Goal: Task Accomplishment & Management: Manage account settings

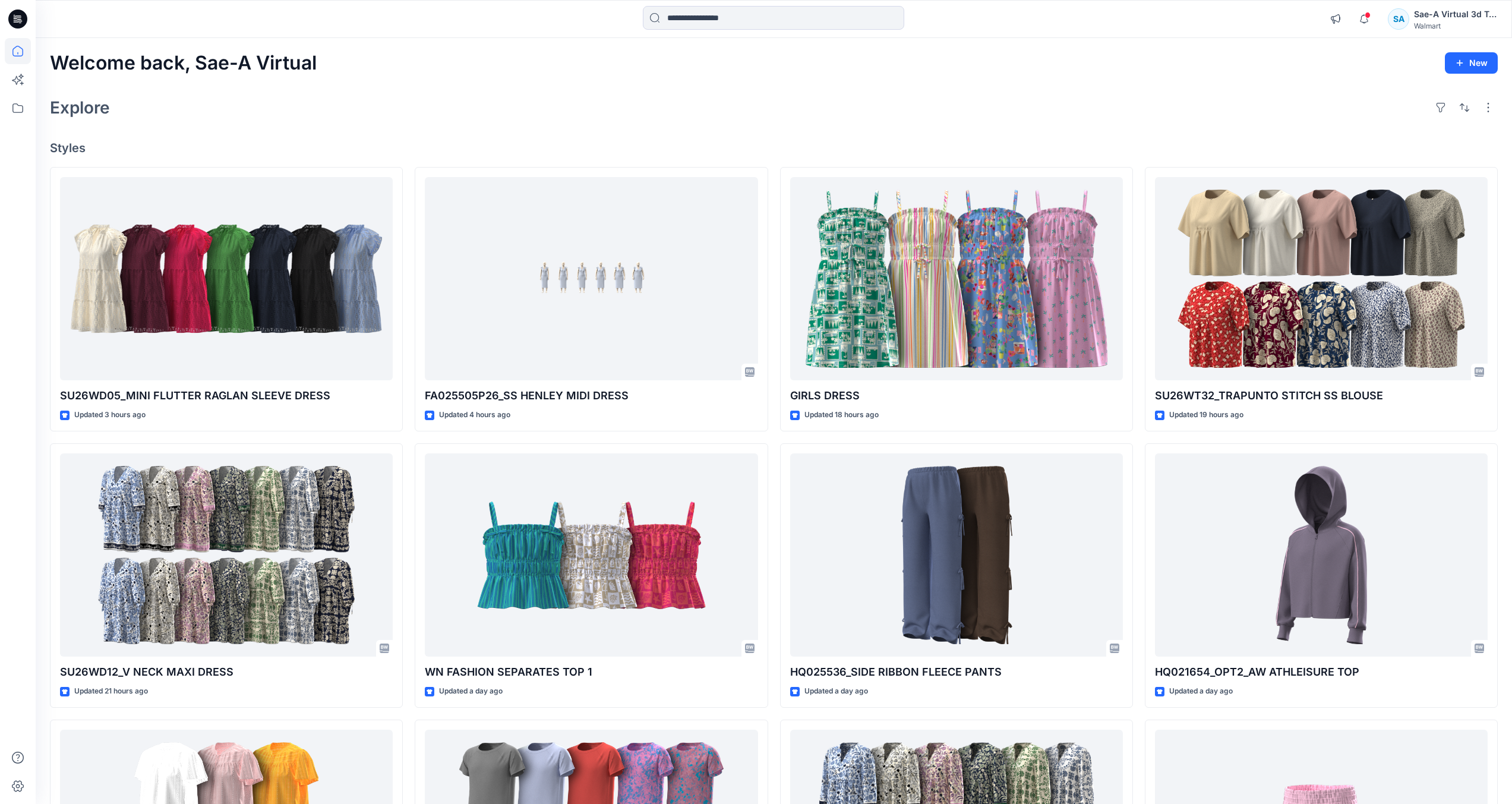
scroll to position [237, 0]
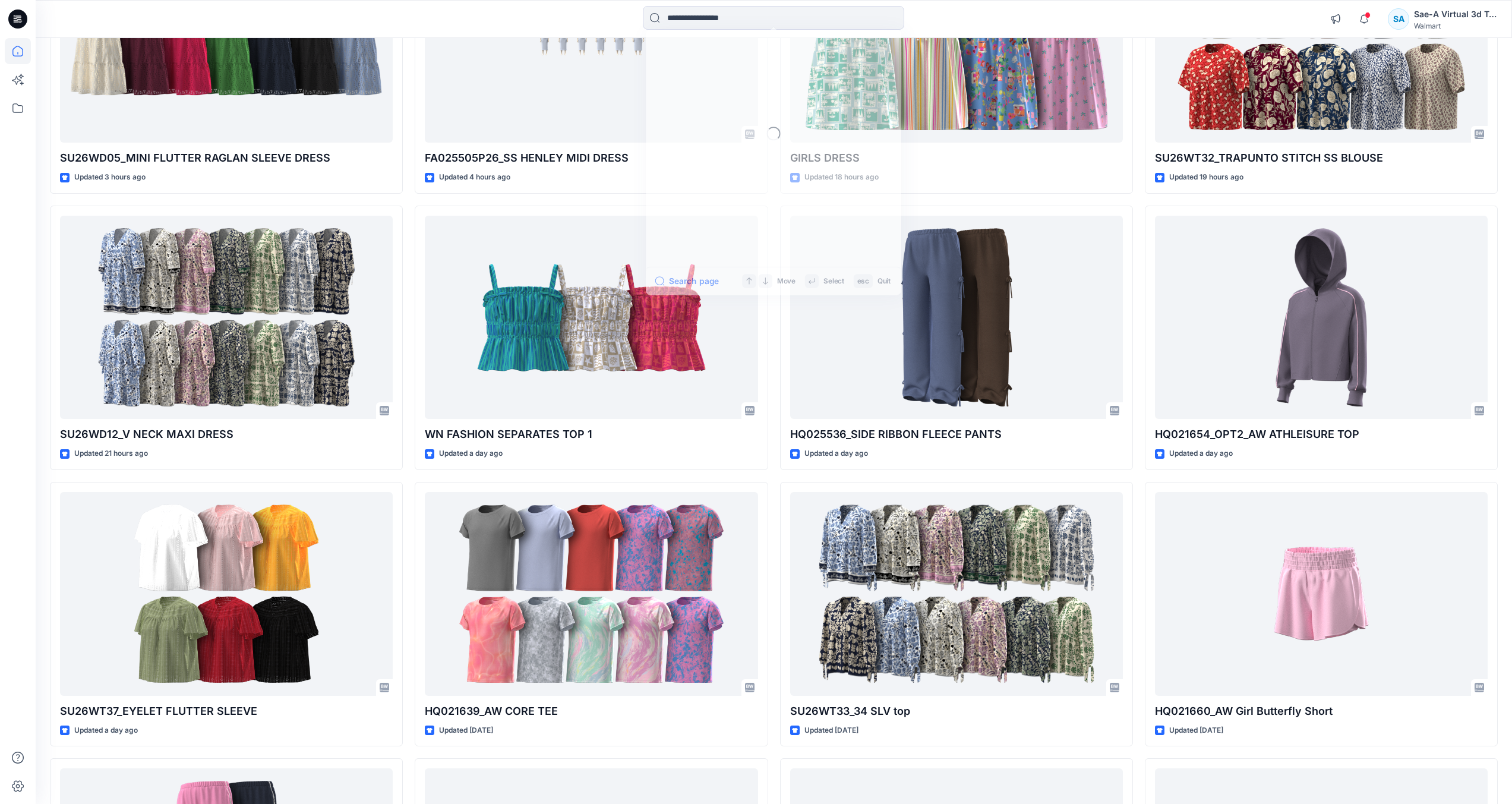
click at [720, 13] on input at bounding box center [773, 17] width 261 height 24
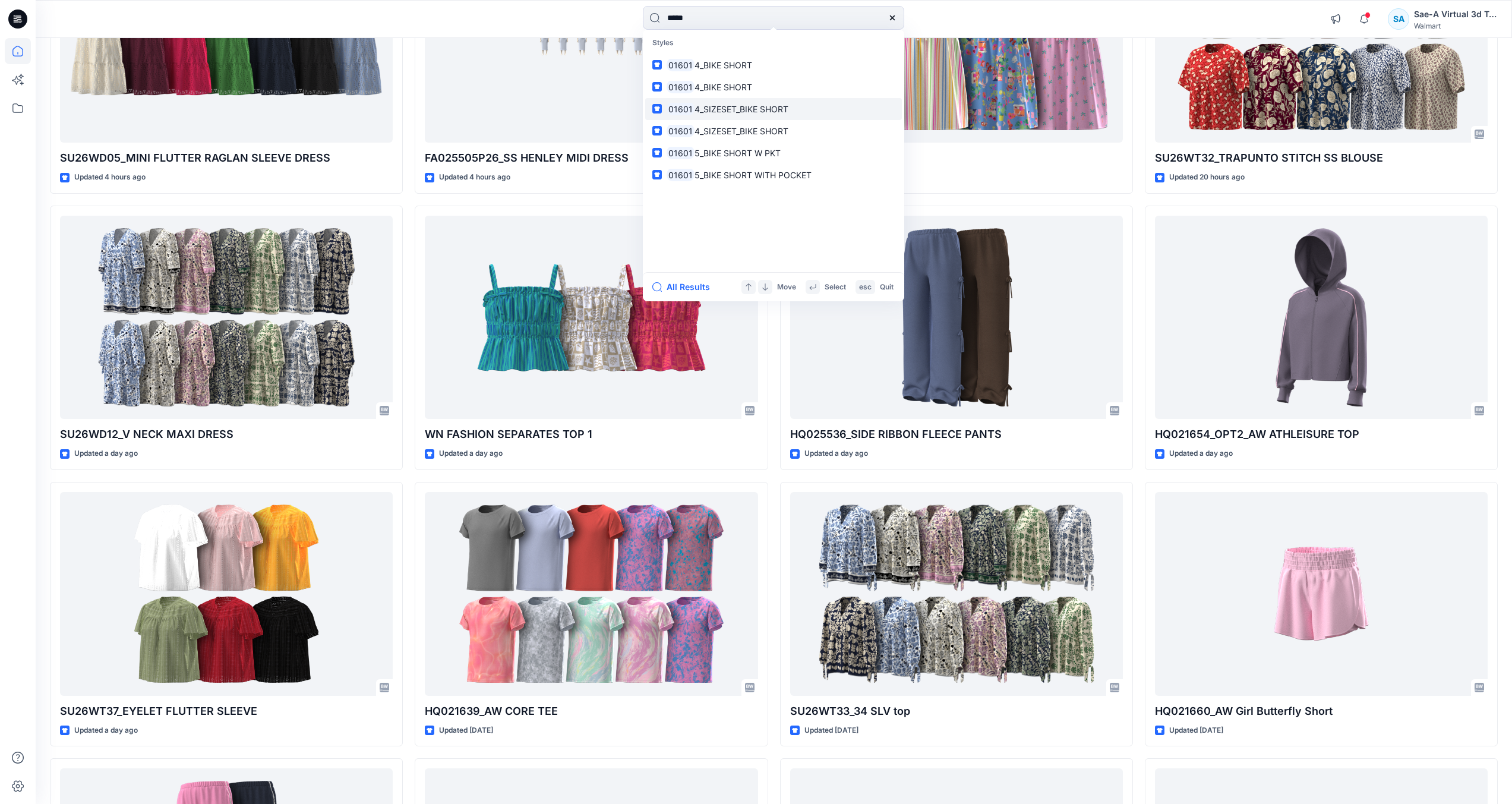
type input "*****"
click at [798, 113] on link "01601 4_SIZESET_BIKE SHORT" at bounding box center [773, 109] width 257 height 22
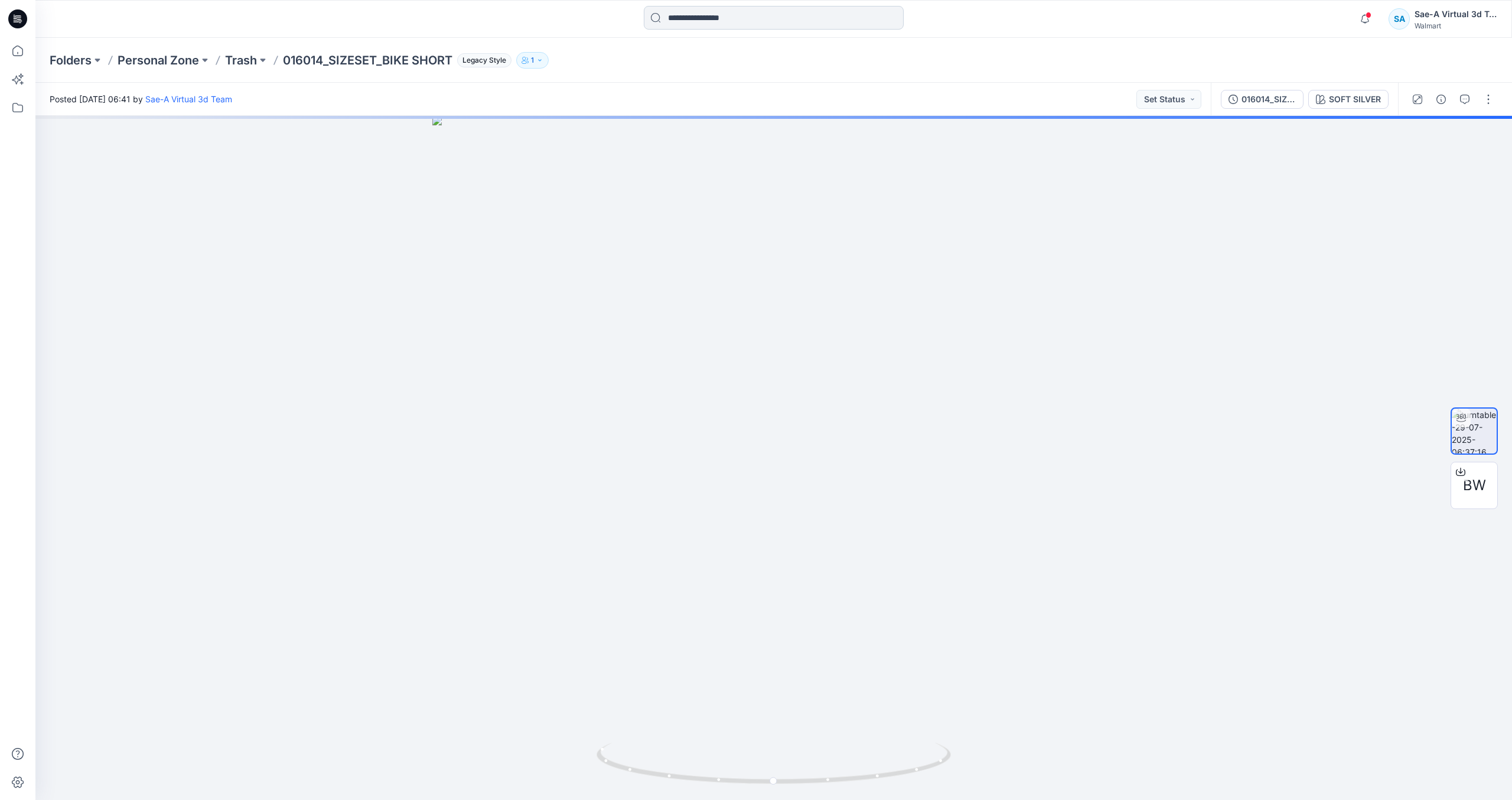
click at [805, 19] on input at bounding box center [774, 17] width 260 height 23
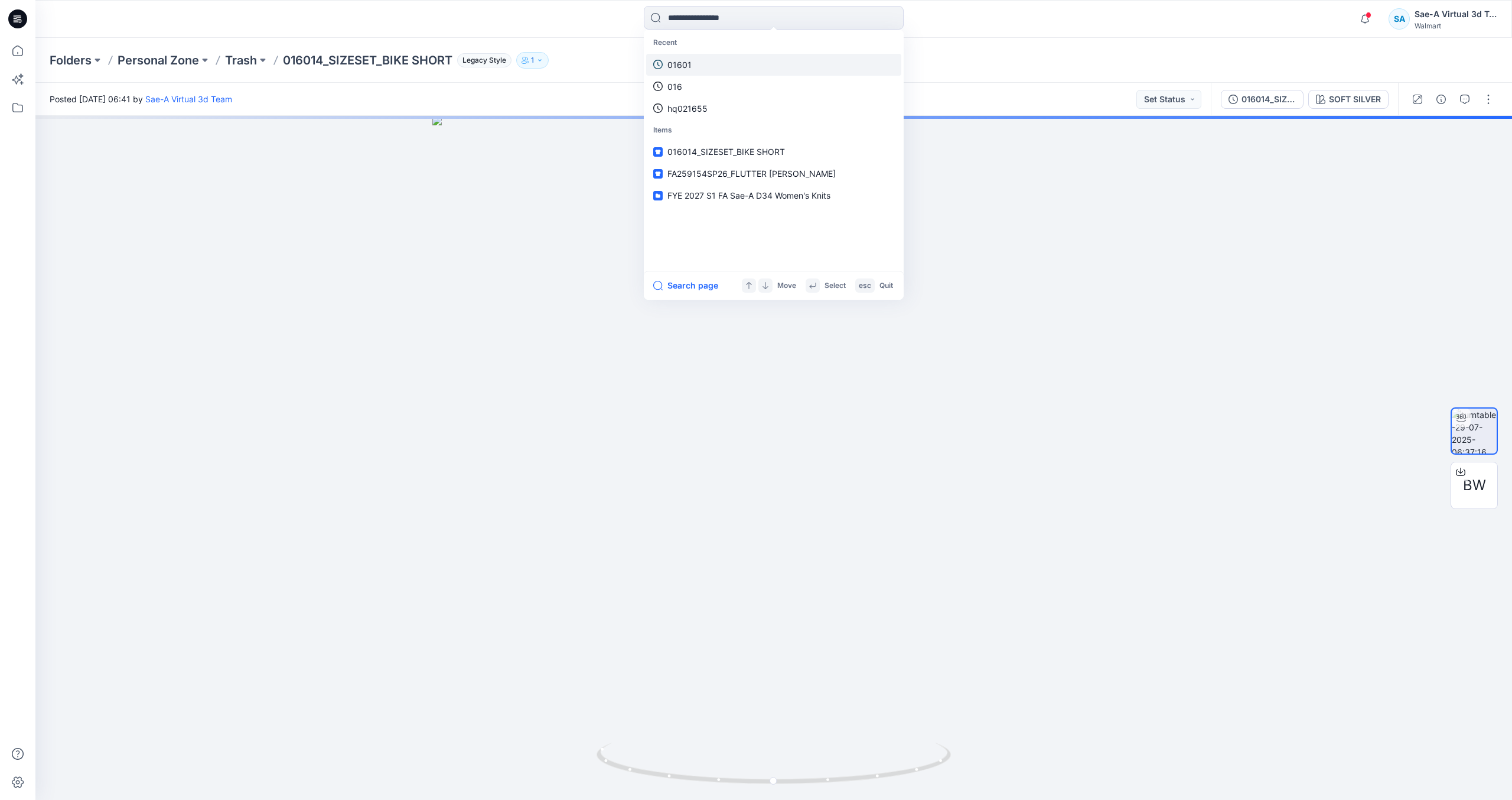
click at [714, 70] on link "01601" at bounding box center [774, 65] width 255 height 22
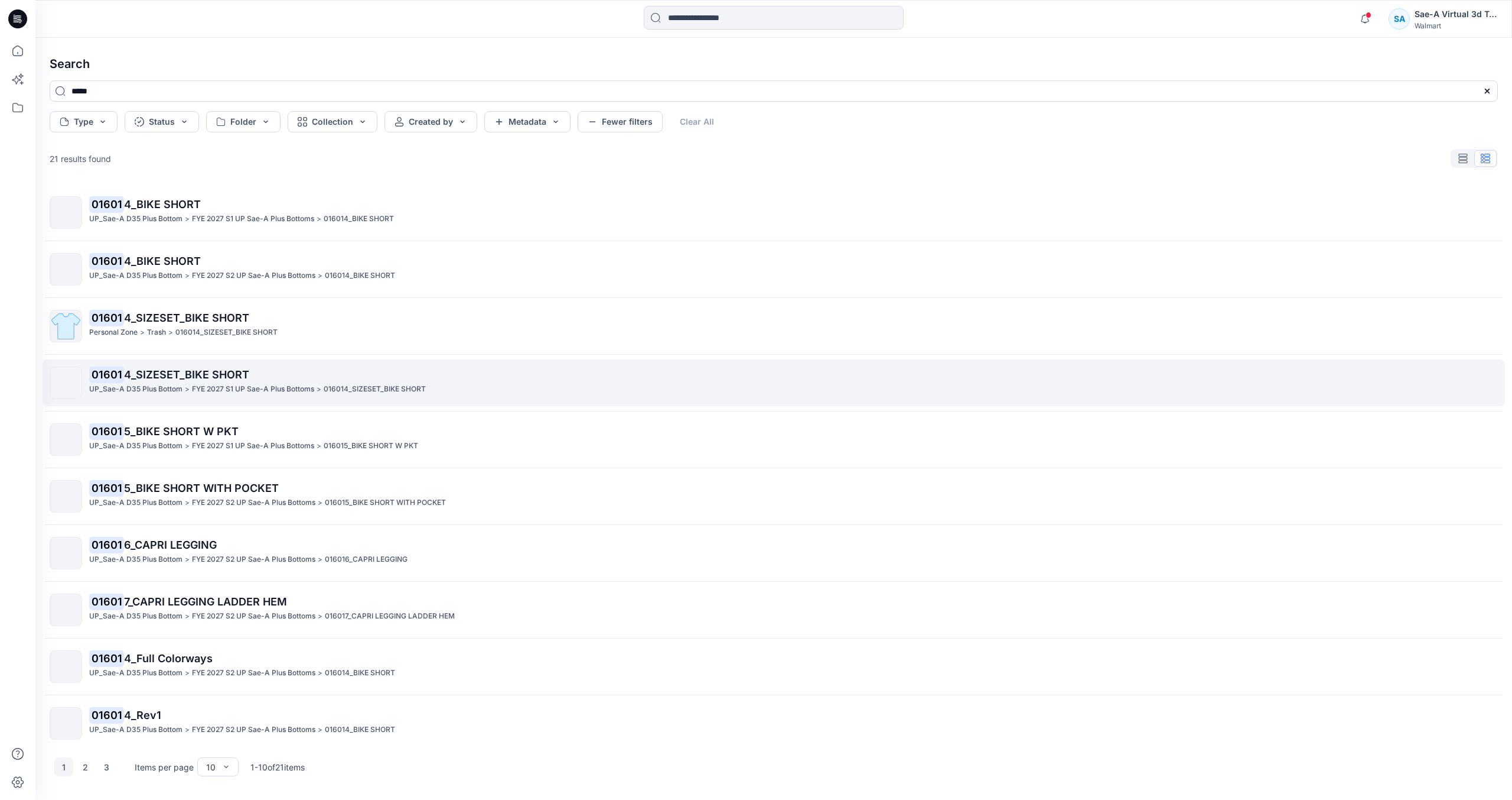
click at [352, 391] on p "016014_SIZESET_BIKE SHORT" at bounding box center [375, 389] width 102 height 12
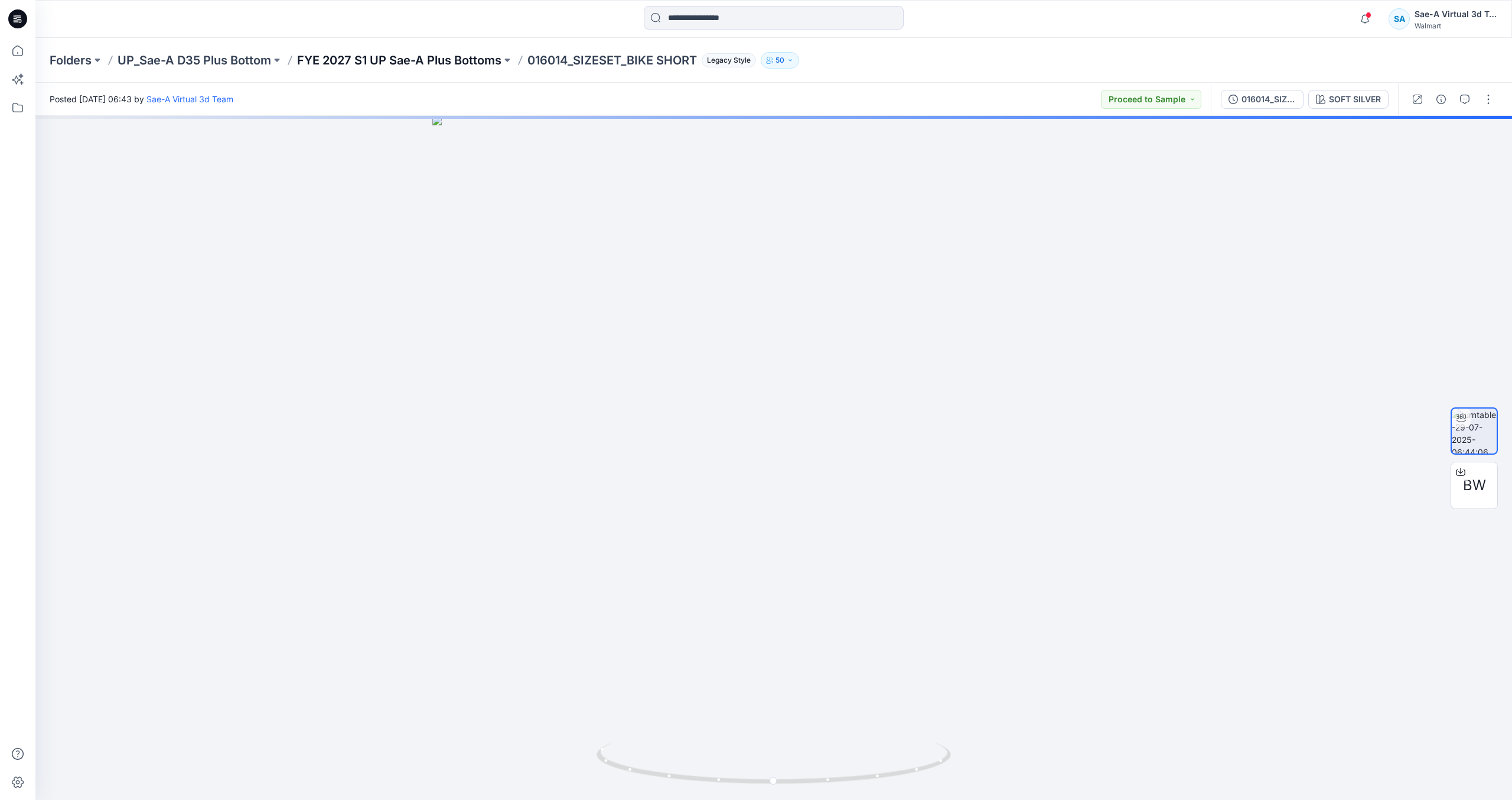
click at [472, 65] on p "FYE 2027 S1 UP Sae-A Plus Bottoms" at bounding box center [400, 60] width 205 height 17
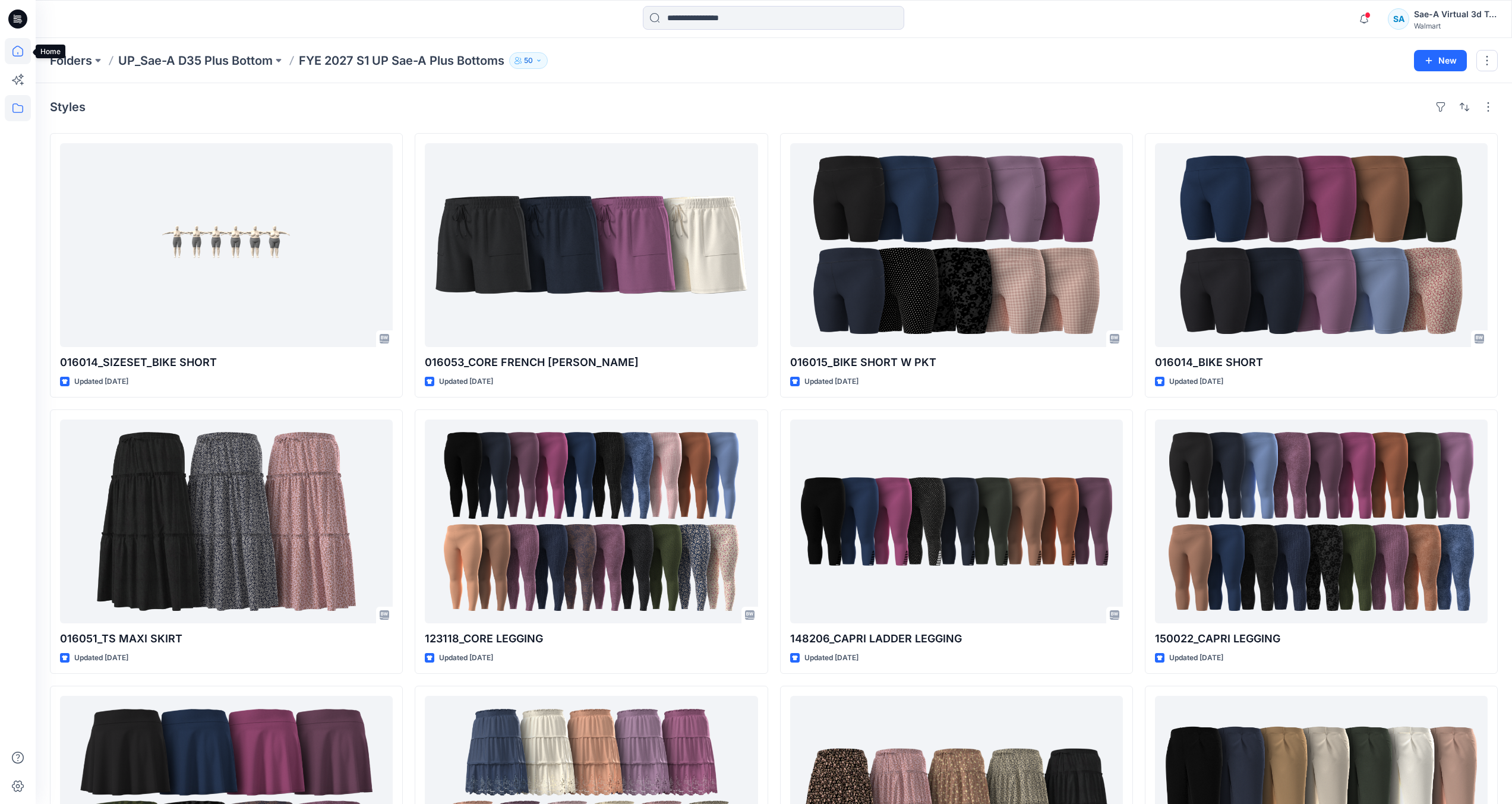
click at [28, 57] on icon at bounding box center [18, 51] width 26 height 26
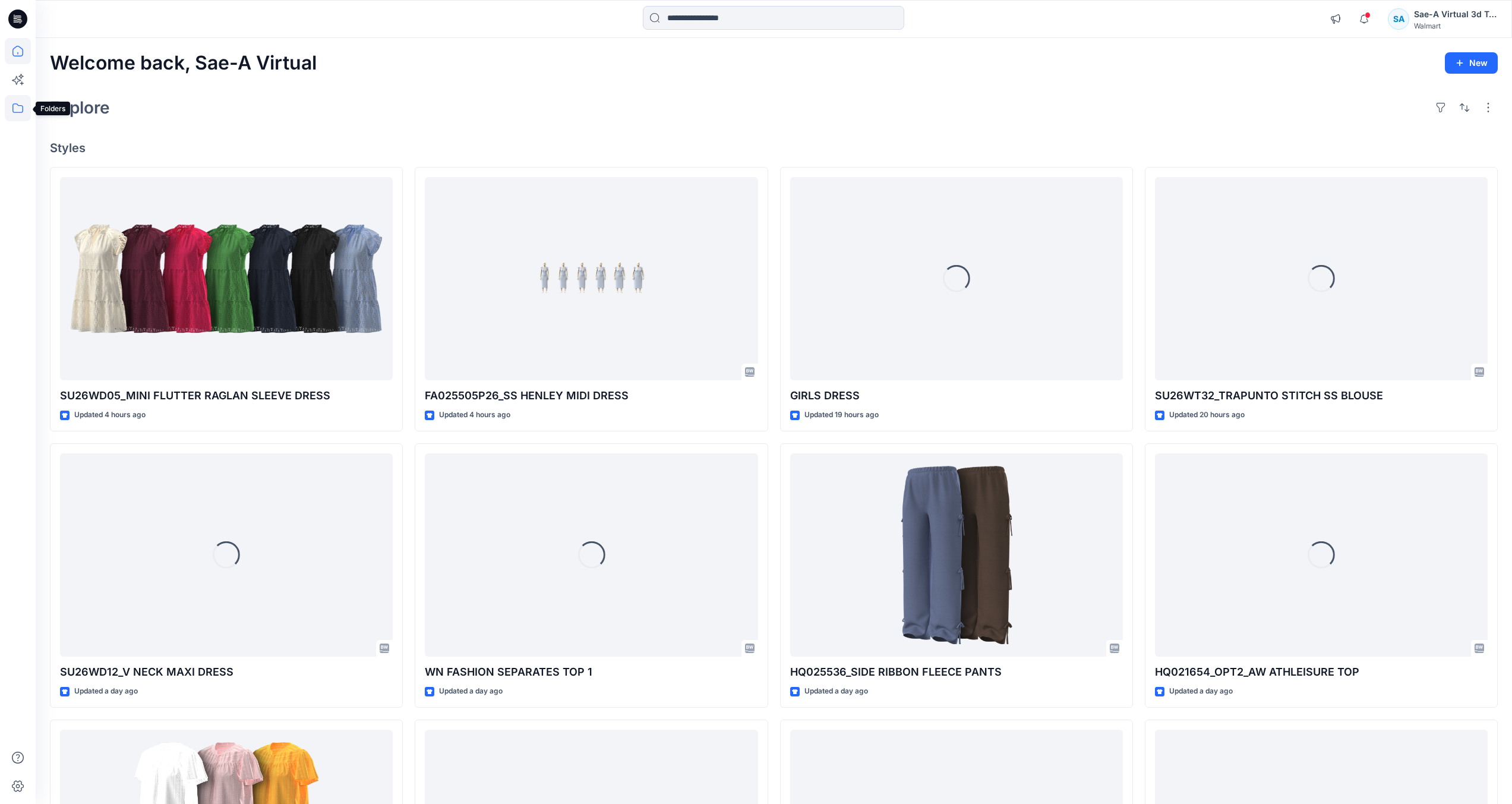
click at [19, 110] on icon at bounding box center [18, 108] width 26 height 26
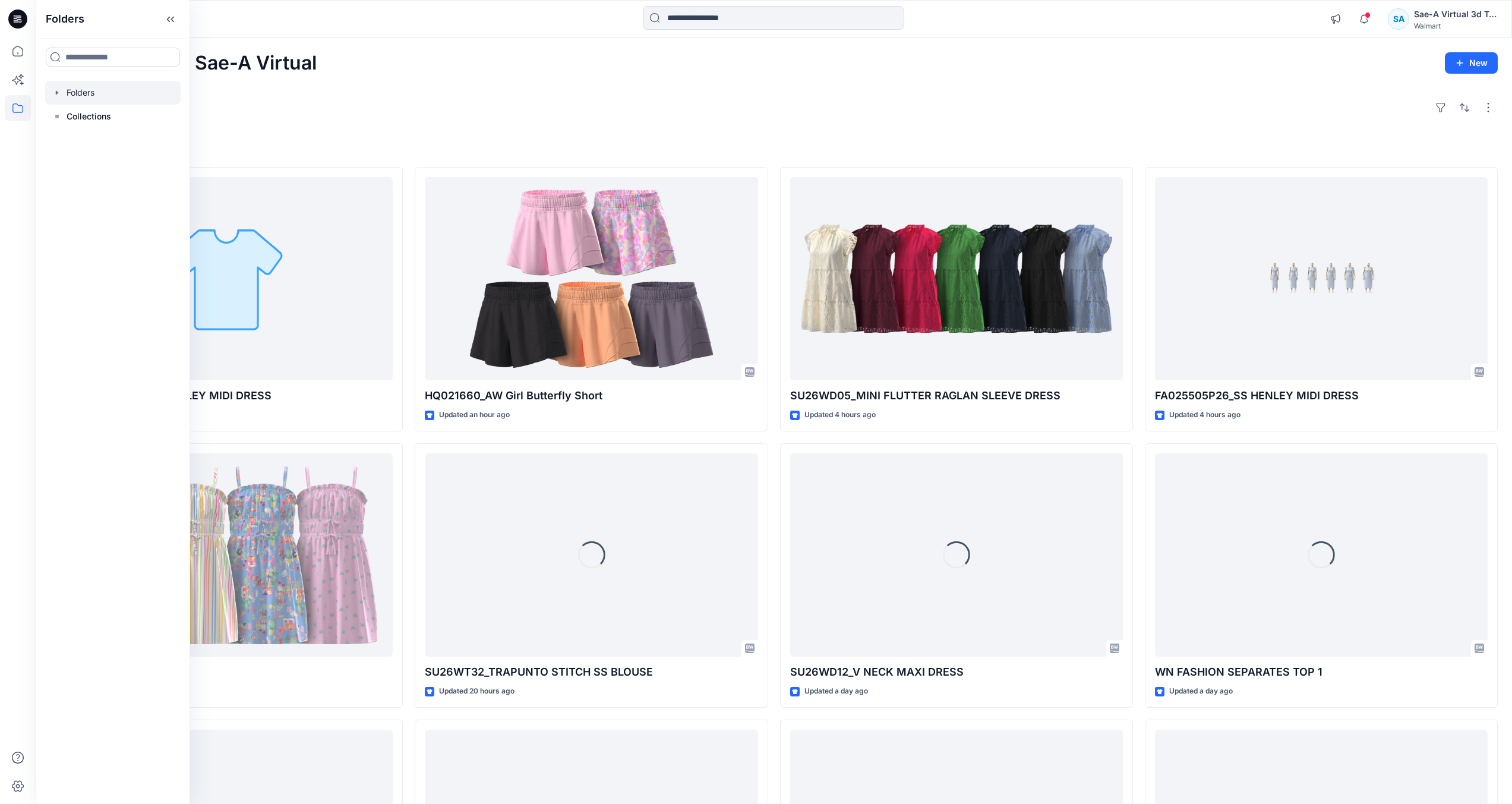
click at [86, 91] on div at bounding box center [113, 92] width 135 height 24
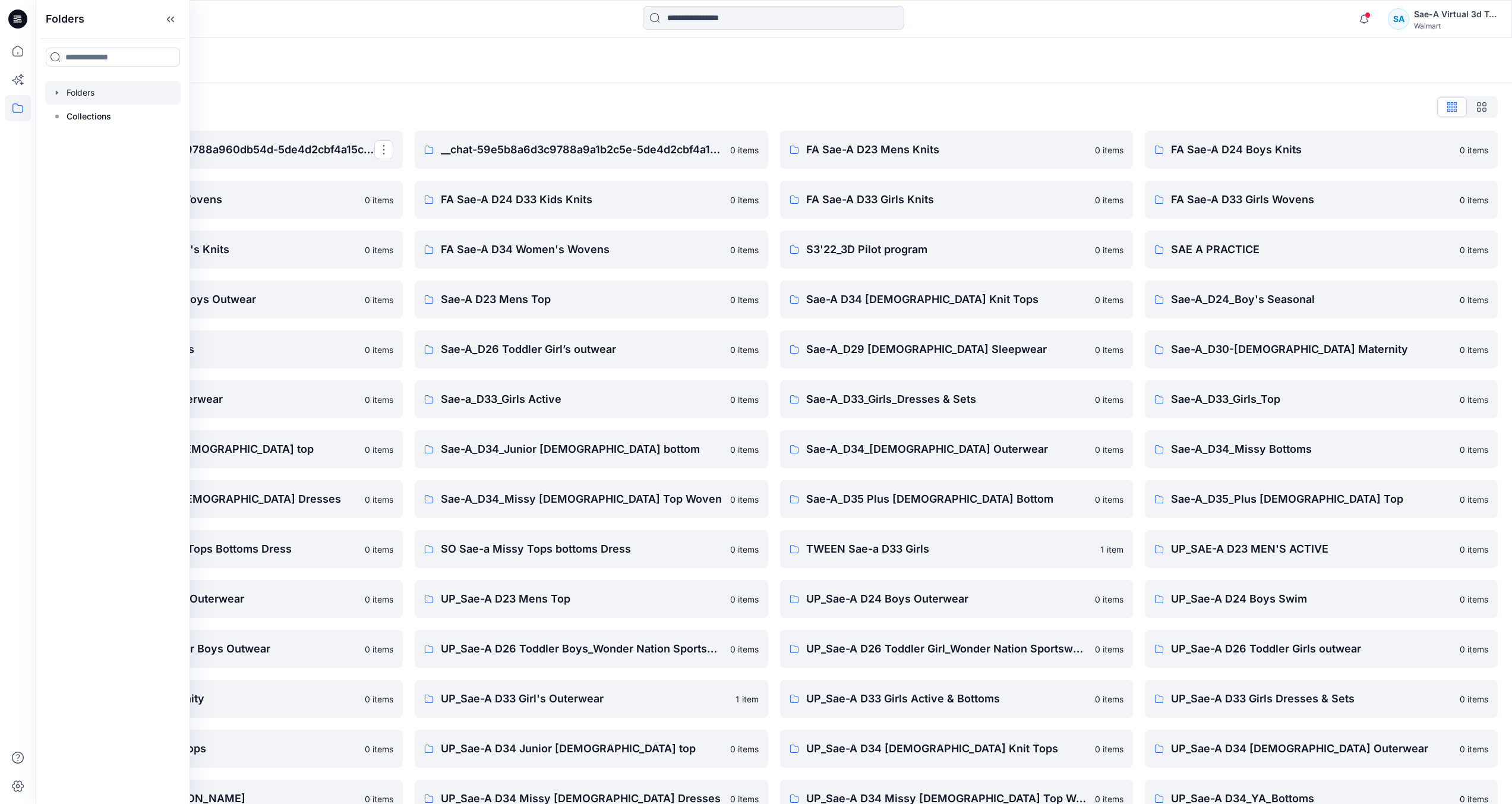
click at [376, 104] on div "Folders List" at bounding box center [774, 106] width 1448 height 19
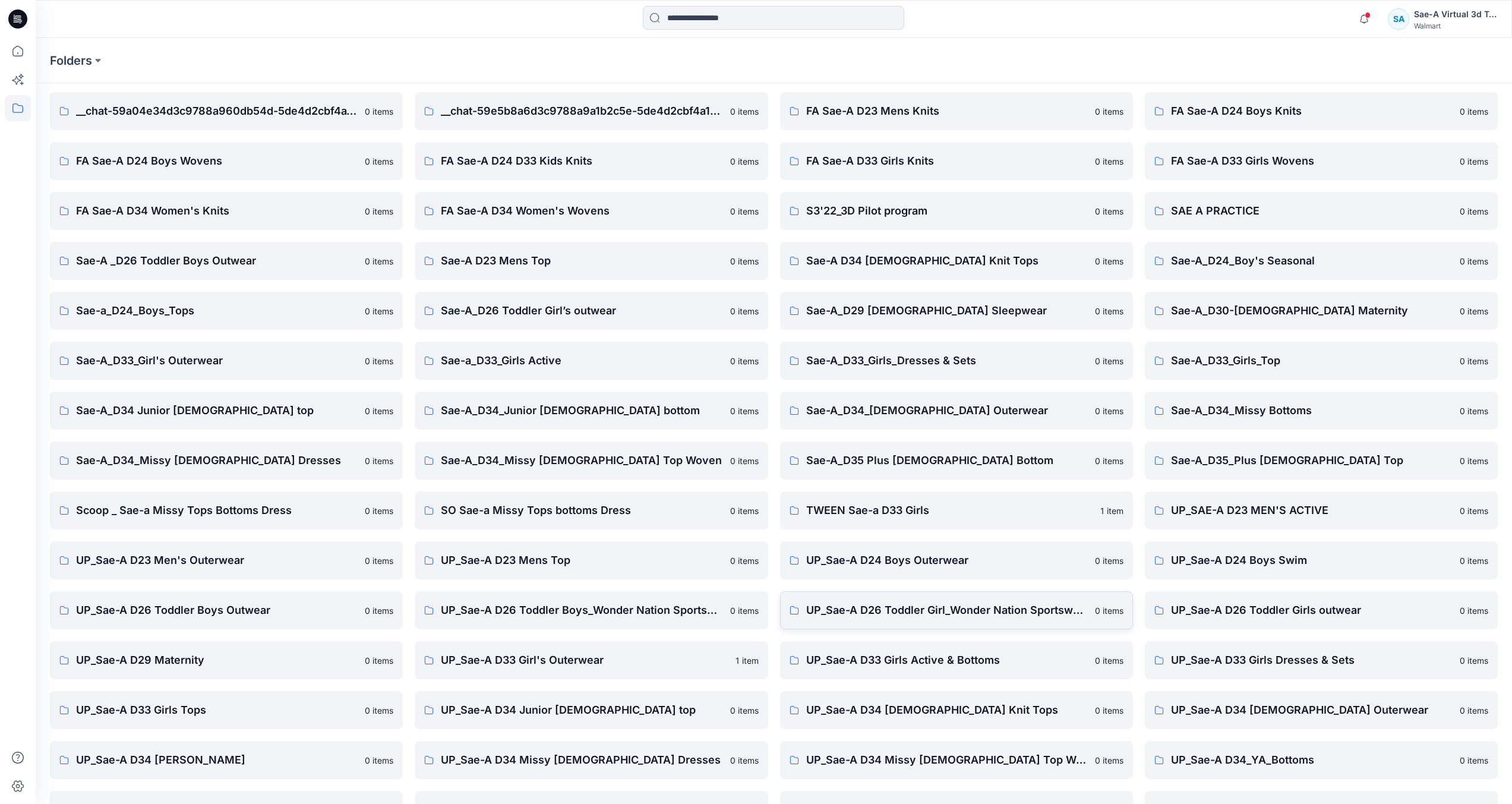
scroll to position [78, 0]
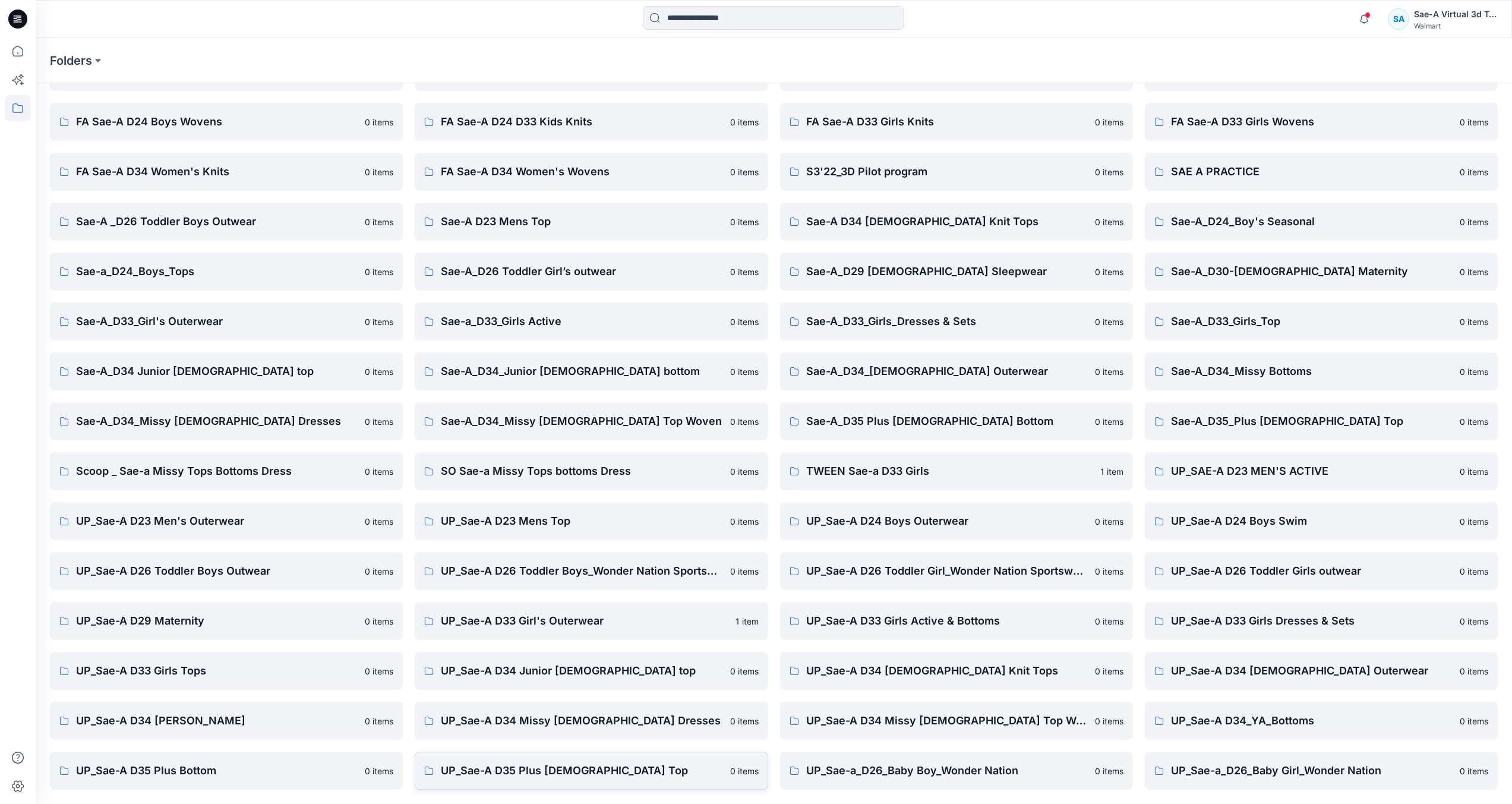
click at [538, 773] on p "UP_Sae-A D35 Plus [DEMOGRAPHIC_DATA] Top" at bounding box center [581, 770] width 281 height 17
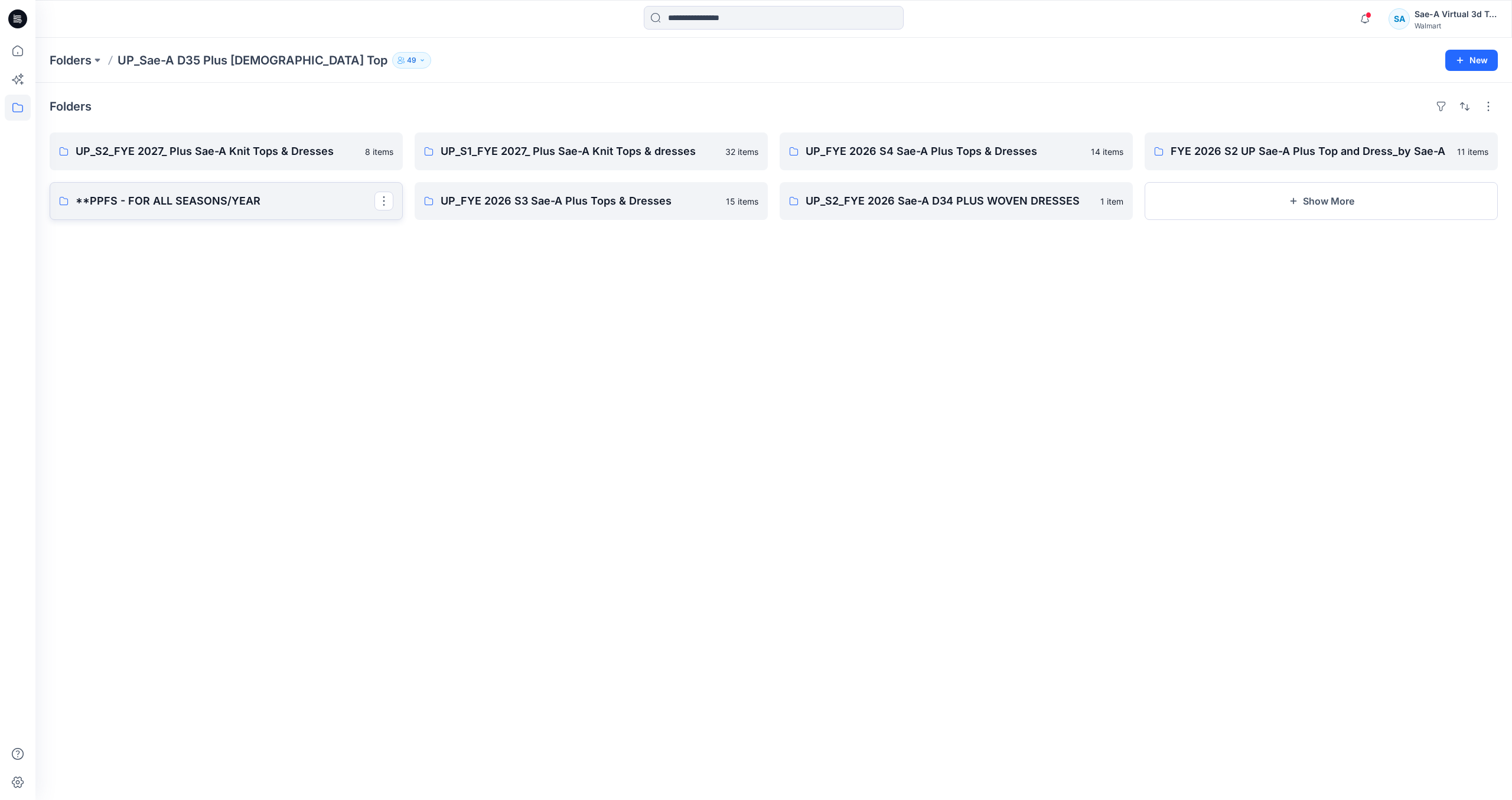
click at [231, 197] on p "**PPFS - FOR ALL SEASONS/YEAR" at bounding box center [225, 201] width 299 height 17
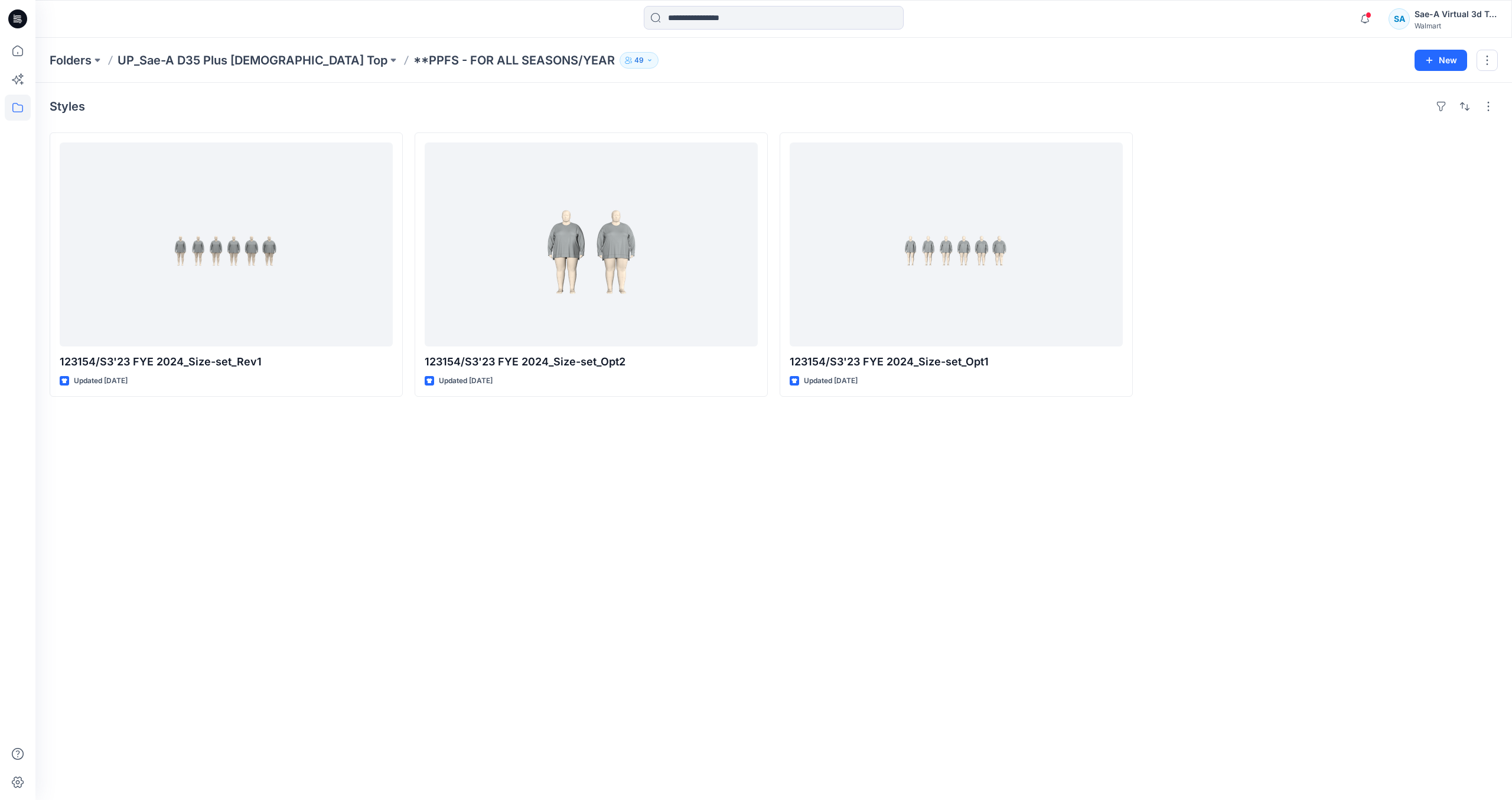
click at [1036, 531] on div "Styles 123154/S3'23 FYE 2024_Size-set_Rev1 Updated 3 years ago 123154/S3'23 FYE…" at bounding box center [774, 441] width 1477 height 717
click at [234, 63] on p "UP_Sae-A D35 Plus [DEMOGRAPHIC_DATA] Top" at bounding box center [252, 60] width 270 height 17
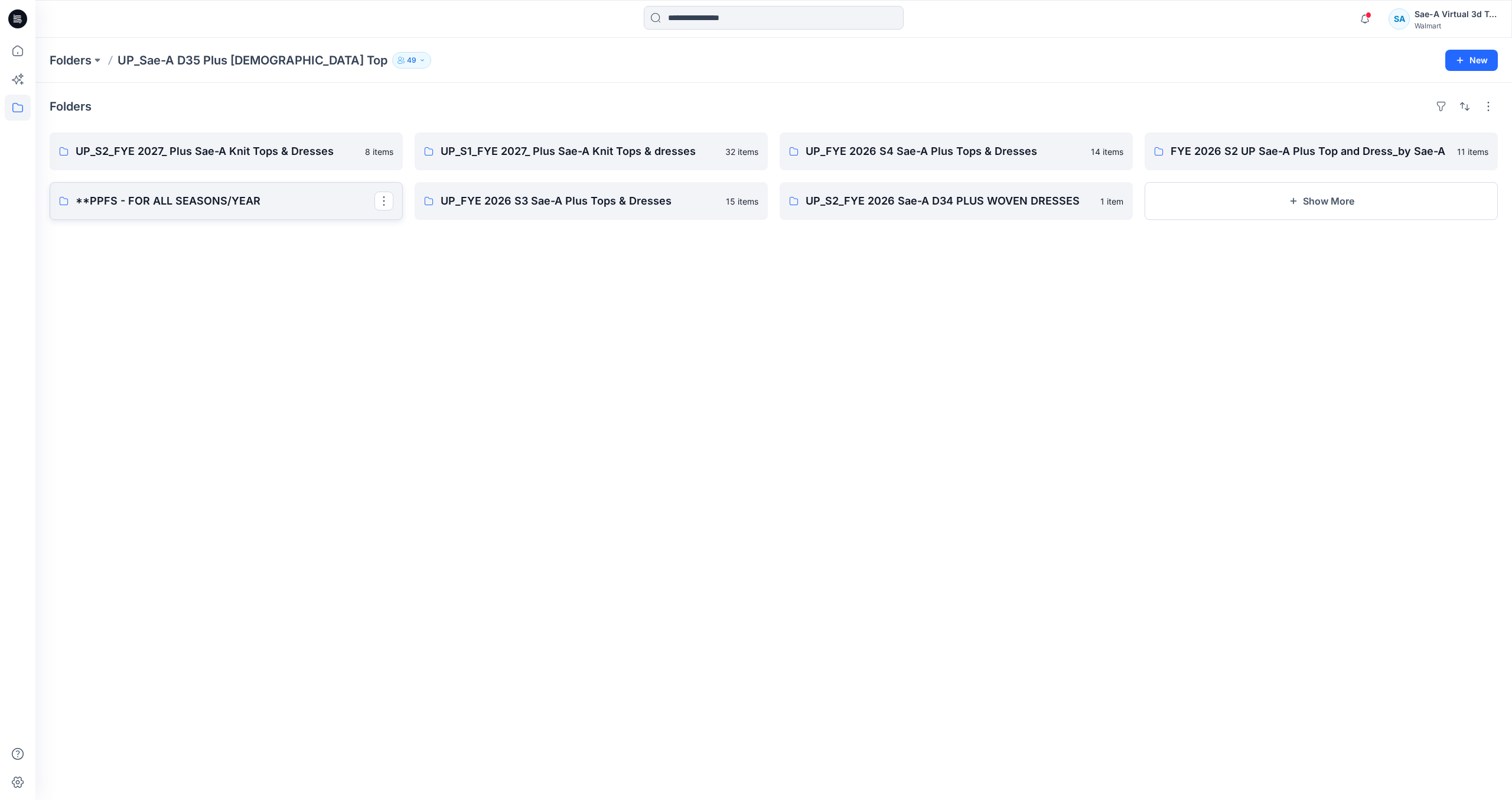
click at [240, 194] on p "**PPFS - FOR ALL SEASONS/YEAR" at bounding box center [225, 201] width 299 height 17
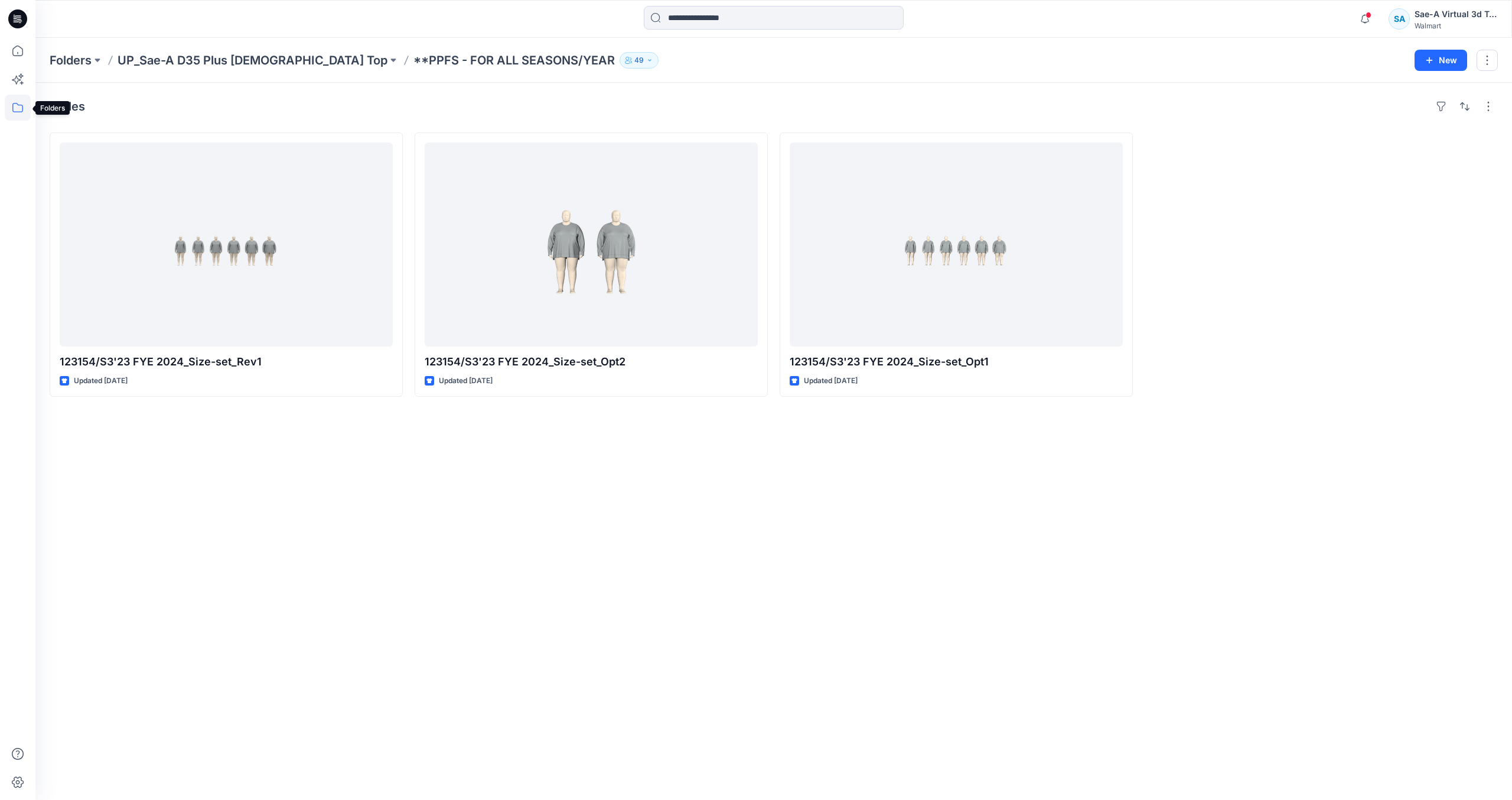
click at [20, 104] on icon at bounding box center [18, 107] width 26 height 26
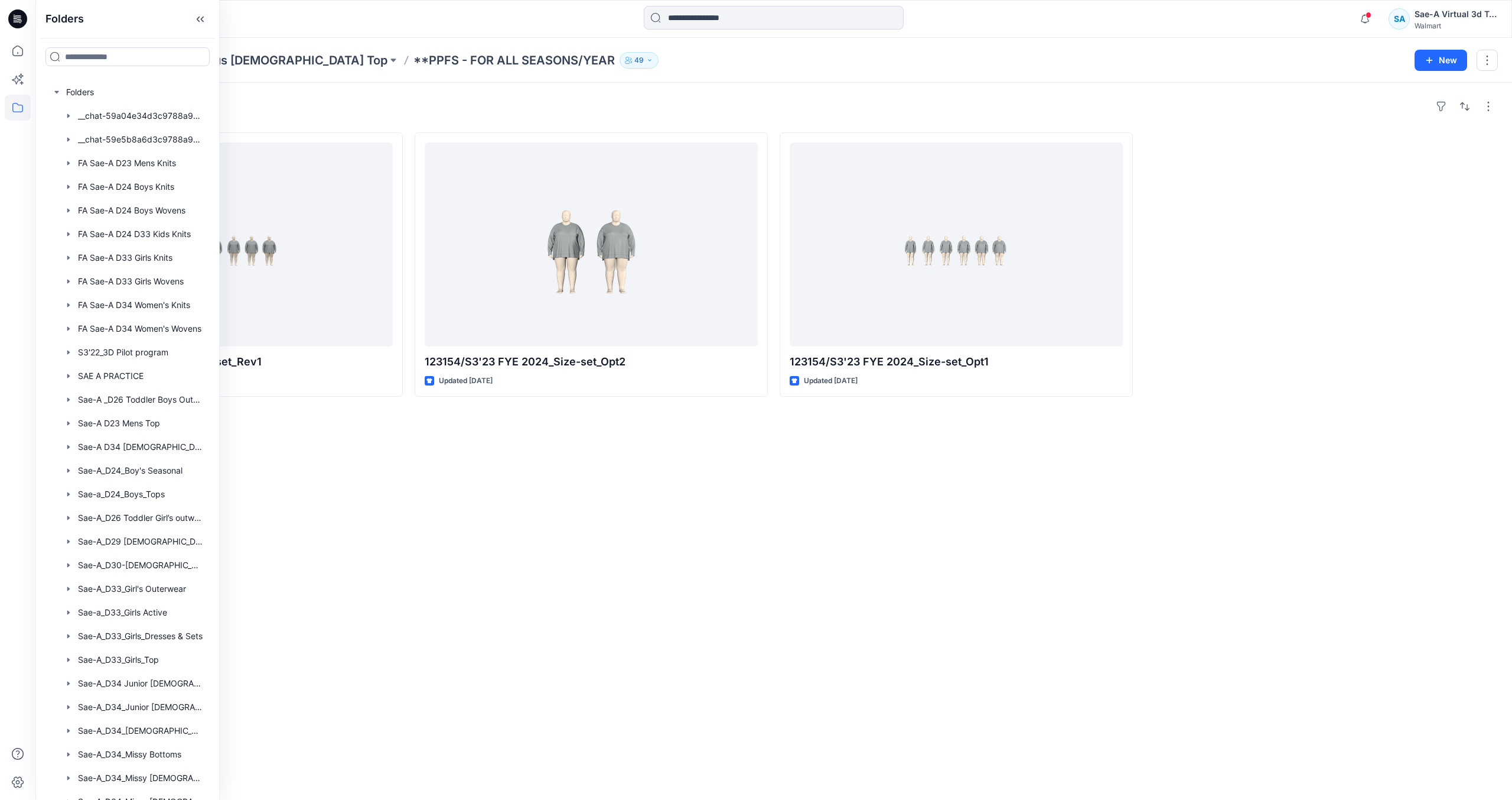
click at [253, 103] on div "Styles" at bounding box center [774, 106] width 1448 height 19
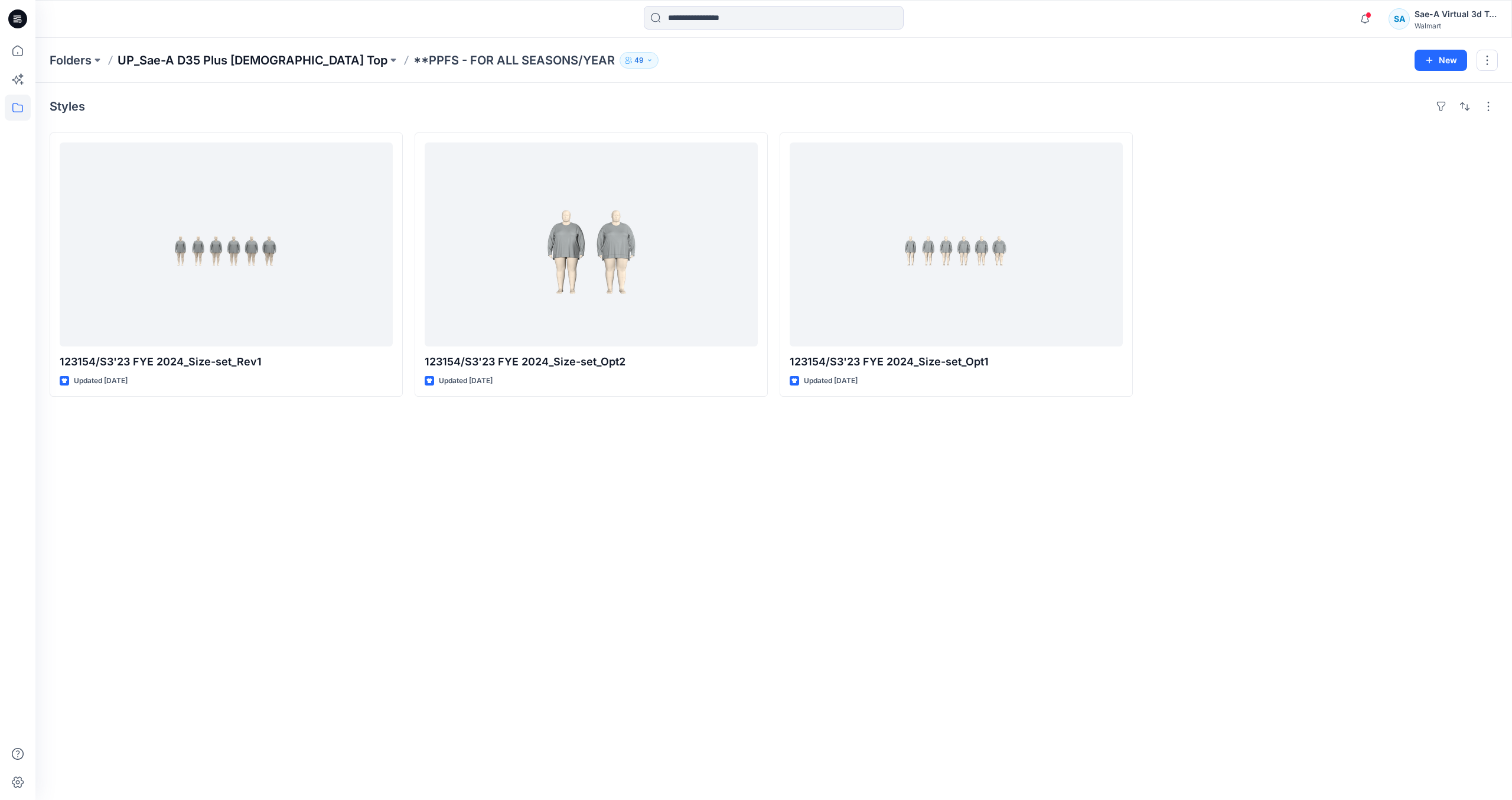
click at [260, 59] on p "UP_Sae-A D35 Plus [DEMOGRAPHIC_DATA] Top" at bounding box center [252, 60] width 270 height 17
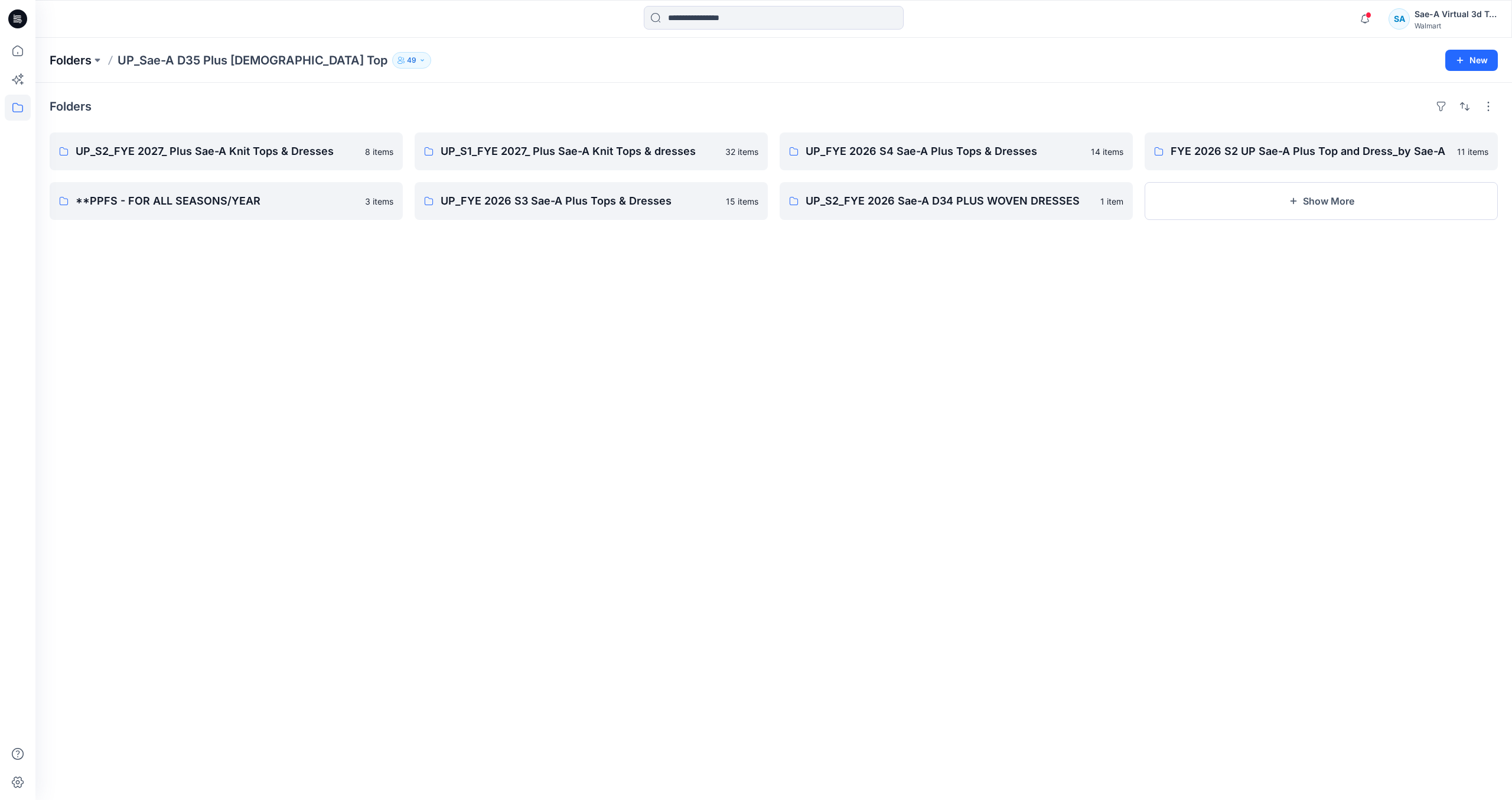
click at [77, 56] on p "Folders" at bounding box center [71, 60] width 42 height 17
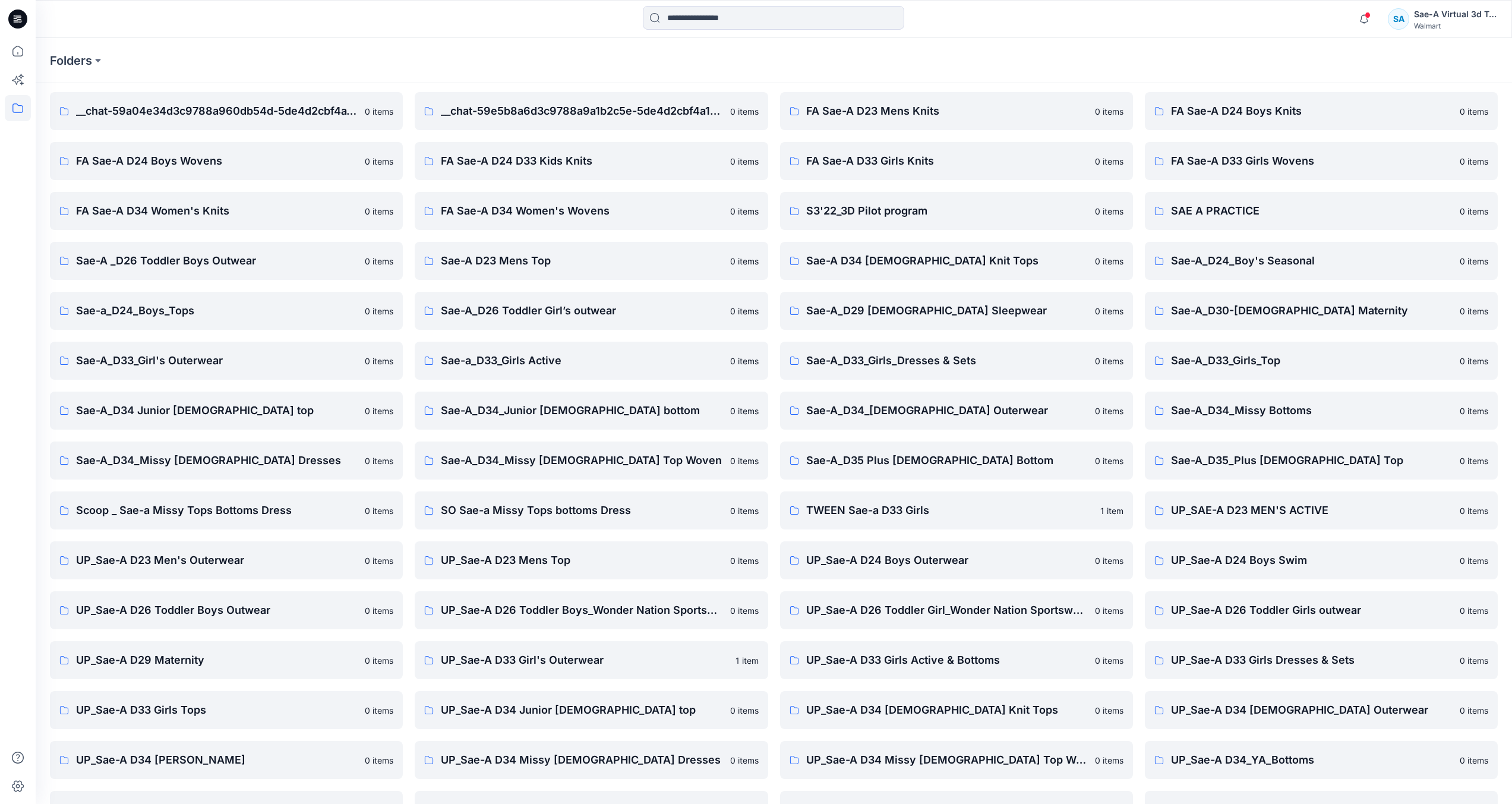
scroll to position [78, 0]
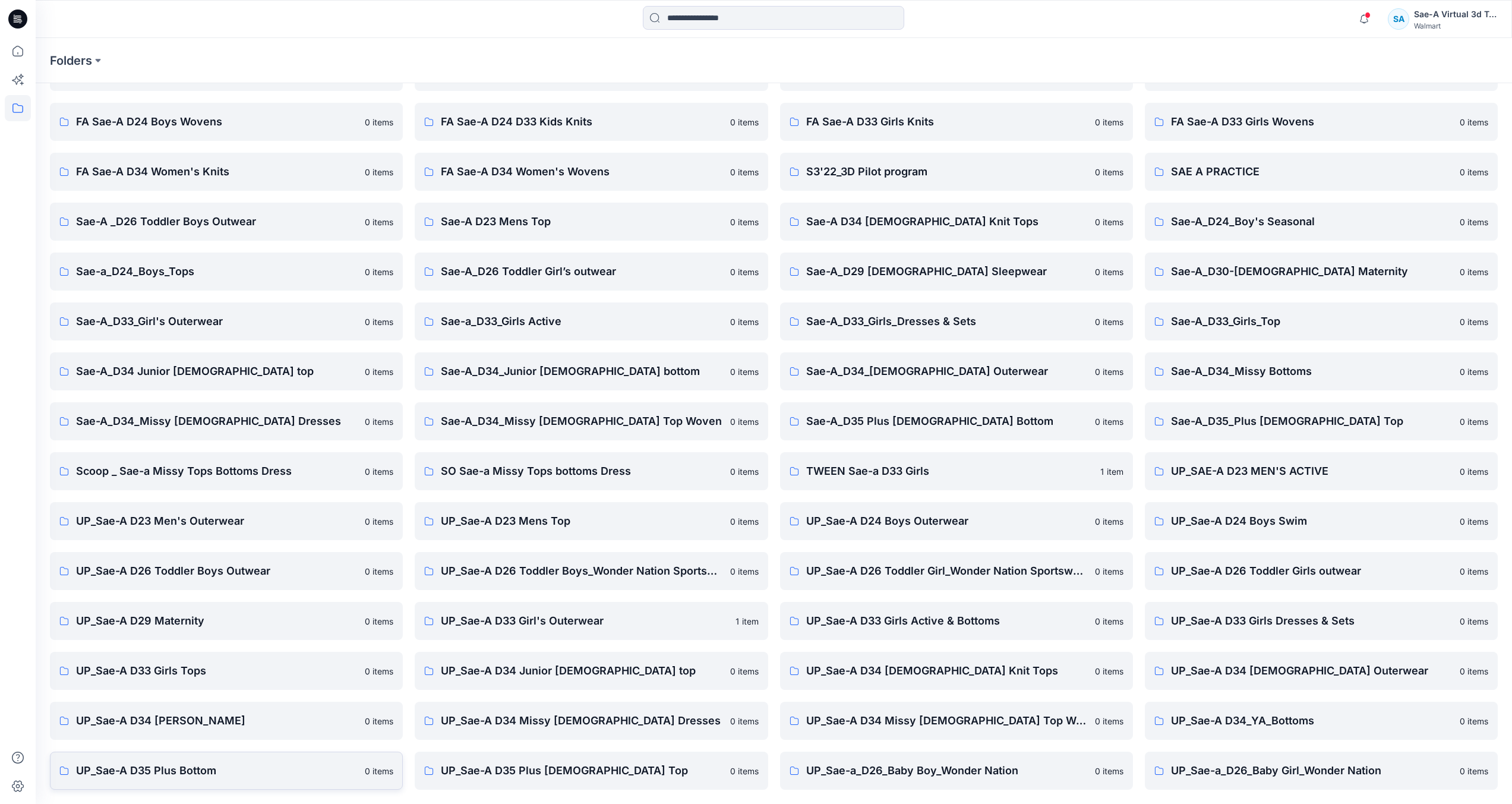
click at [225, 766] on p "UP_Sae-A D35 Plus Bottom" at bounding box center [216, 770] width 281 height 17
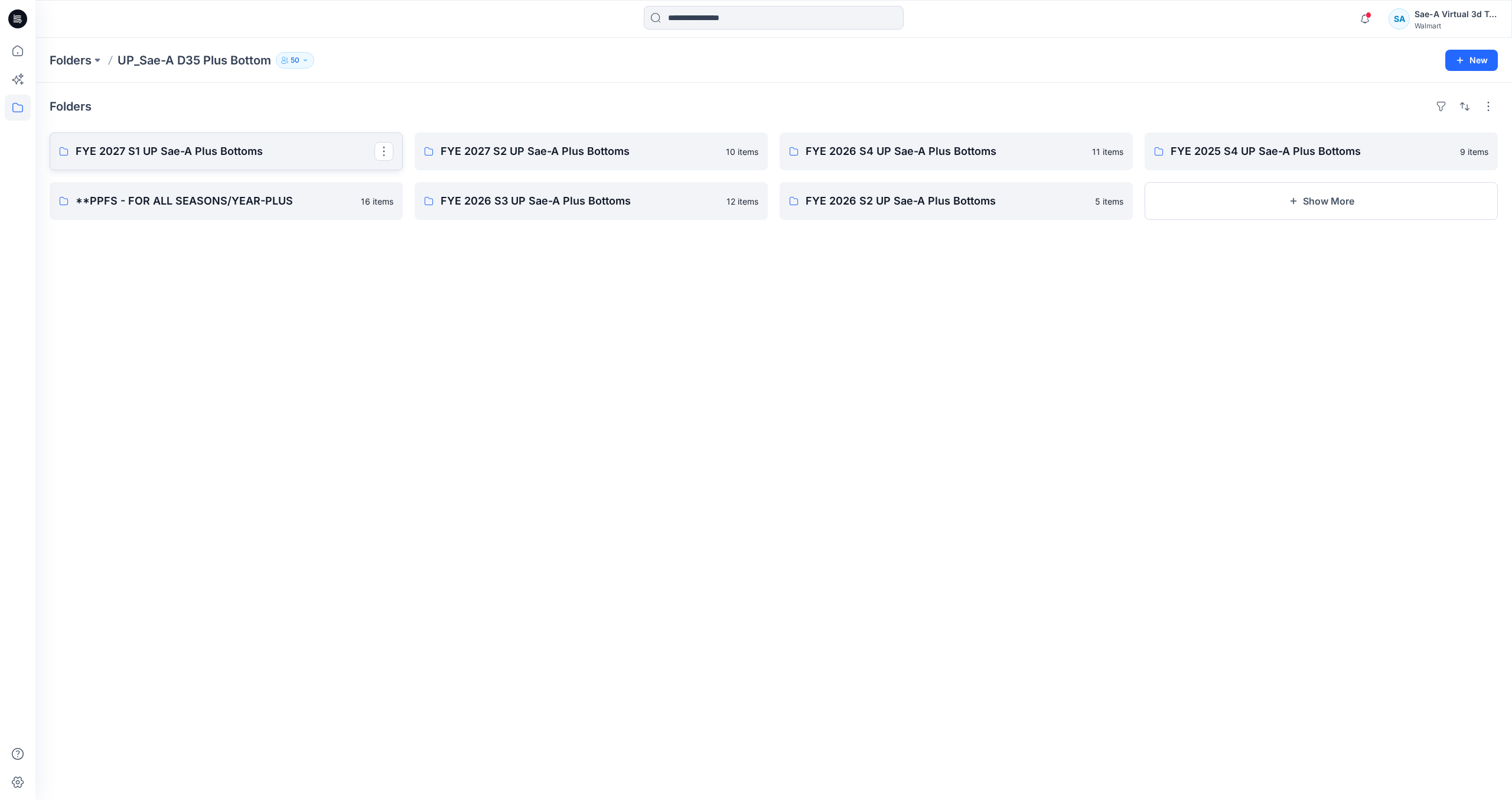
click at [254, 163] on link "FYE 2027 S1 UP Sae-A Plus Bottoms" at bounding box center [226, 151] width 353 height 38
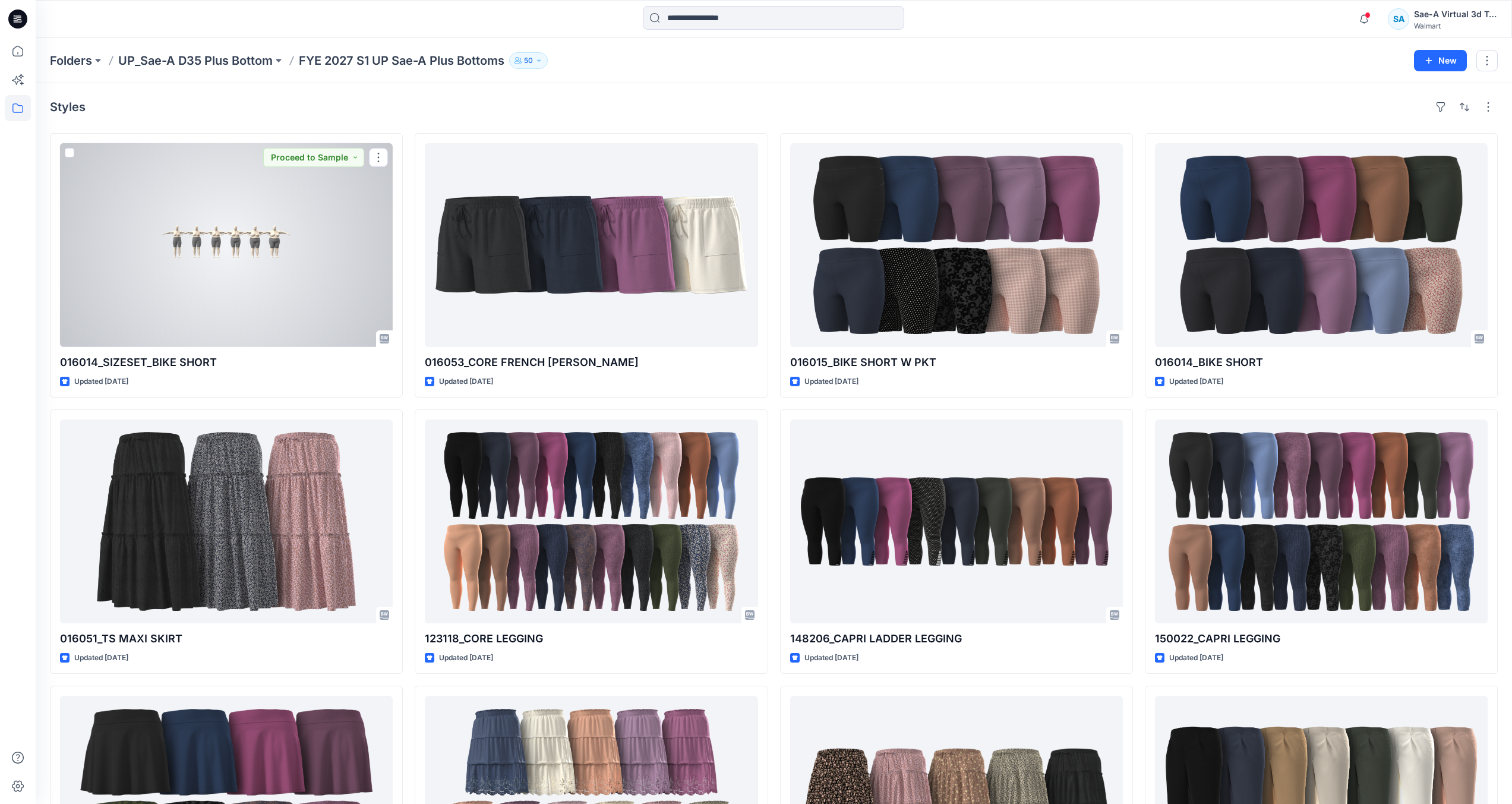
click at [255, 164] on div at bounding box center [226, 245] width 332 height 203
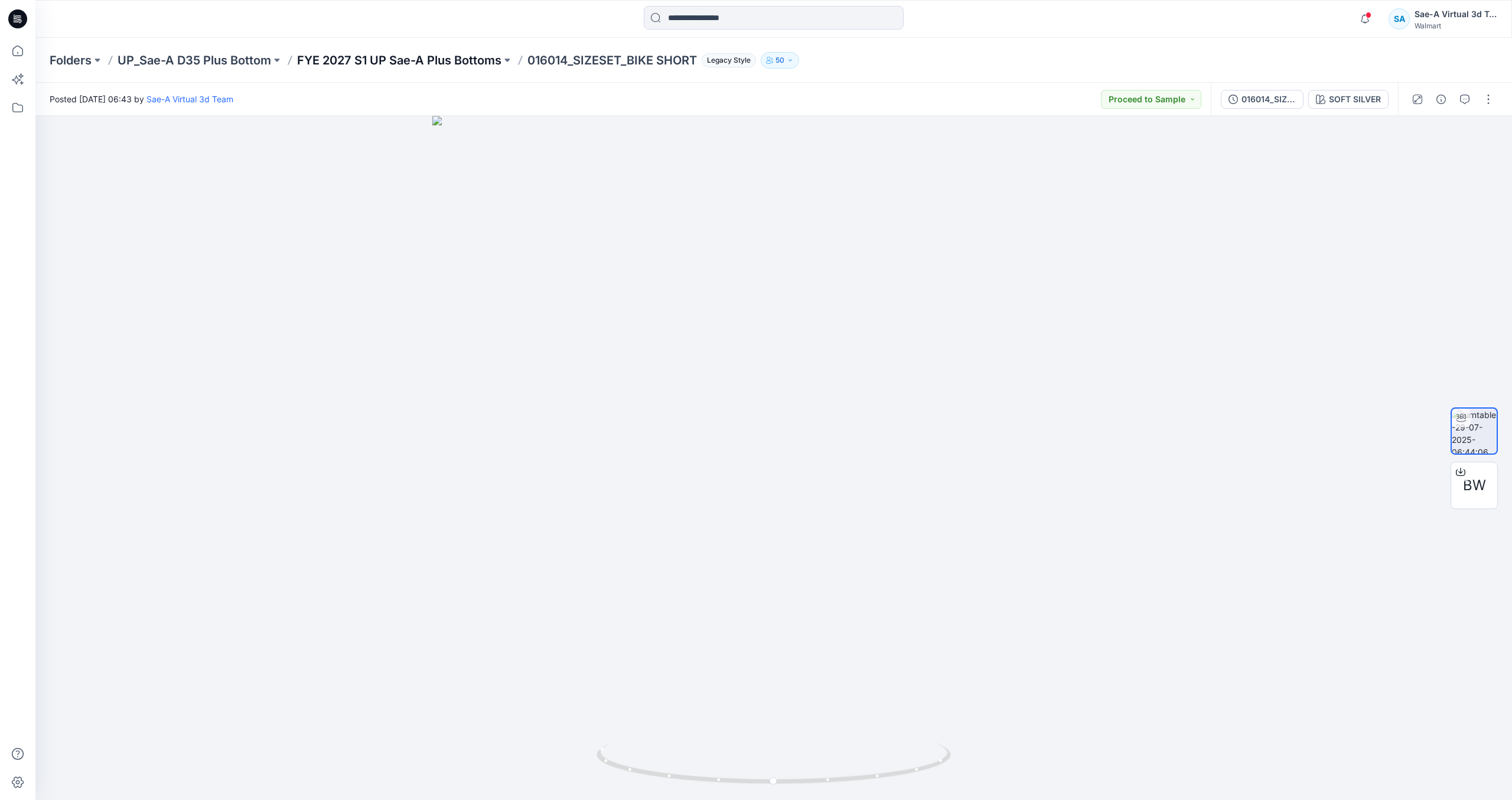
click at [480, 56] on p "FYE 2027 S1 UP Sae-A Plus Bottoms" at bounding box center [400, 60] width 205 height 17
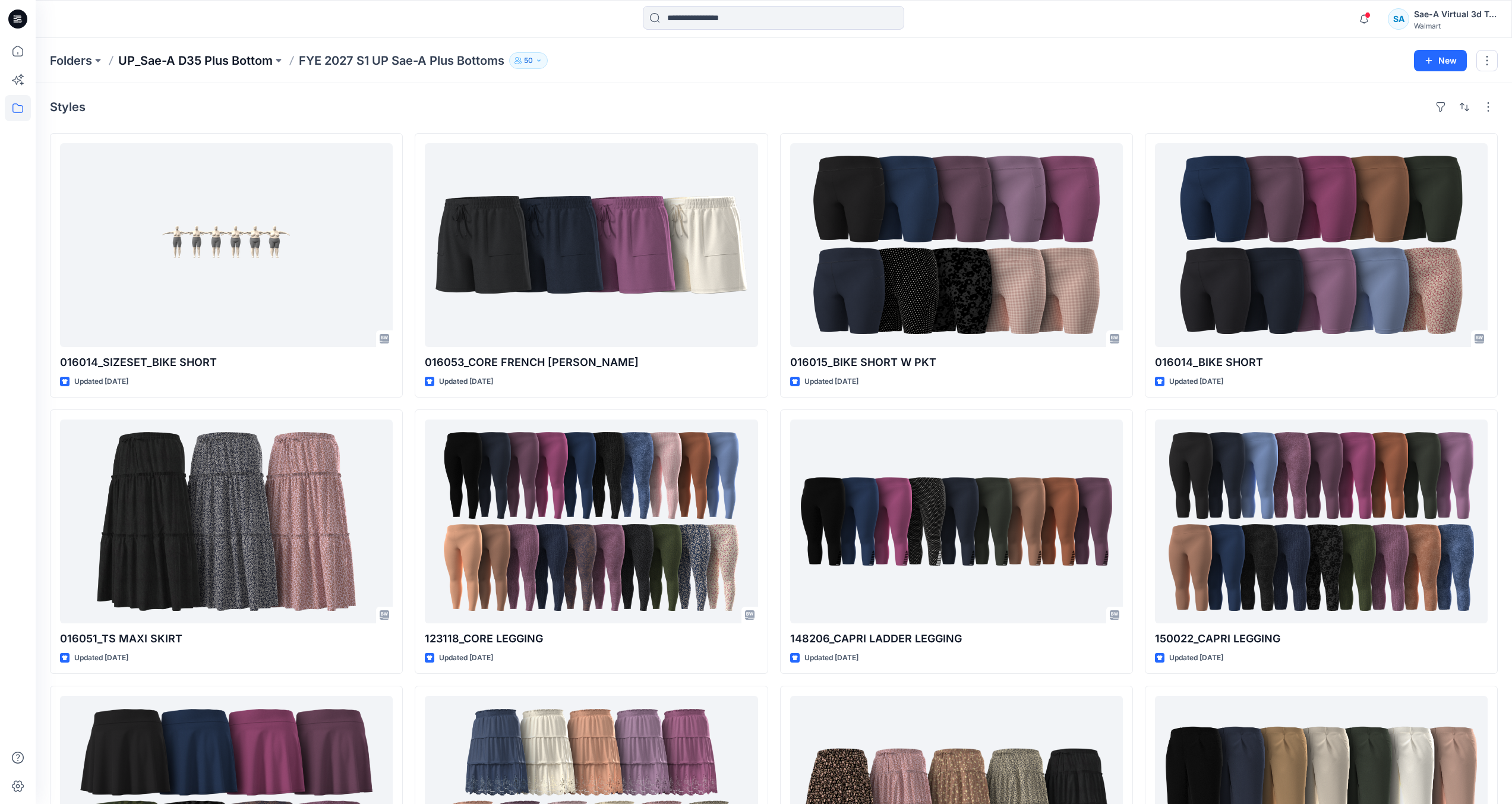
click at [259, 57] on p "UP_Sae-A D35 Plus Bottom" at bounding box center [195, 60] width 155 height 17
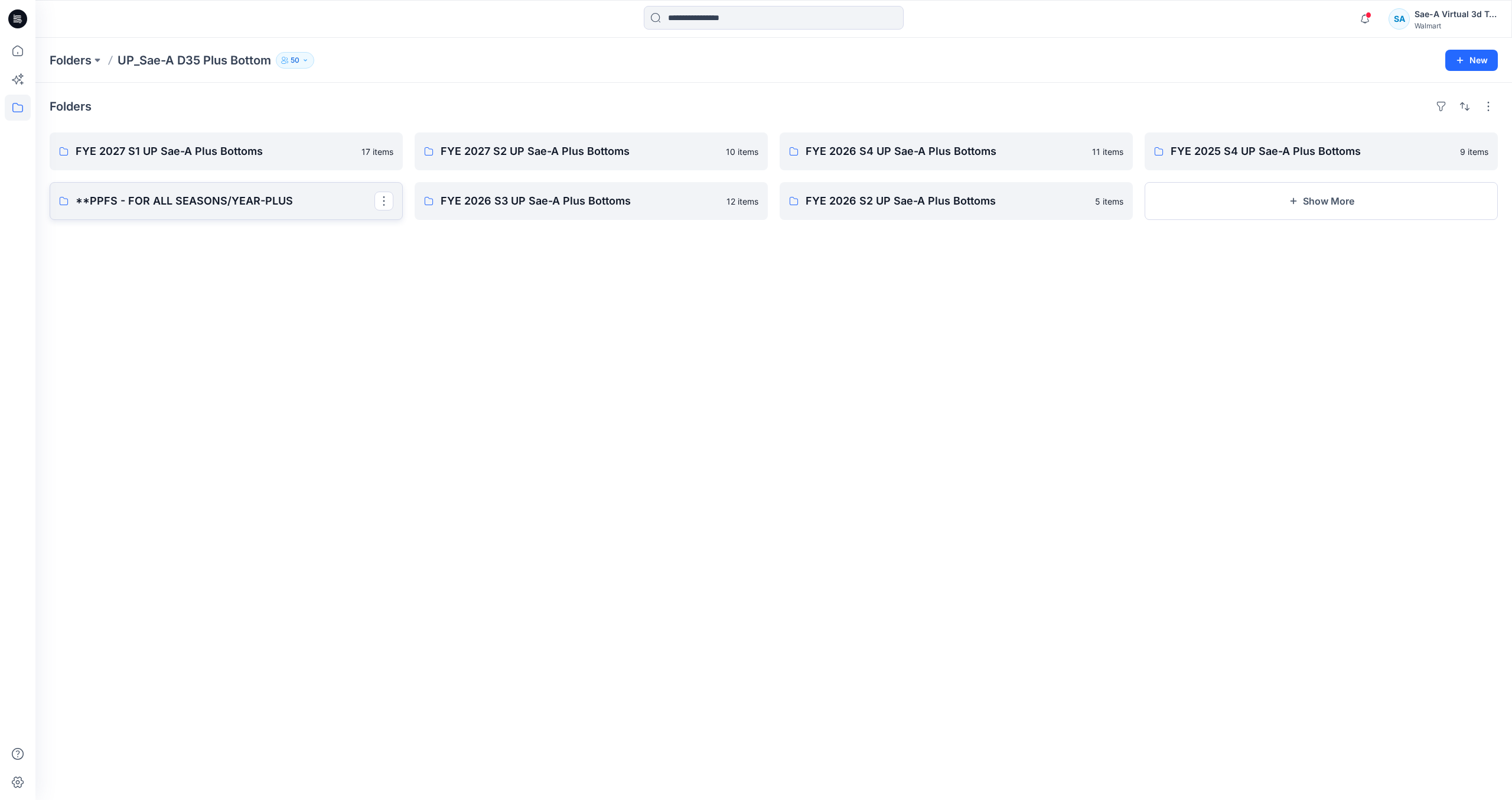
click at [188, 215] on link "**PPFS - FOR ALL SEASONS/YEAR-PLUS" at bounding box center [226, 201] width 353 height 38
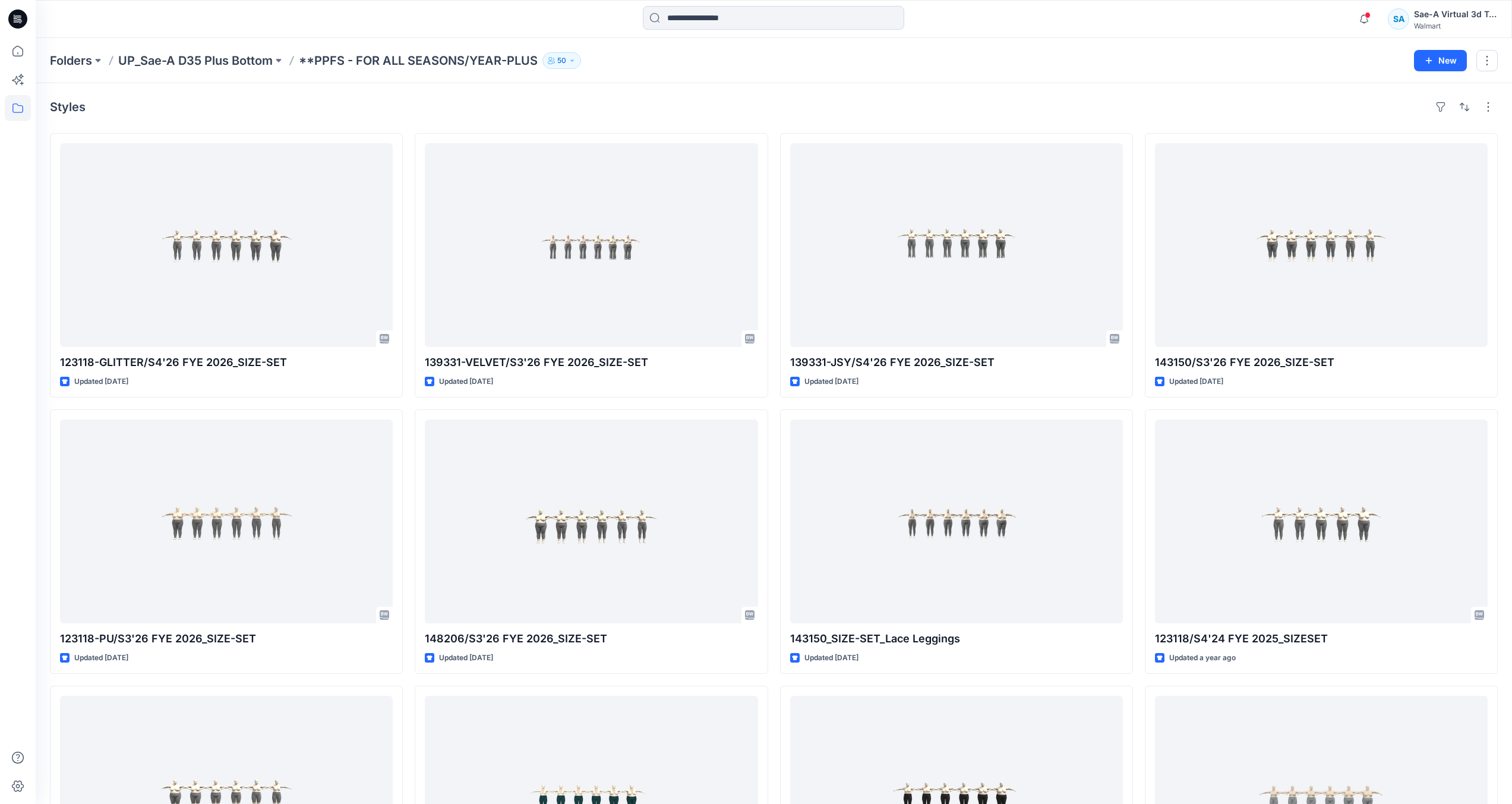
click at [240, 69] on div "Folders UP_Sae-A D35 Plus Bottom **PPFS - FOR ALL SEASONS/YEAR-PLUS 50 New" at bounding box center [773, 61] width 1476 height 45
click at [243, 63] on p "UP_Sae-A D35 Plus Bottom" at bounding box center [195, 60] width 155 height 17
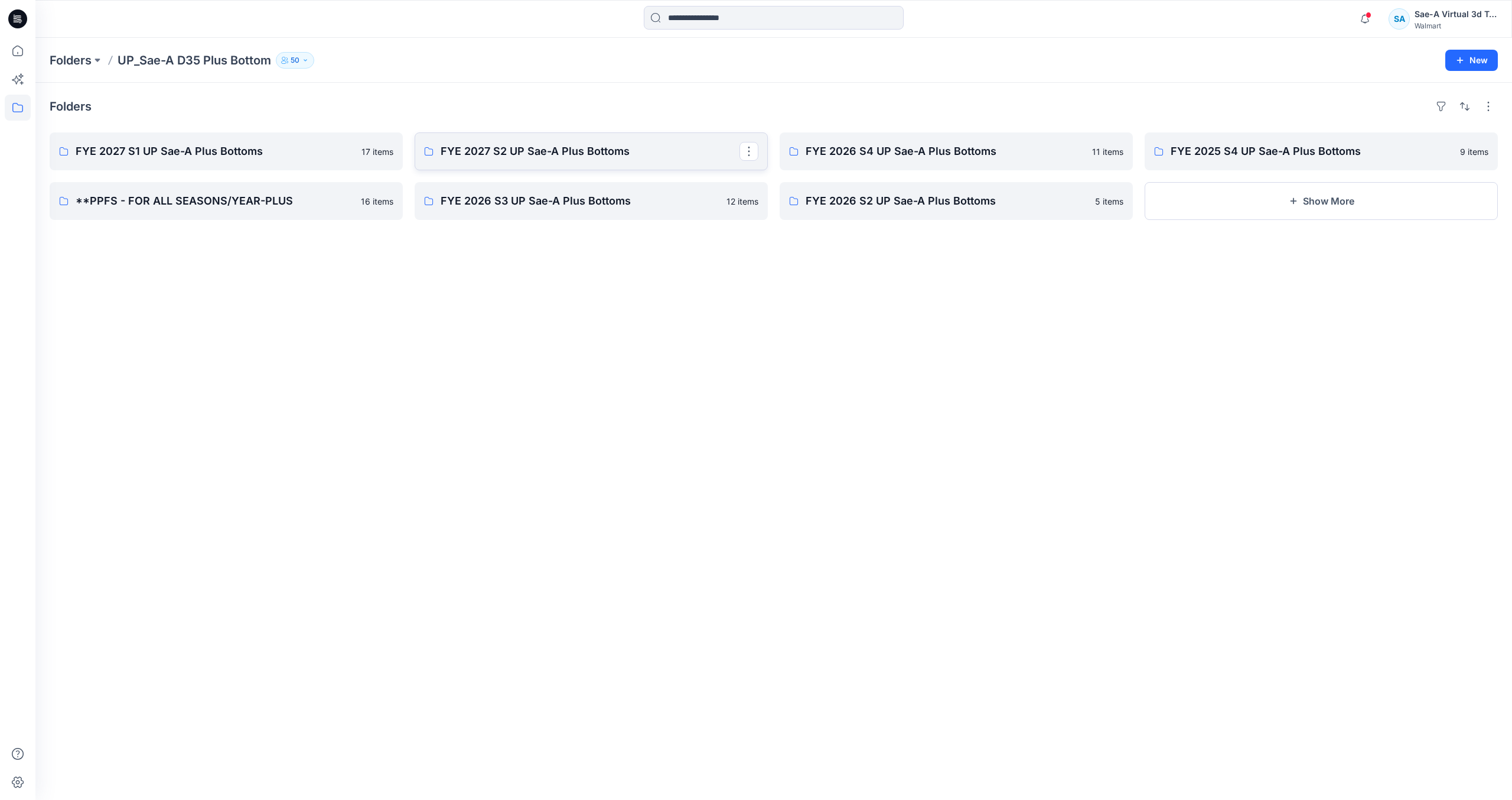
click at [547, 144] on p "FYE 2027 S2 UP Sae-A Plus Bottoms" at bounding box center [590, 151] width 299 height 17
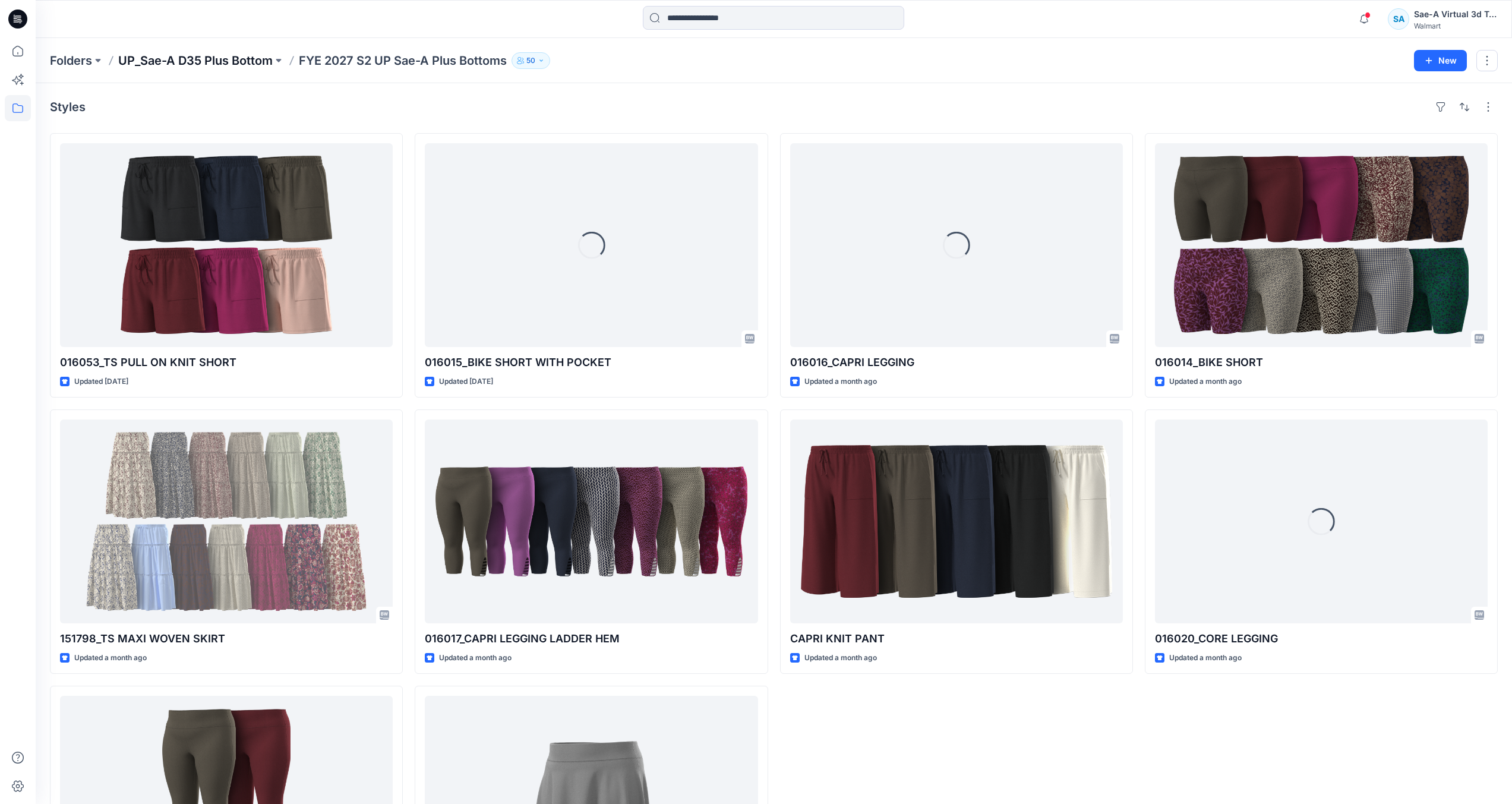
click at [235, 58] on p "UP_Sae-A D35 Plus Bottom" at bounding box center [195, 60] width 155 height 17
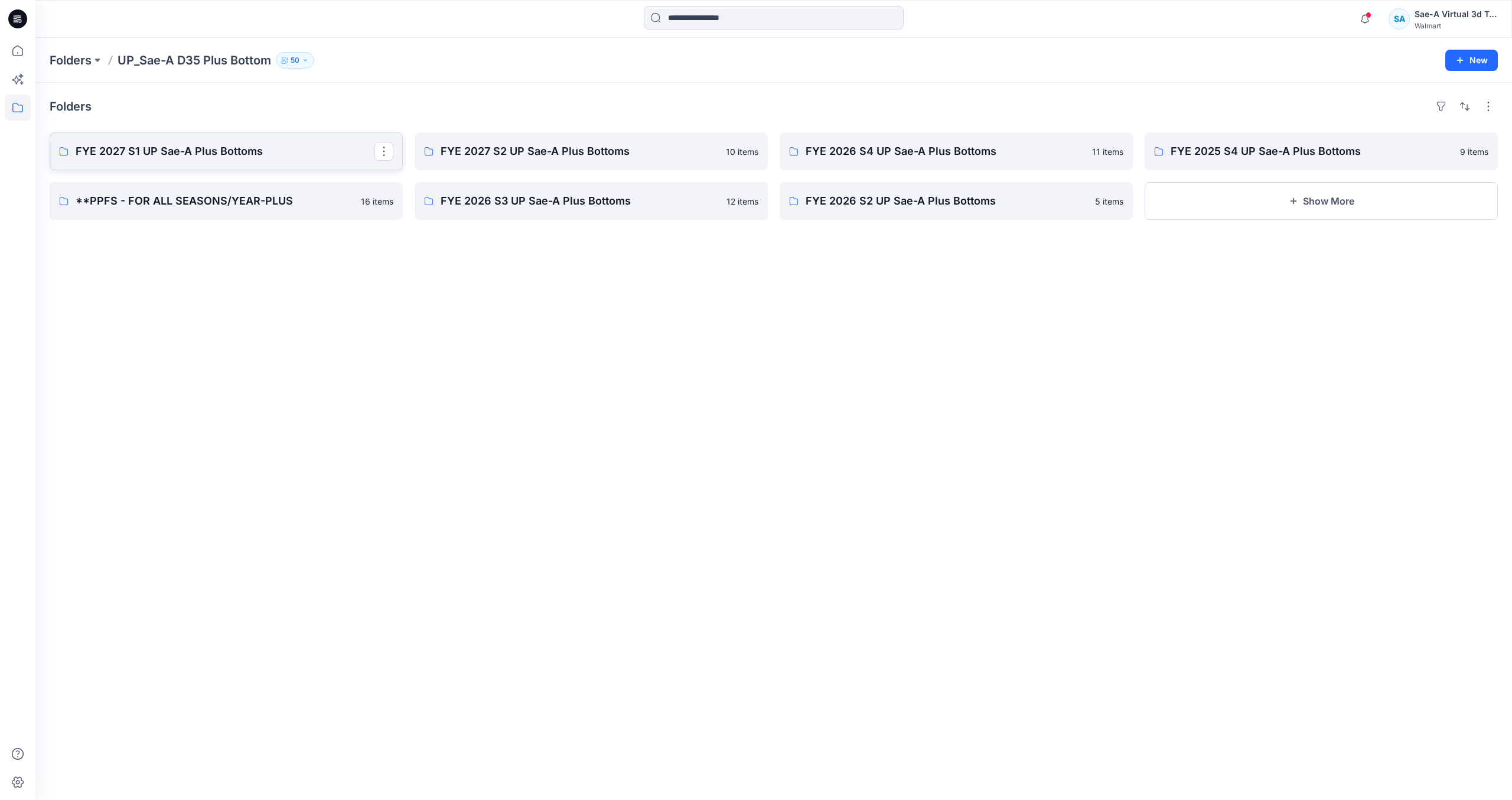
click at [269, 159] on p "FYE 2027 S1 UP Sae-A Plus Bottoms" at bounding box center [225, 151] width 299 height 17
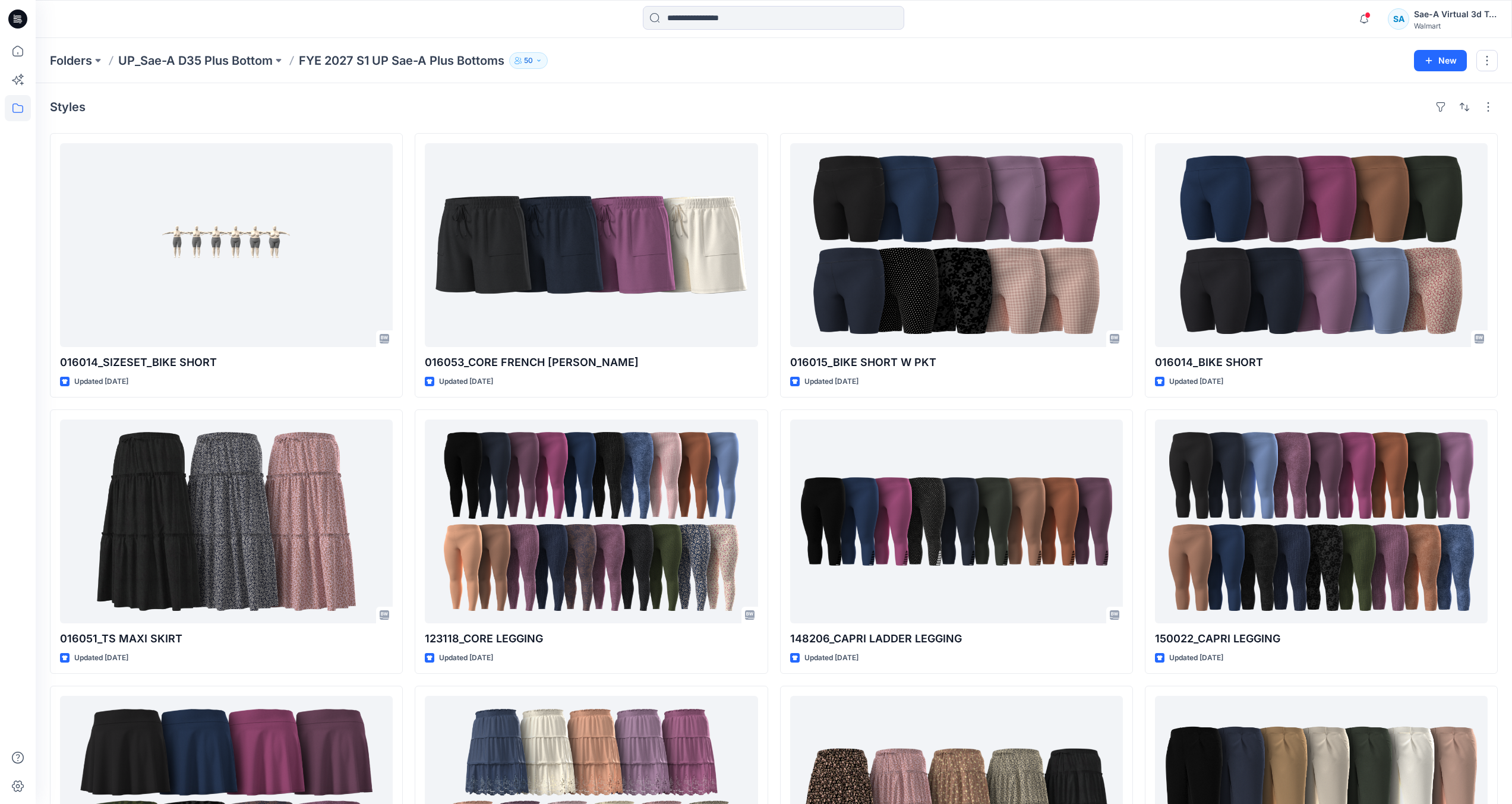
click at [206, 41] on div "Folders UP_Sae-A D35 Plus Bottom FYE 2027 S1 UP Sae-A Plus Bottoms 50 New" at bounding box center [773, 61] width 1476 height 45
click at [212, 57] on p "UP_Sae-A D35 Plus Bottom" at bounding box center [195, 60] width 155 height 17
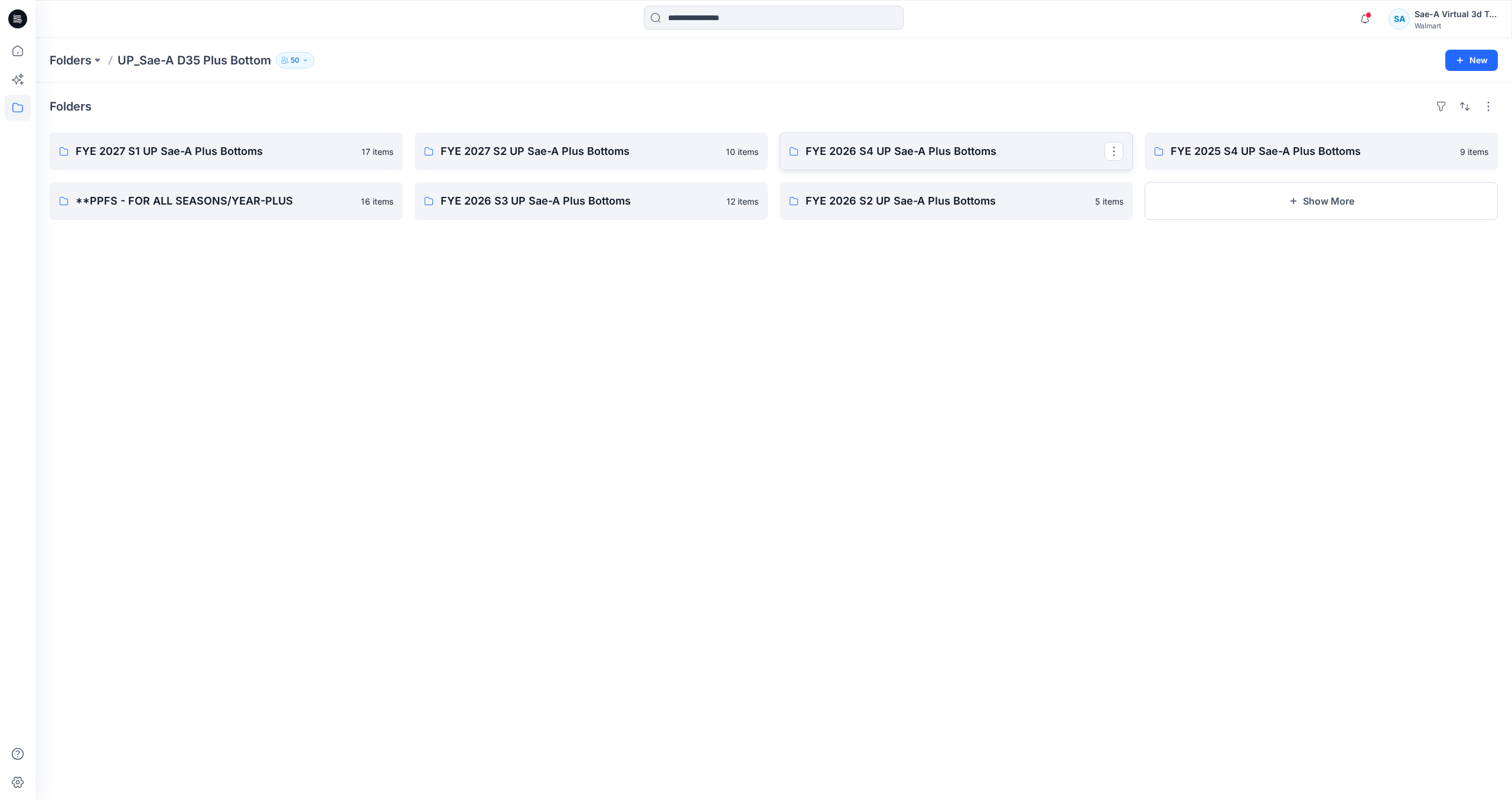
click at [857, 149] on p "FYE 2026 S4 UP Sae-A Plus Bottoms" at bounding box center [955, 151] width 299 height 17
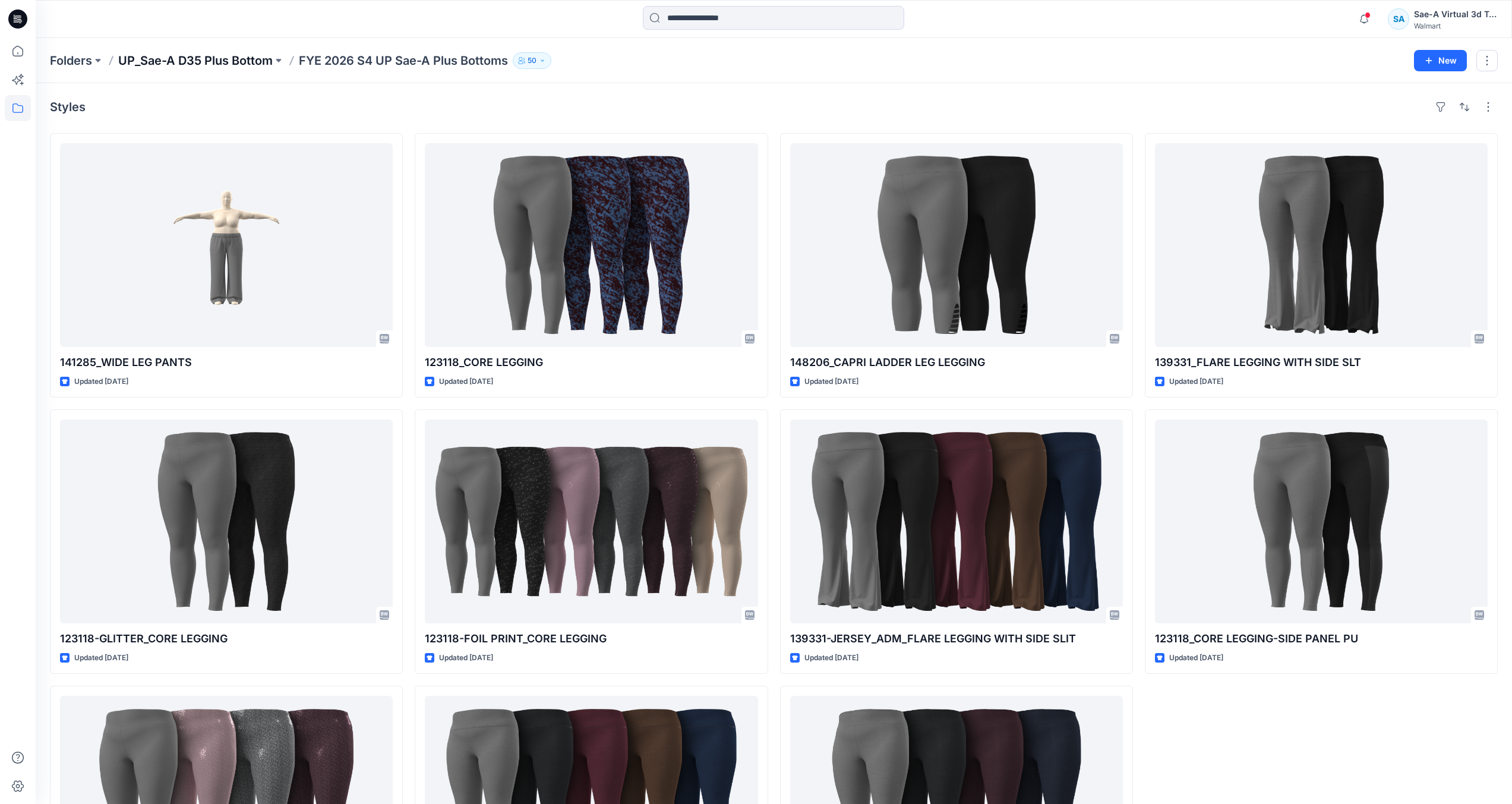
click at [242, 62] on p "UP_Sae-A D35 Plus Bottom" at bounding box center [195, 60] width 155 height 17
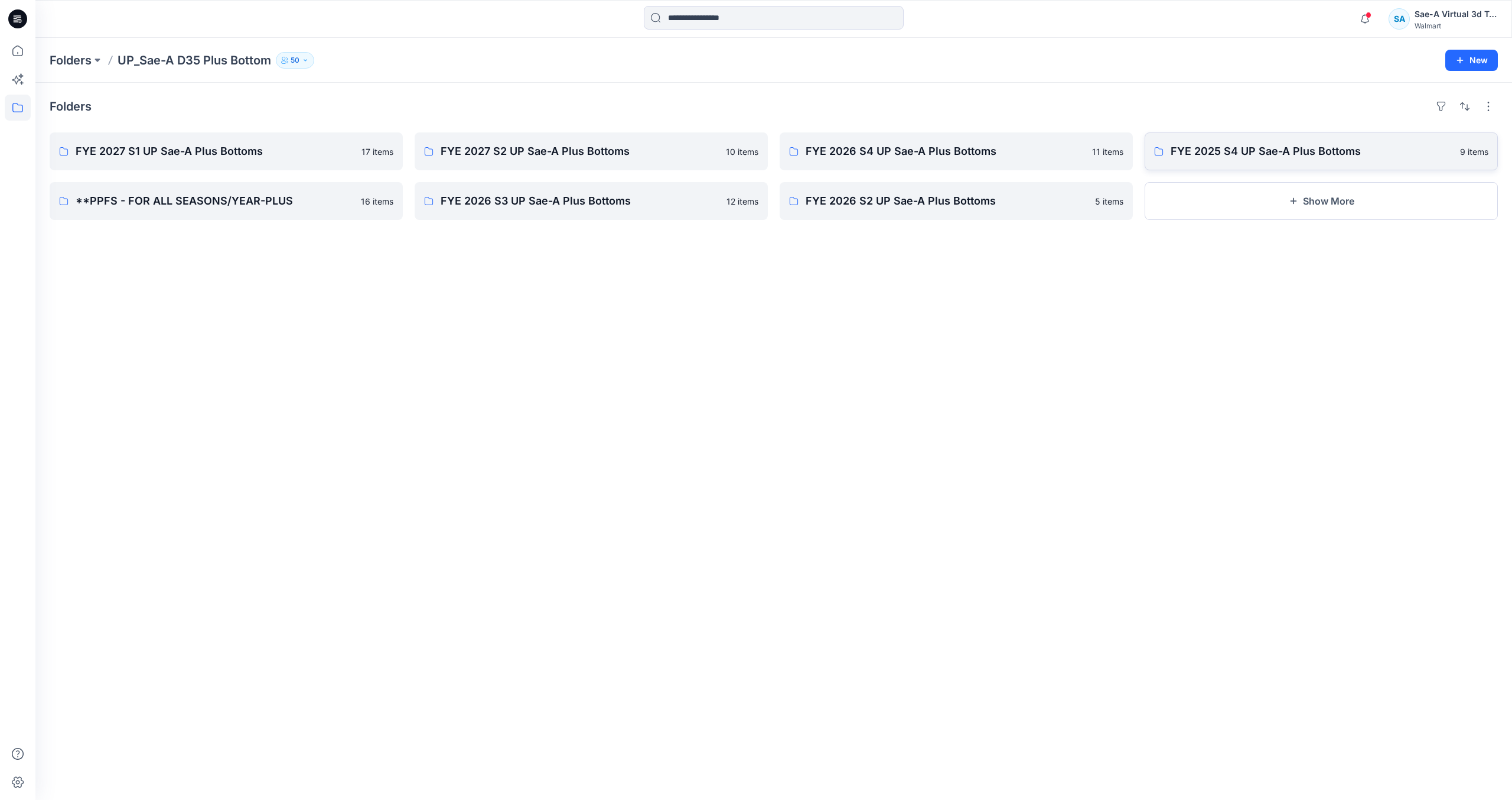
click at [1345, 145] on p "FYE 2025 S4 UP Sae-A Plus Bottoms" at bounding box center [1312, 151] width 282 height 17
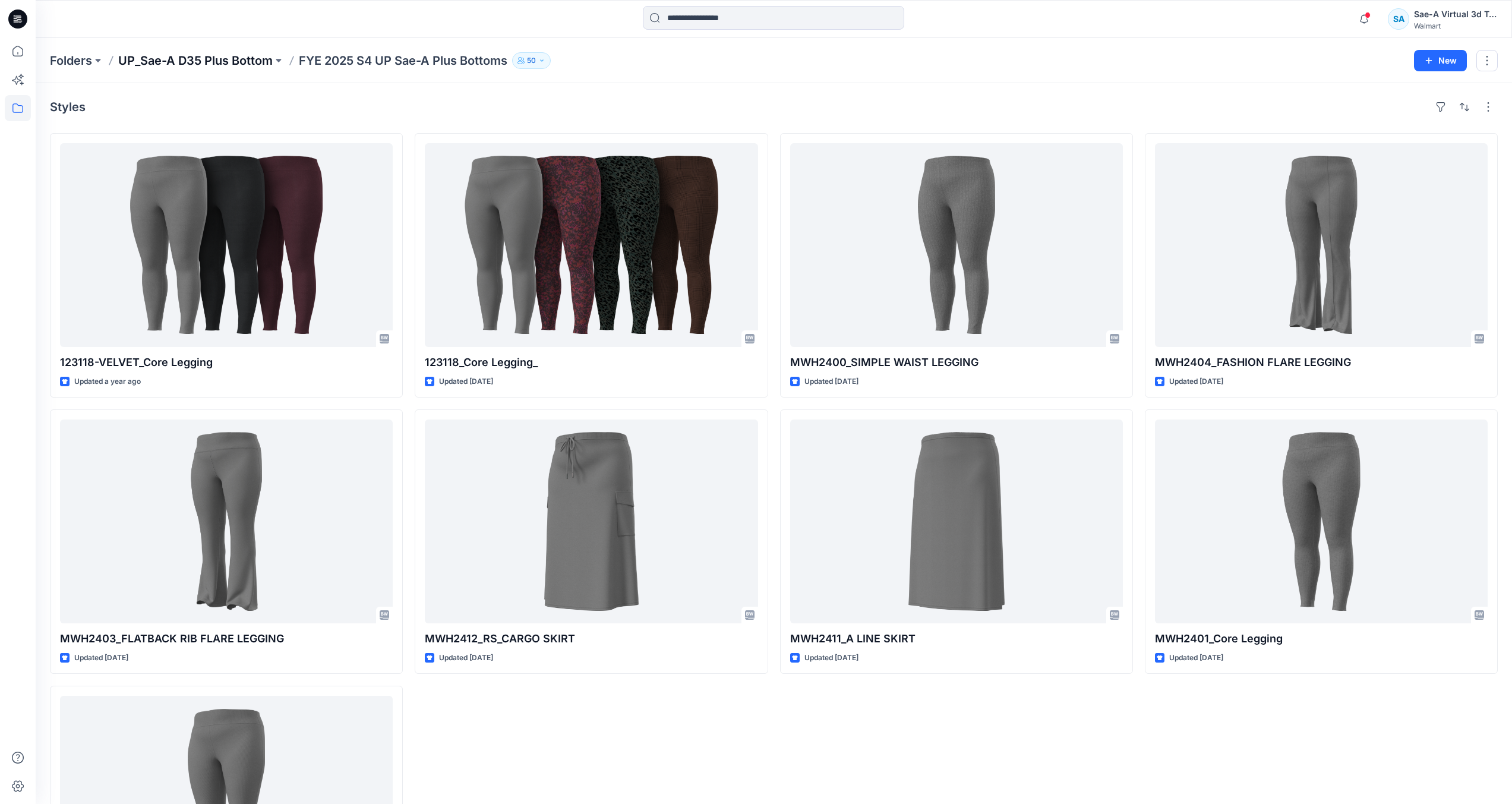
click at [179, 64] on p "UP_Sae-A D35 Plus Bottom" at bounding box center [195, 60] width 155 height 17
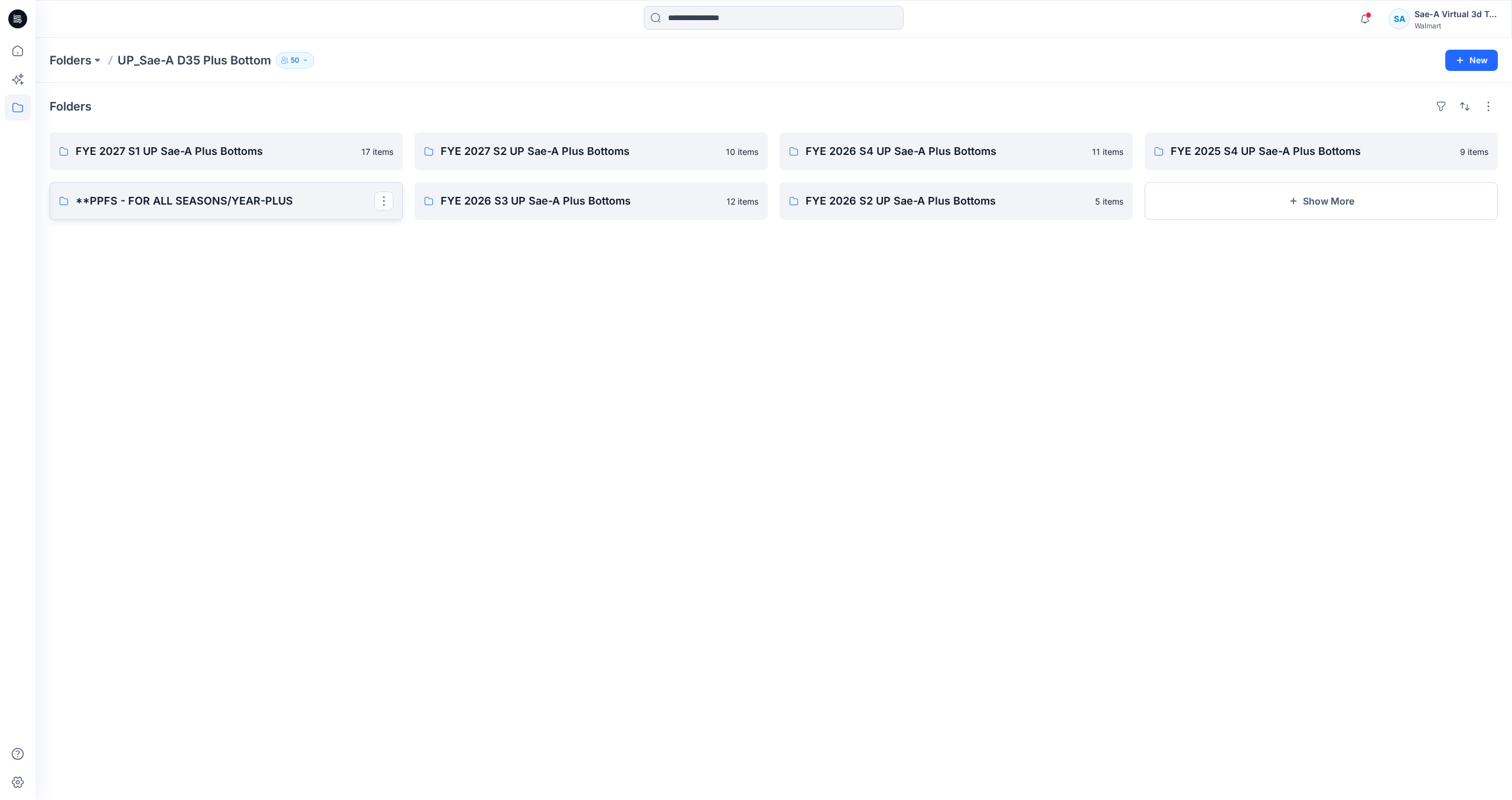
click at [235, 206] on p "**PPFS - FOR ALL SEASONS/YEAR-PLUS" at bounding box center [225, 201] width 299 height 17
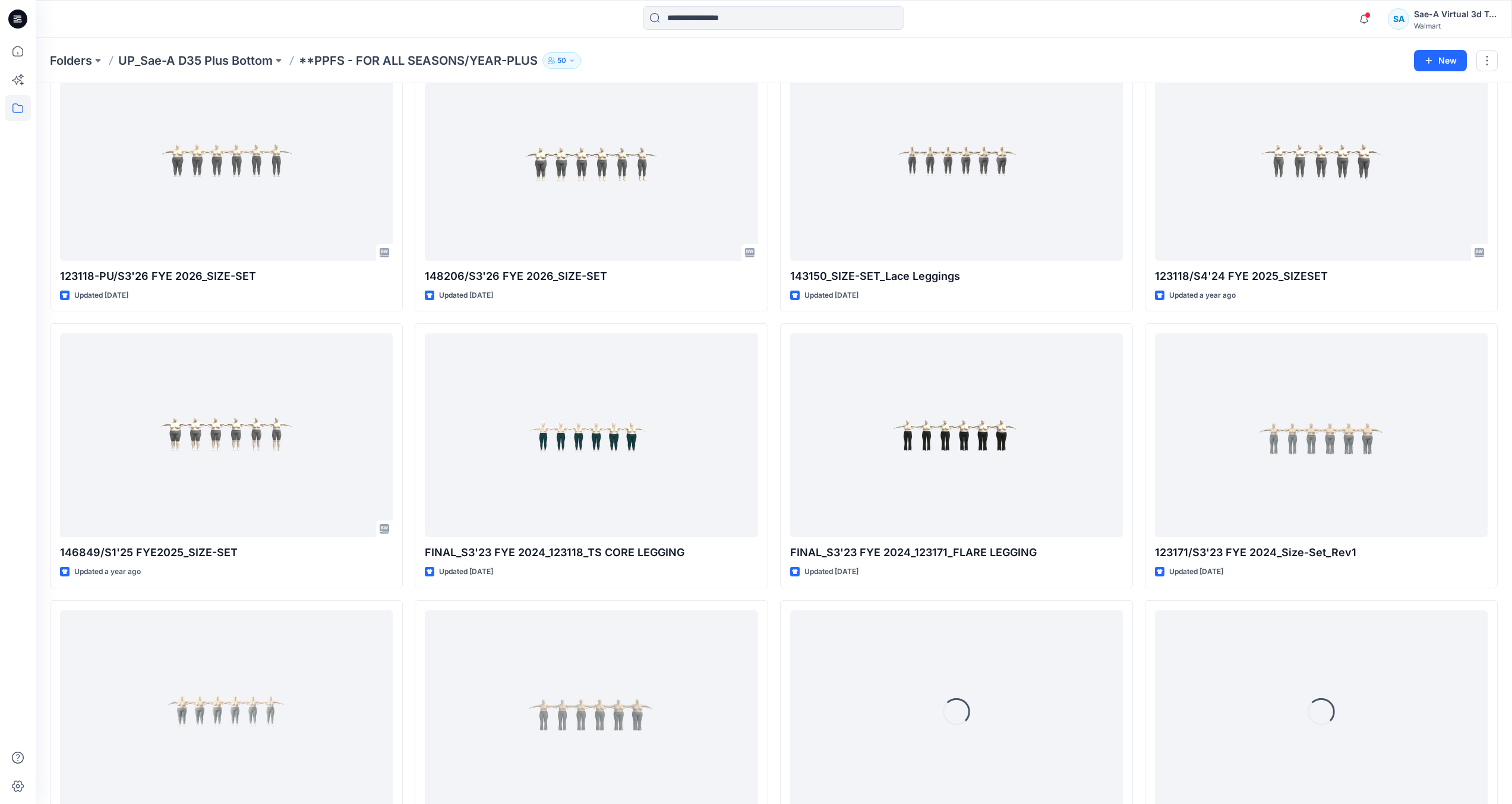
scroll to position [437, 0]
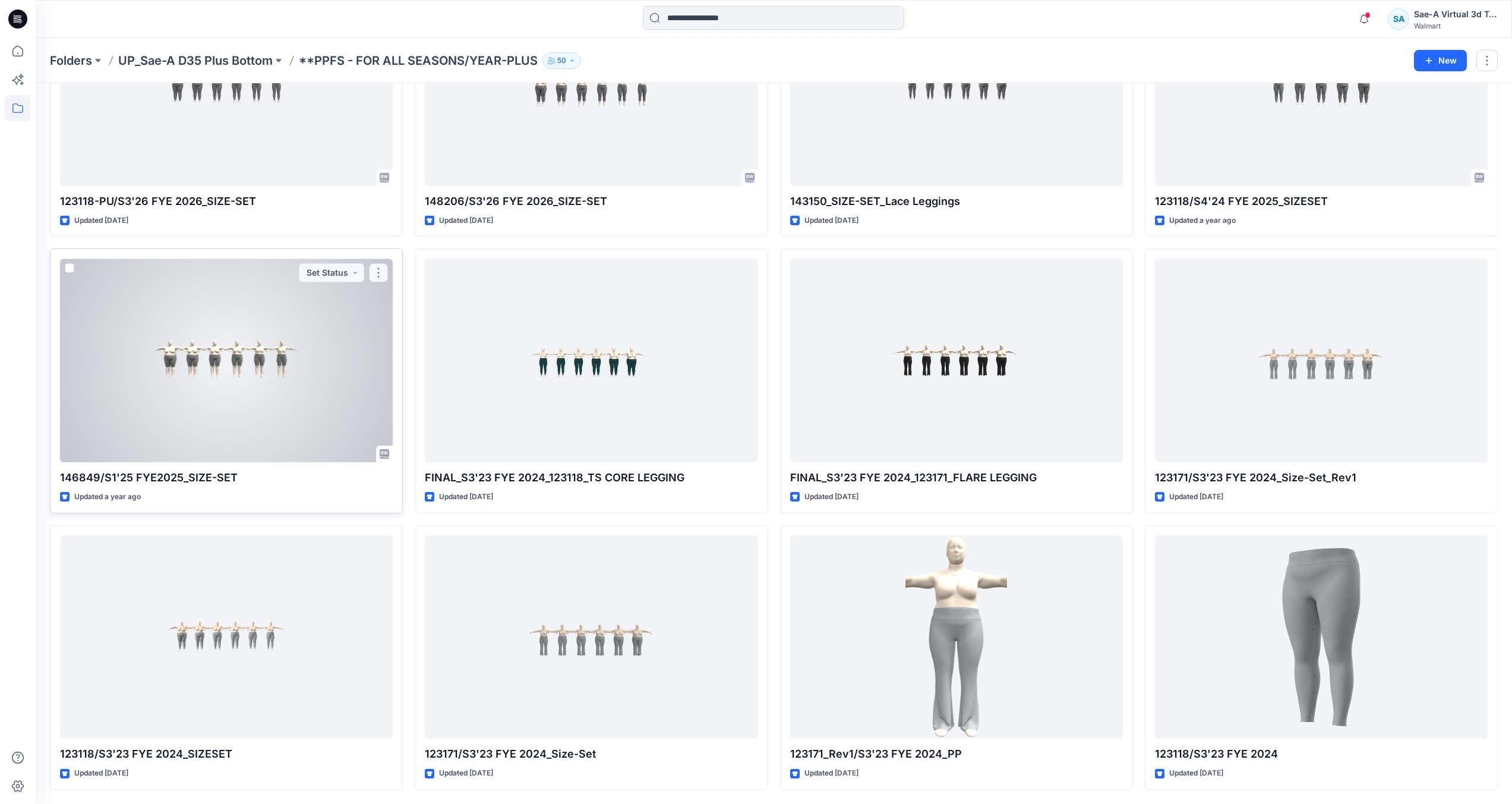
click at [380, 273] on button "button" at bounding box center [378, 272] width 19 height 19
click at [402, 298] on p "Edit" at bounding box center [400, 300] width 15 height 12
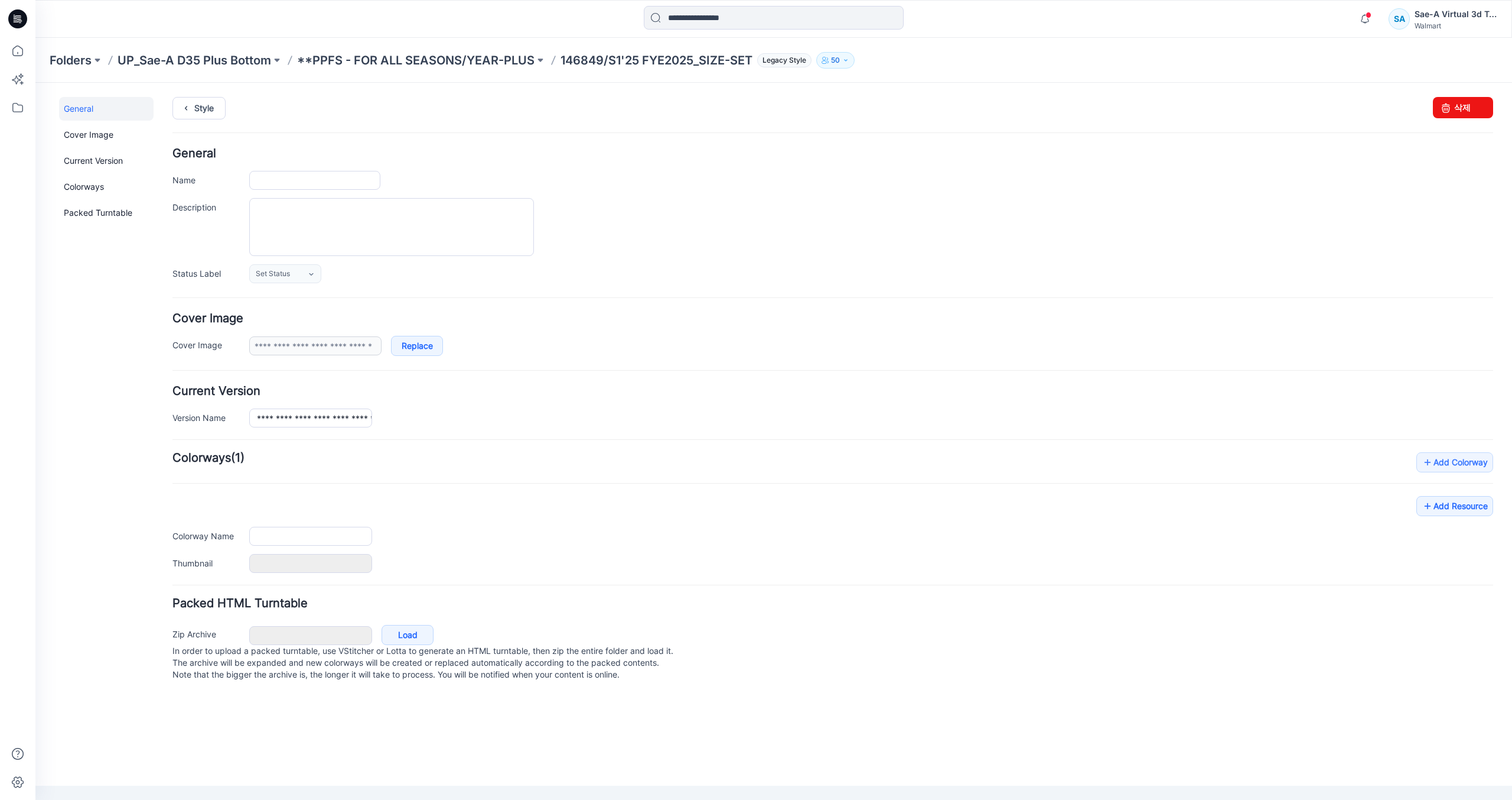
type input "**********"
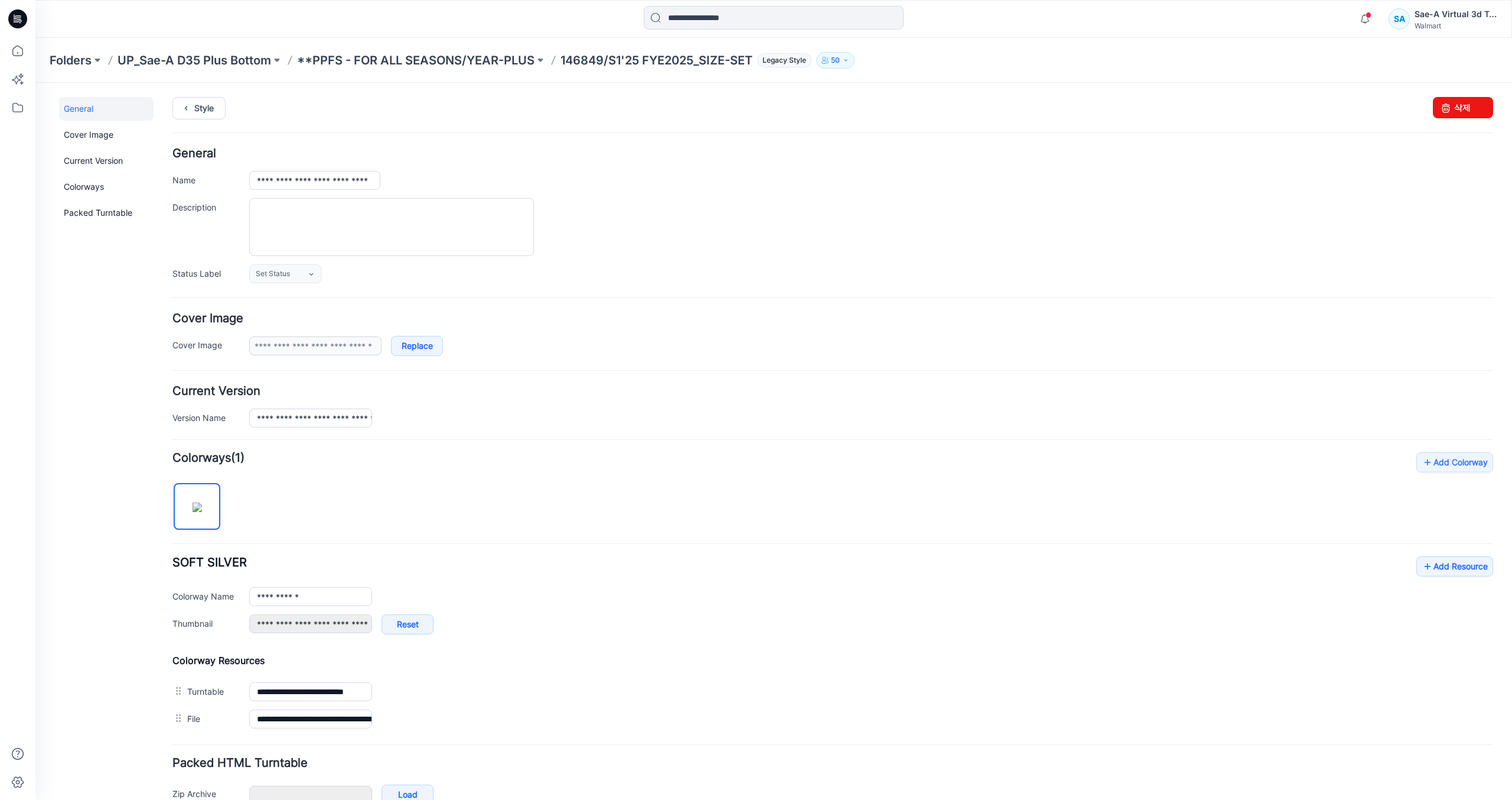
click at [10, 12] on icon at bounding box center [17, 19] width 19 height 38
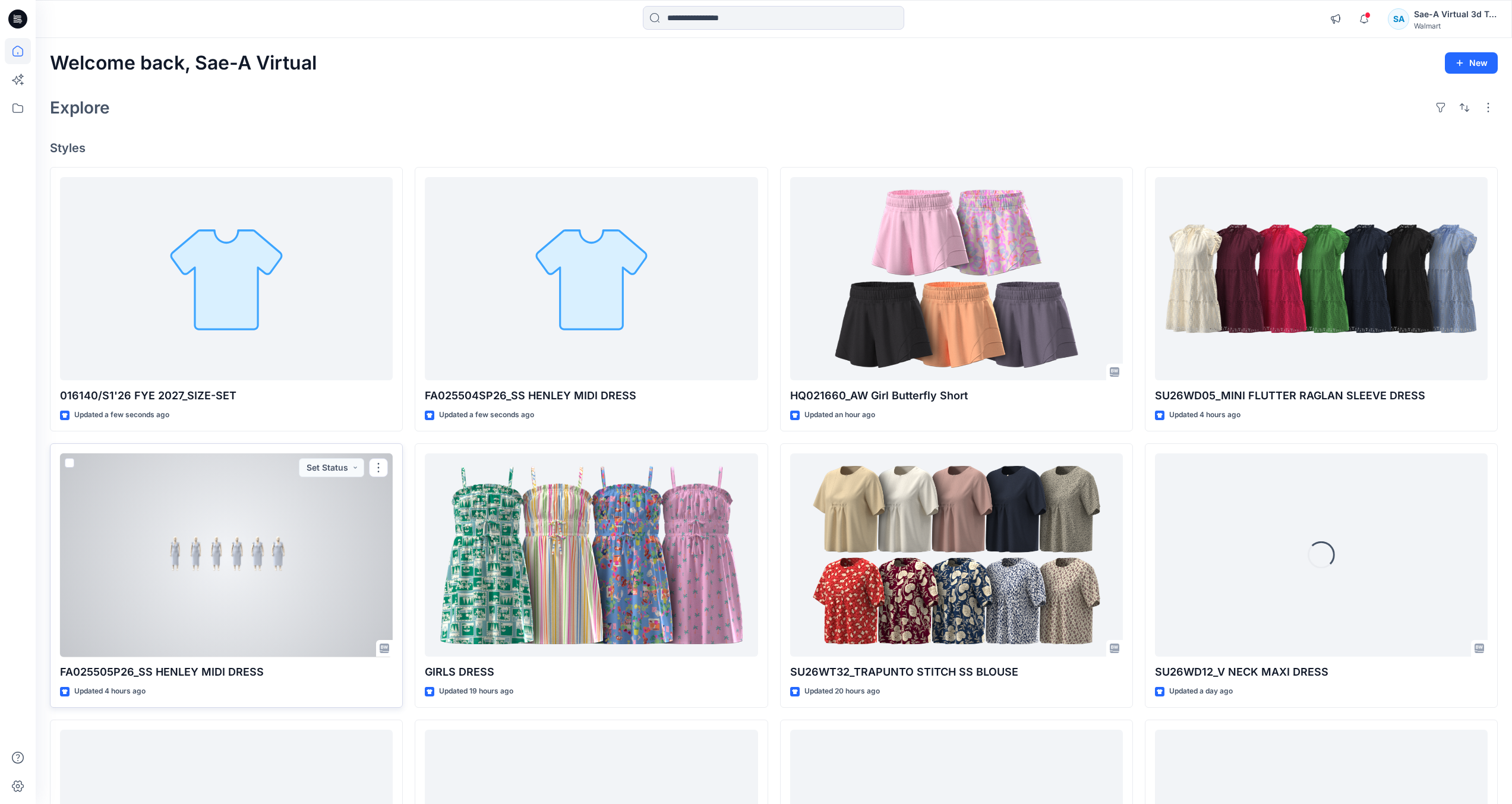
click at [284, 555] on div at bounding box center [226, 554] width 332 height 203
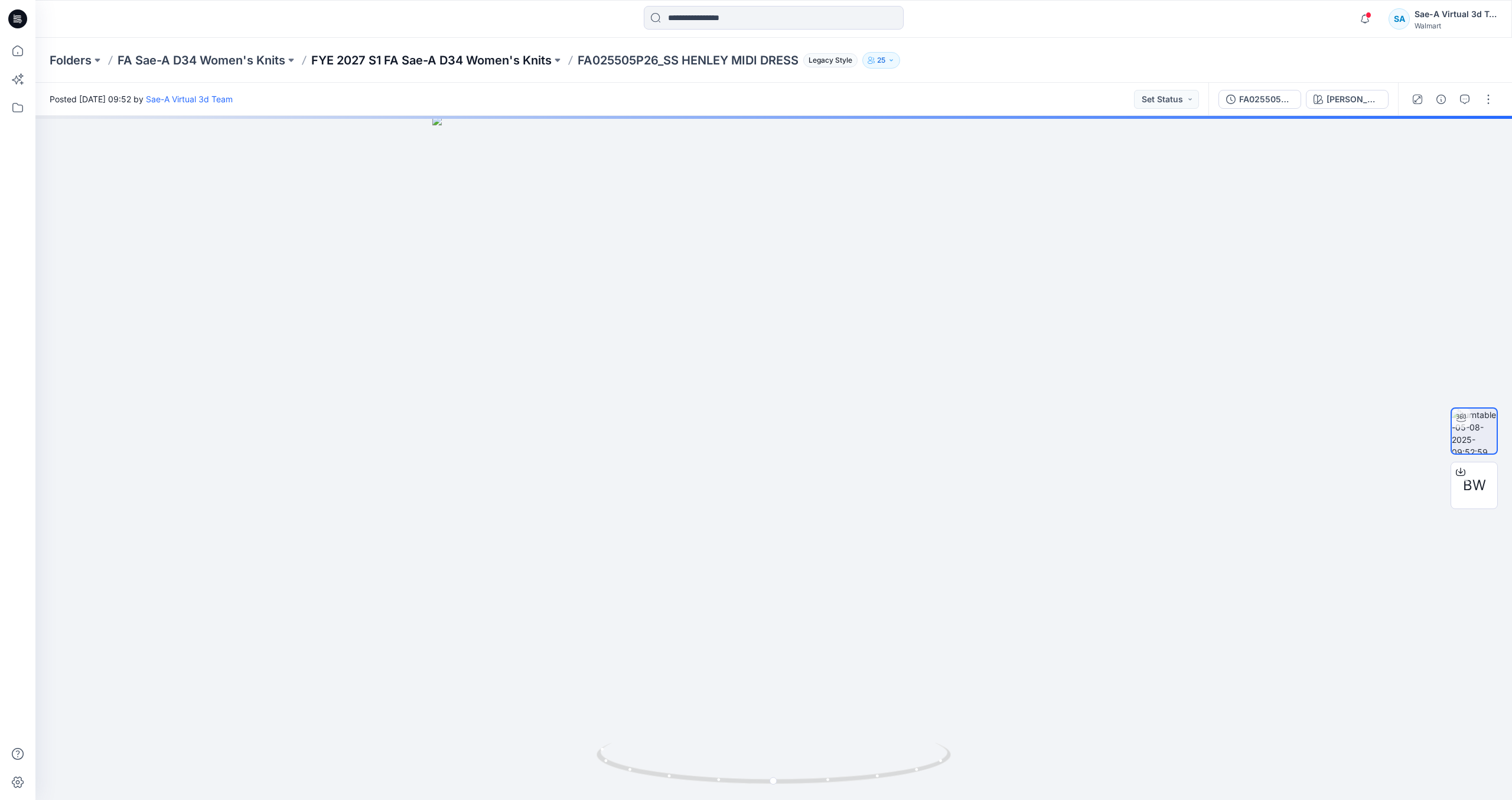
click at [439, 65] on p "FYE 2027 S1 FA Sae-A D34 Women's Knits" at bounding box center [431, 60] width 240 height 17
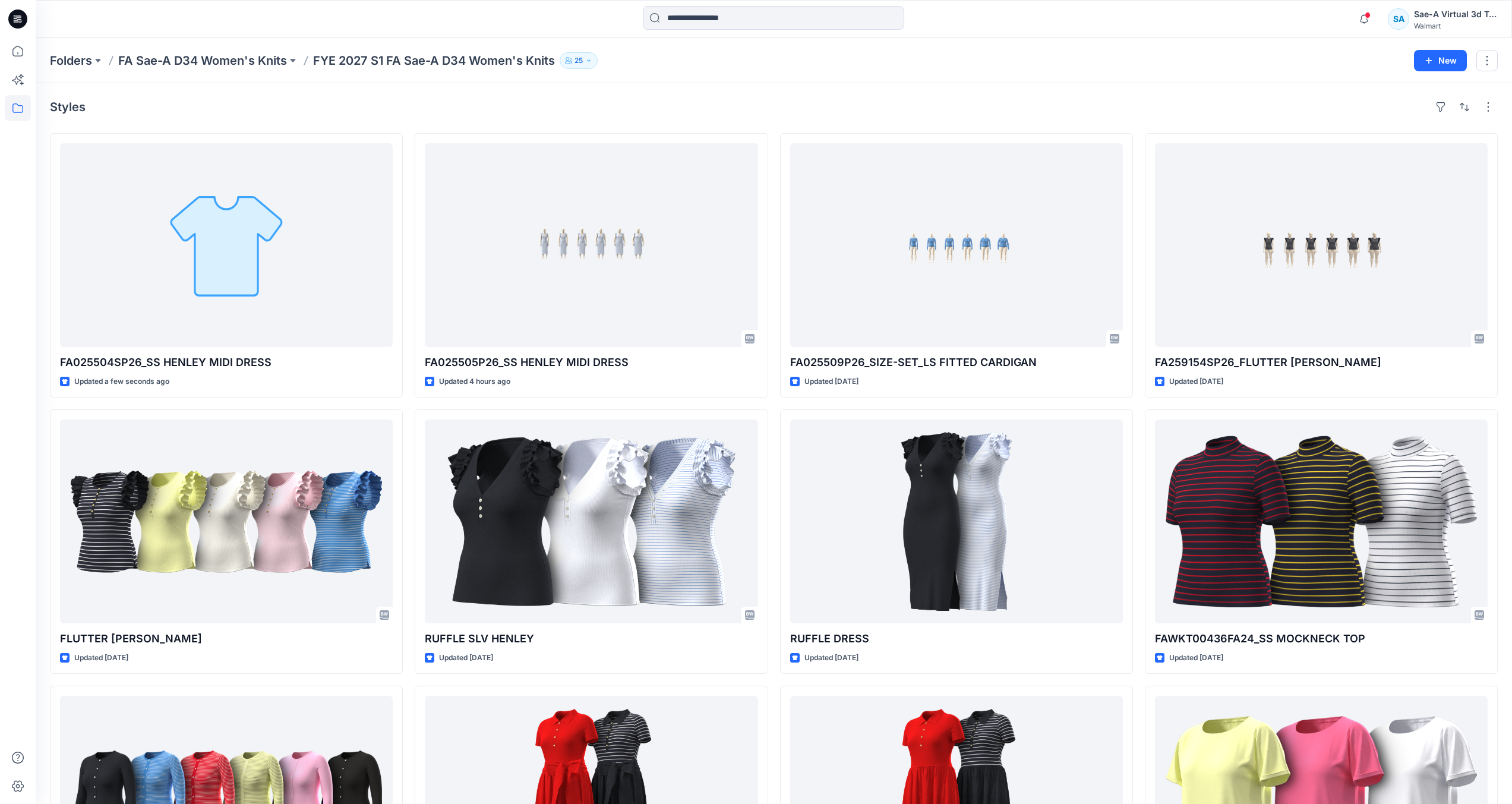
click at [15, 19] on icon at bounding box center [15, 19] width 3 height 1
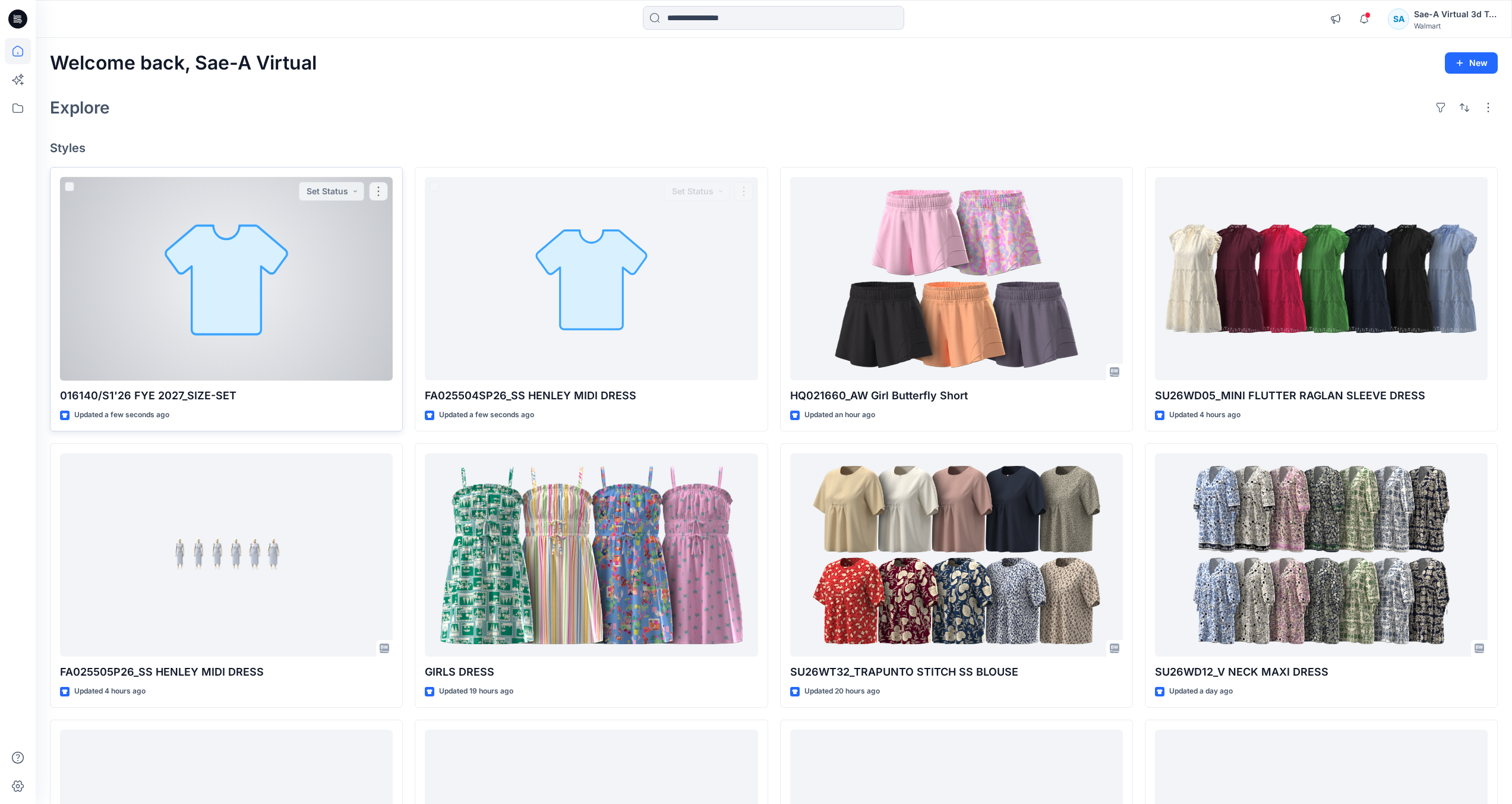
click at [243, 317] on div at bounding box center [226, 278] width 332 height 203
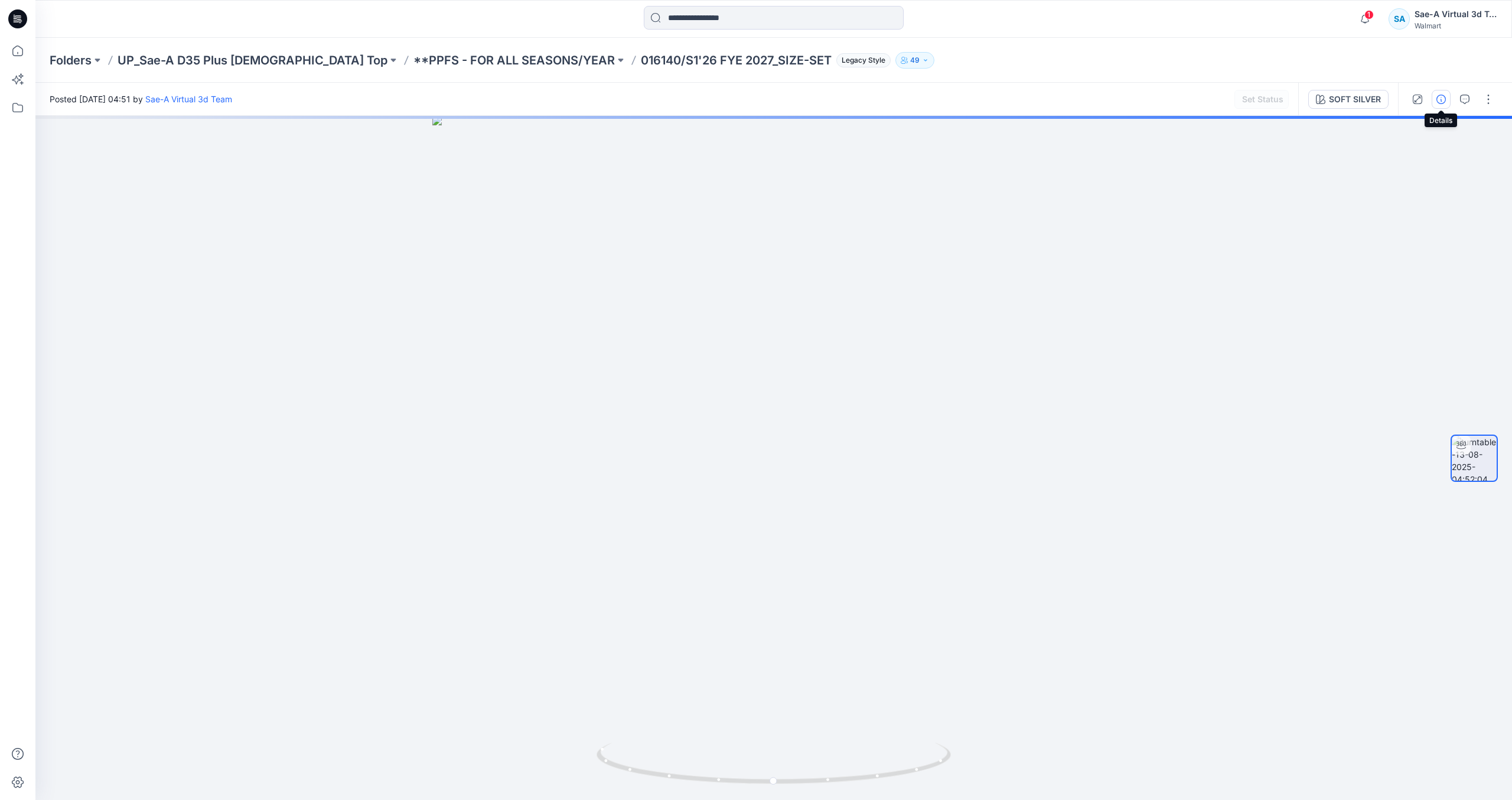
click at [1435, 97] on button "button" at bounding box center [1441, 98] width 19 height 19
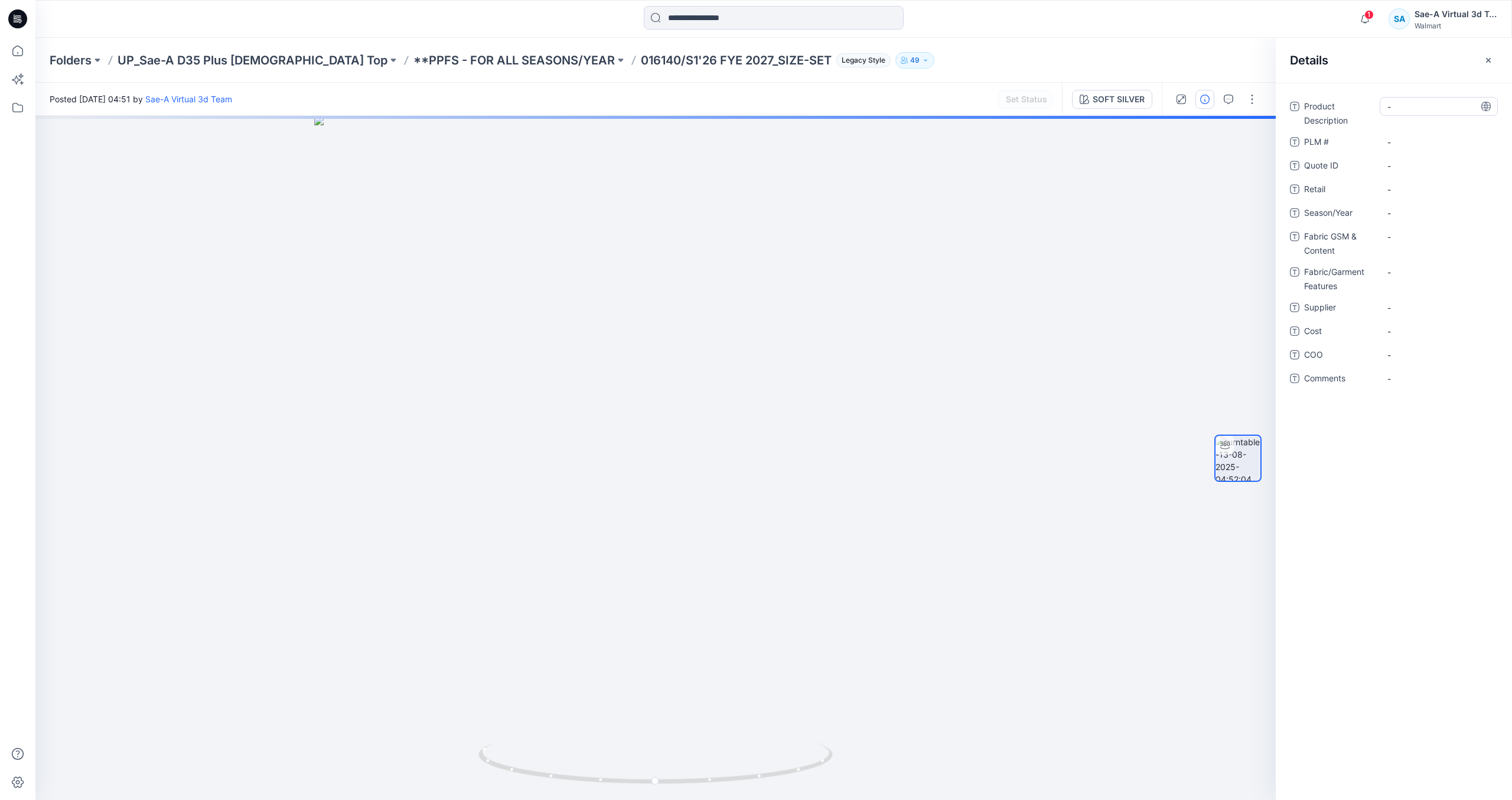
click at [1419, 114] on div "-" at bounding box center [1439, 106] width 118 height 19
click at [1399, 108] on Description "-" at bounding box center [1439, 106] width 103 height 12
click at [1414, 113] on div "-" at bounding box center [1439, 106] width 118 height 19
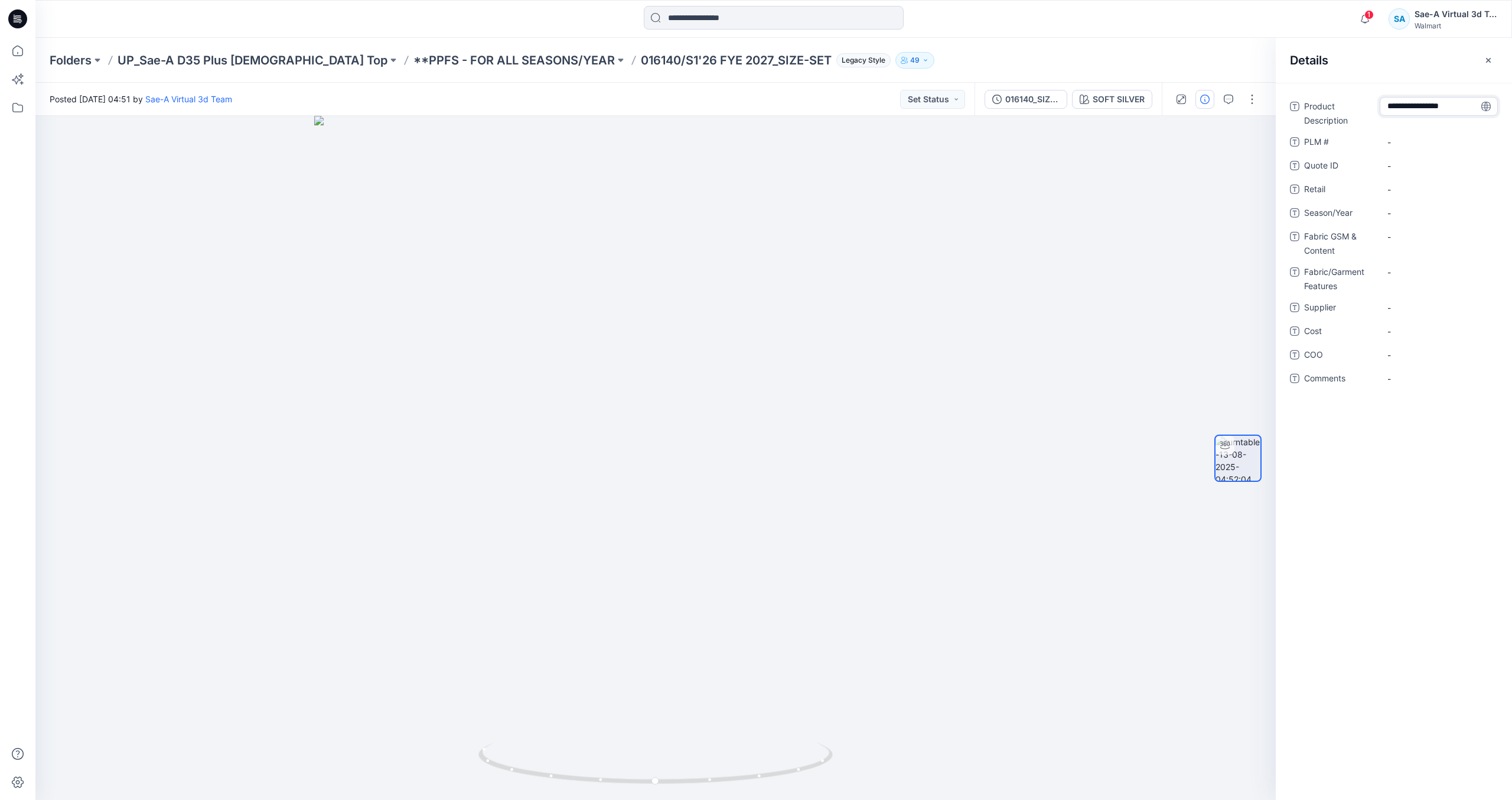
click at [1388, 109] on textarea "**********" at bounding box center [1439, 106] width 118 height 19
type textarea "**********"
click at [1407, 116] on div "-" at bounding box center [1439, 112] width 118 height 31
click at [1412, 106] on Description "-" at bounding box center [1439, 106] width 103 height 12
click at [1388, 109] on textarea "**********" at bounding box center [1439, 106] width 118 height 19
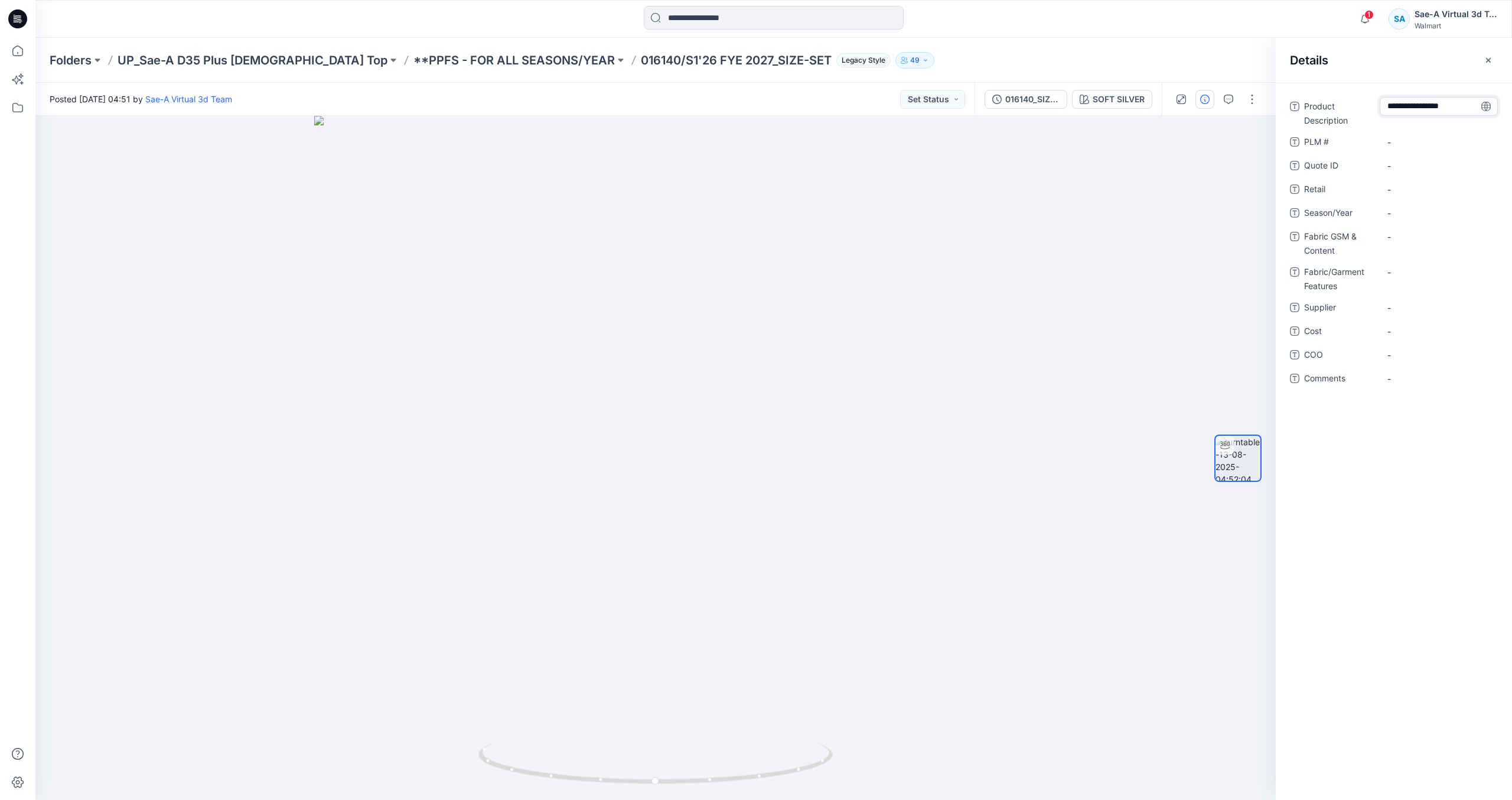
type textarea "**********"
click at [1400, 143] on \ "-" at bounding box center [1439, 142] width 103 height 12
type textarea "**********"
click at [1416, 210] on span "-" at bounding box center [1439, 213] width 103 height 12
type textarea "*****"
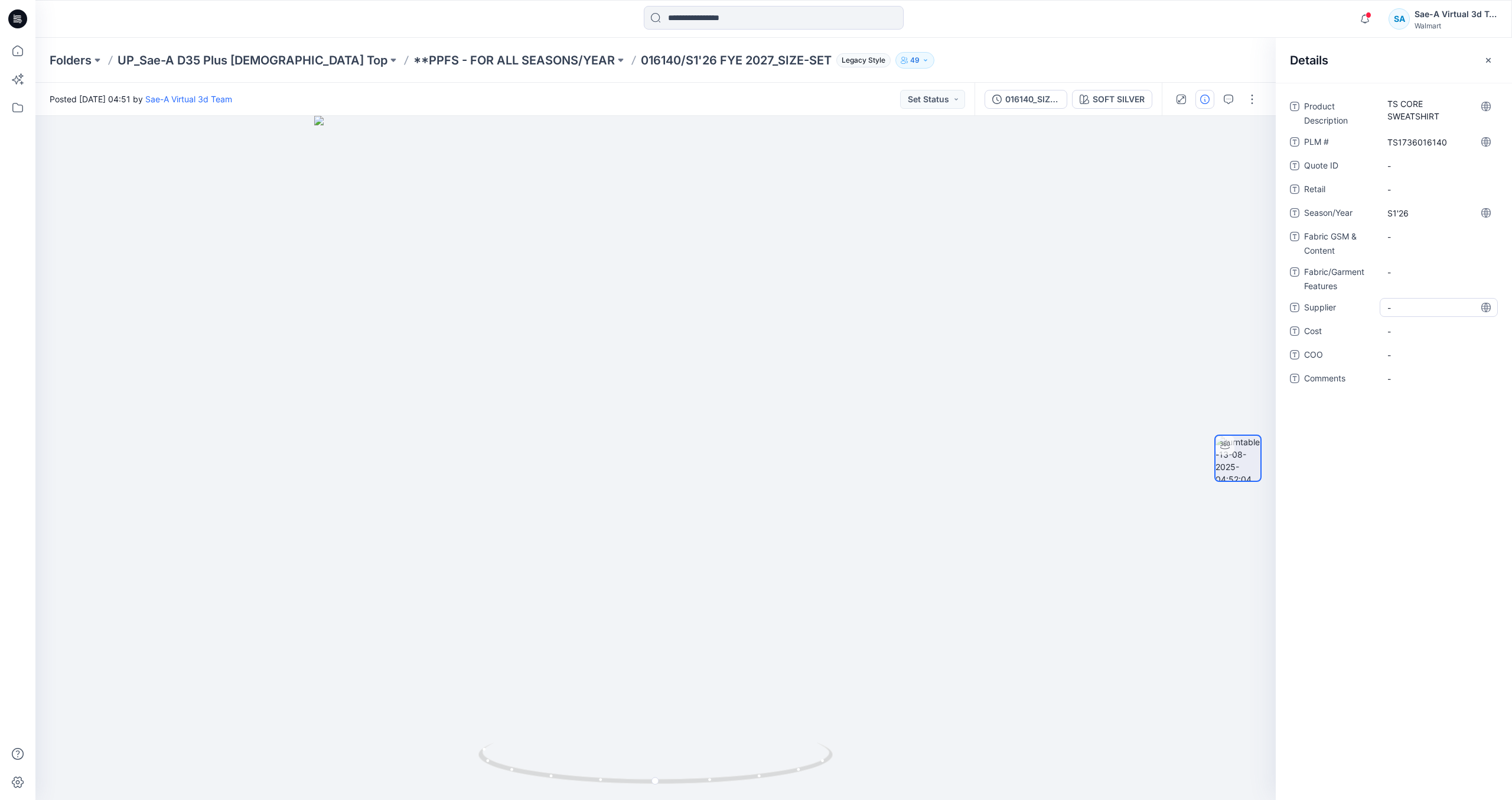
click at [1386, 309] on div "-" at bounding box center [1439, 306] width 118 height 19
type textarea "****"
click at [1405, 276] on Features "-" at bounding box center [1439, 272] width 103 height 12
click at [1410, 277] on Features "-" at bounding box center [1439, 272] width 103 height 12
type textarea "******"
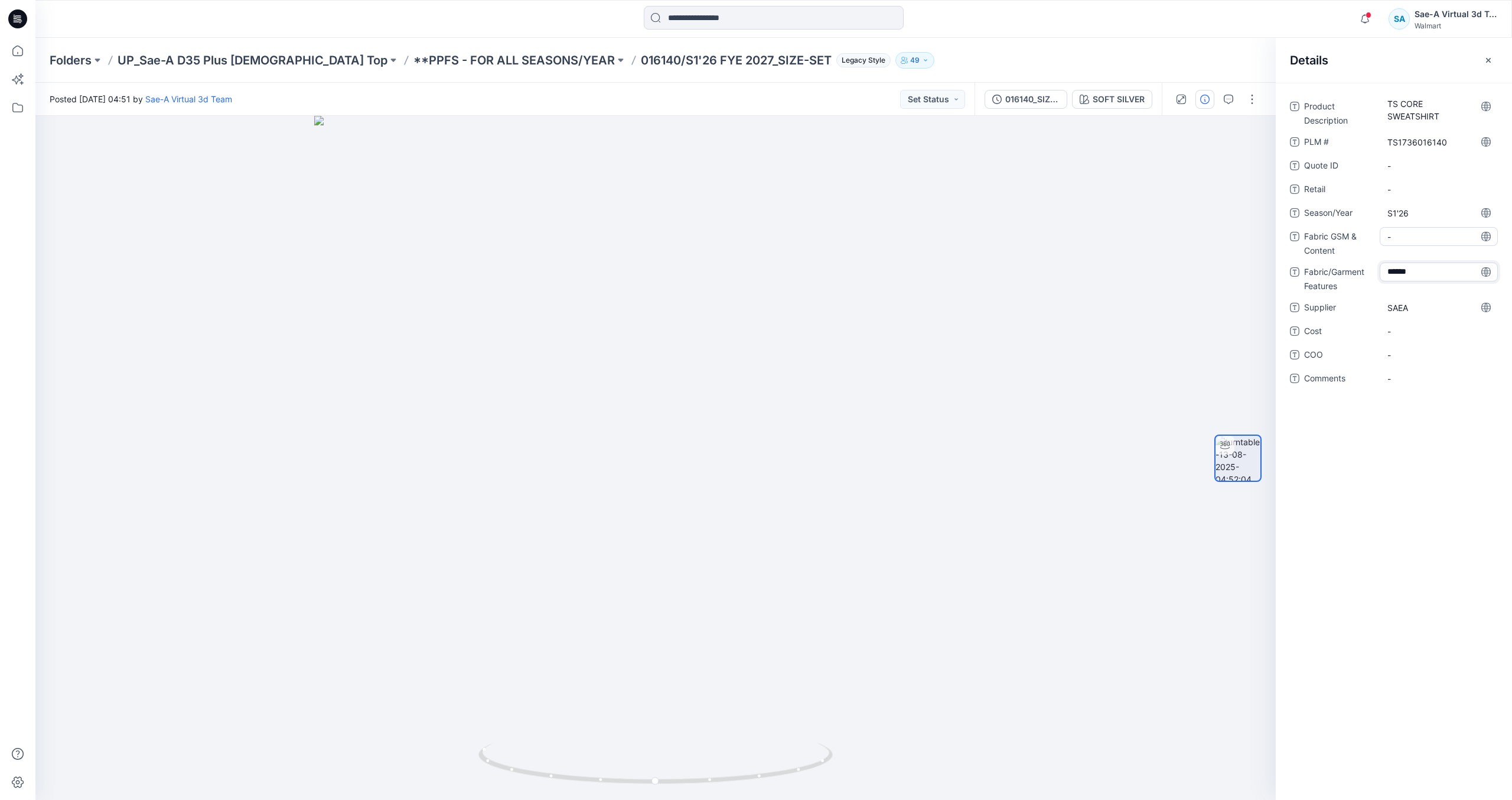
click at [1426, 242] on Content "-" at bounding box center [1439, 236] width 103 height 12
type textarea "**********"
click at [1256, 97] on button "button" at bounding box center [1252, 98] width 19 height 19
click at [1198, 127] on button "Edit" at bounding box center [1203, 127] width 109 height 22
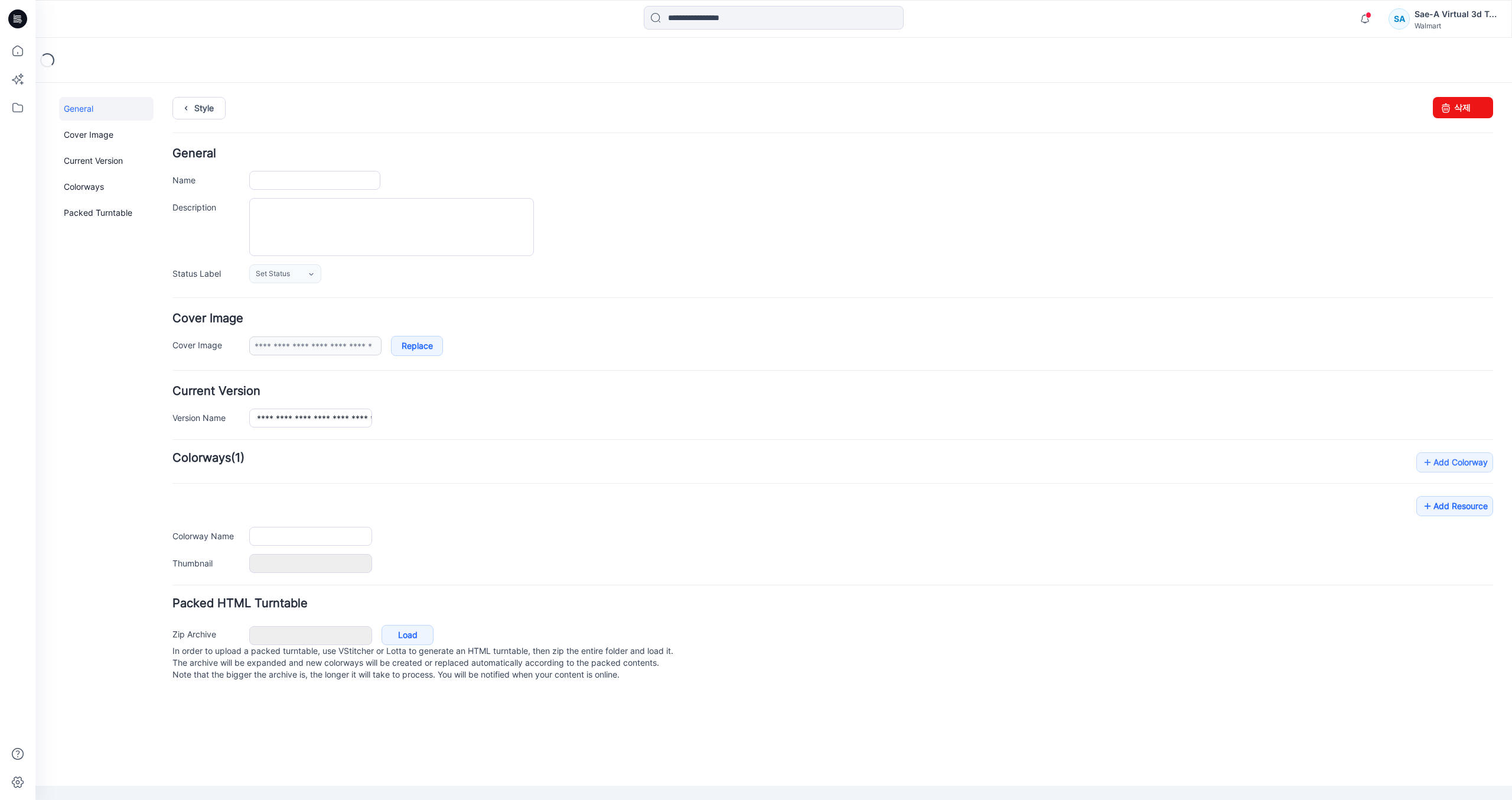
type input "**********"
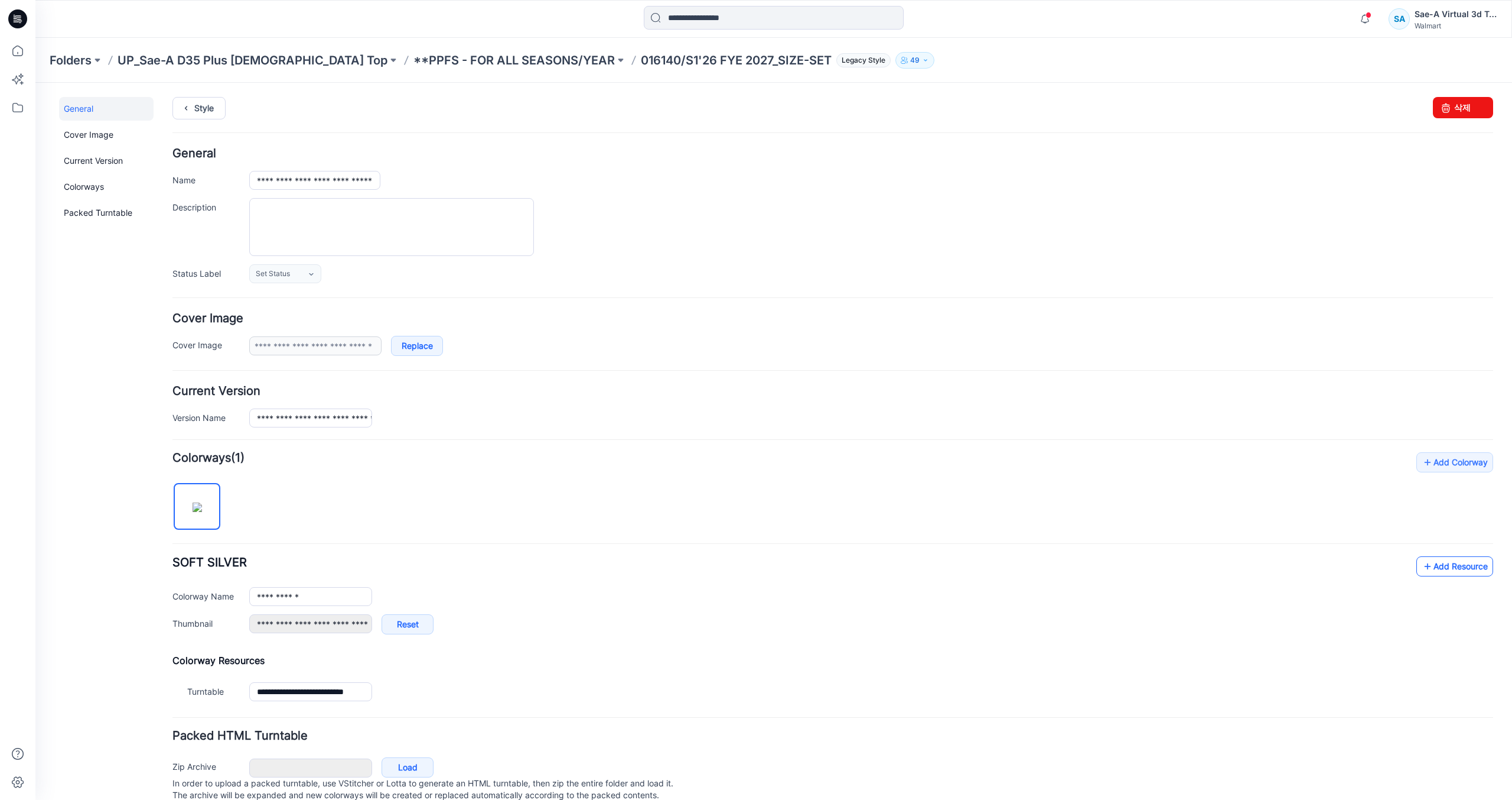
click at [1443, 565] on link "Add Resource" at bounding box center [1455, 566] width 77 height 20
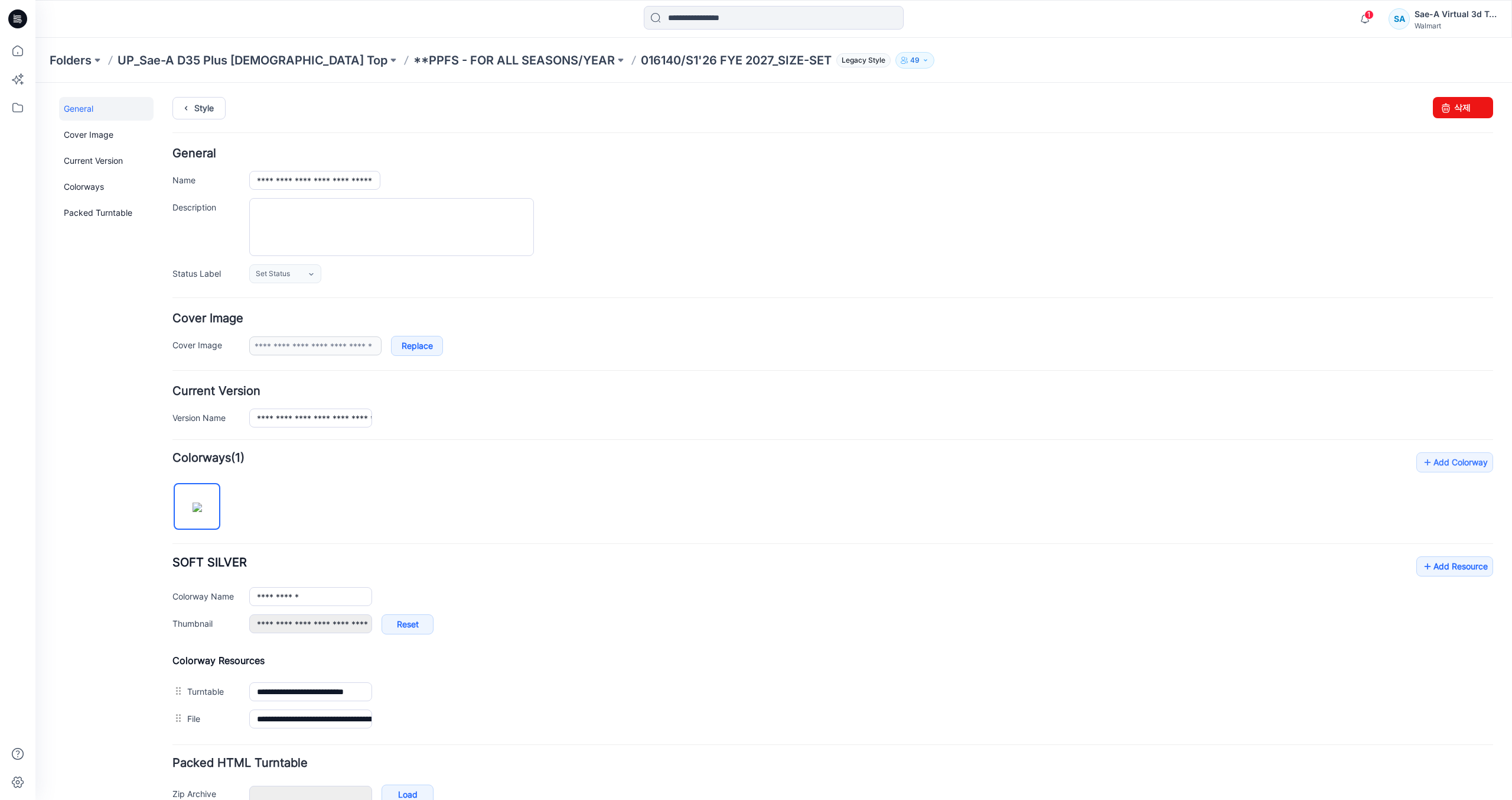
click at [823, 676] on div "**********" at bounding box center [833, 693] width 1321 height 78
click at [193, 112] on icon at bounding box center [186, 108] width 17 height 21
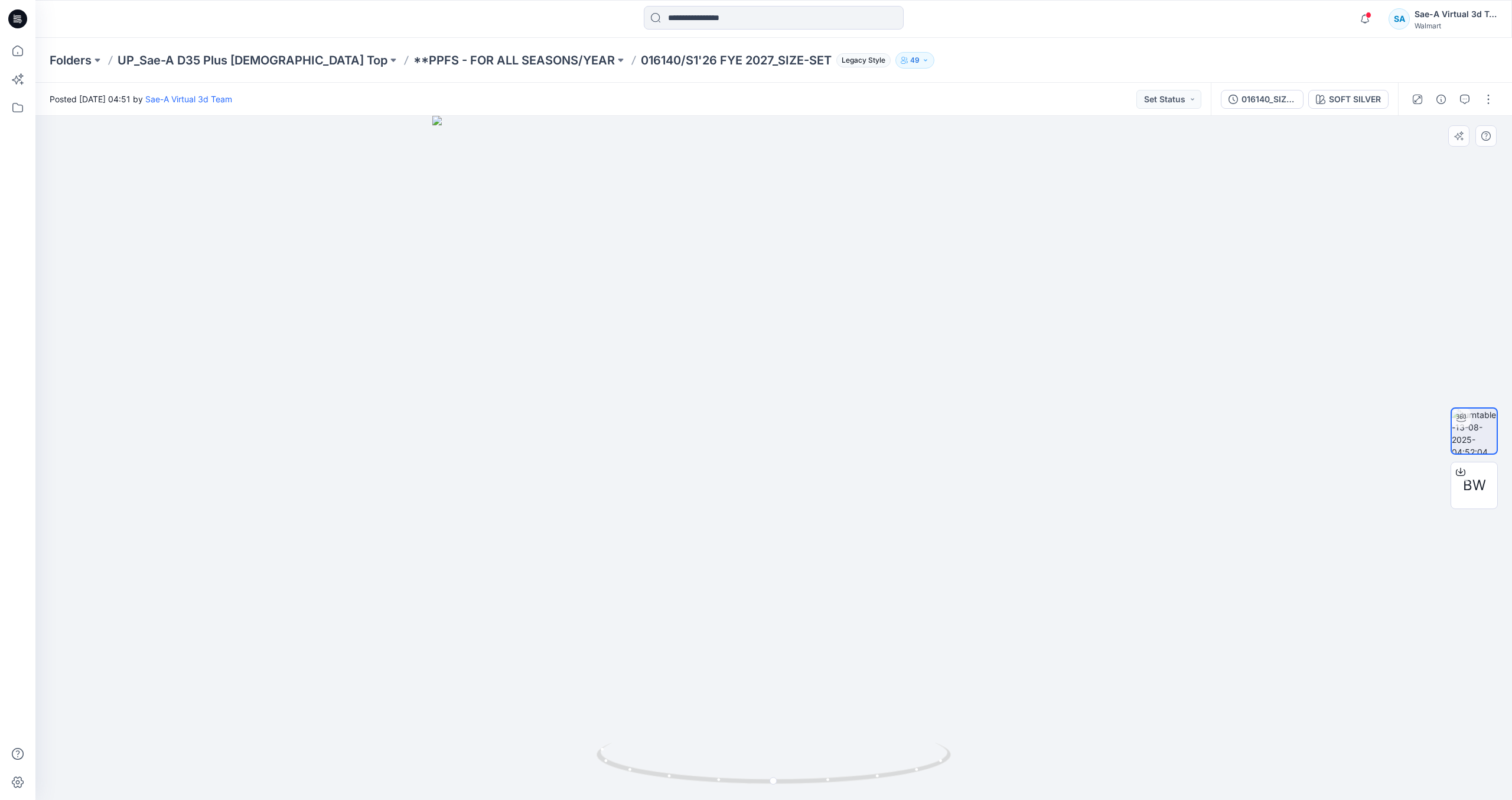
drag, startPoint x: 1392, startPoint y: 294, endPoint x: 1415, endPoint y: 222, distance: 75.6
click at [1392, 294] on div at bounding box center [774, 458] width 1477 height 684
click at [1483, 102] on button "button" at bounding box center [1488, 98] width 19 height 19
click at [1426, 126] on button "Edit" at bounding box center [1439, 127] width 109 height 22
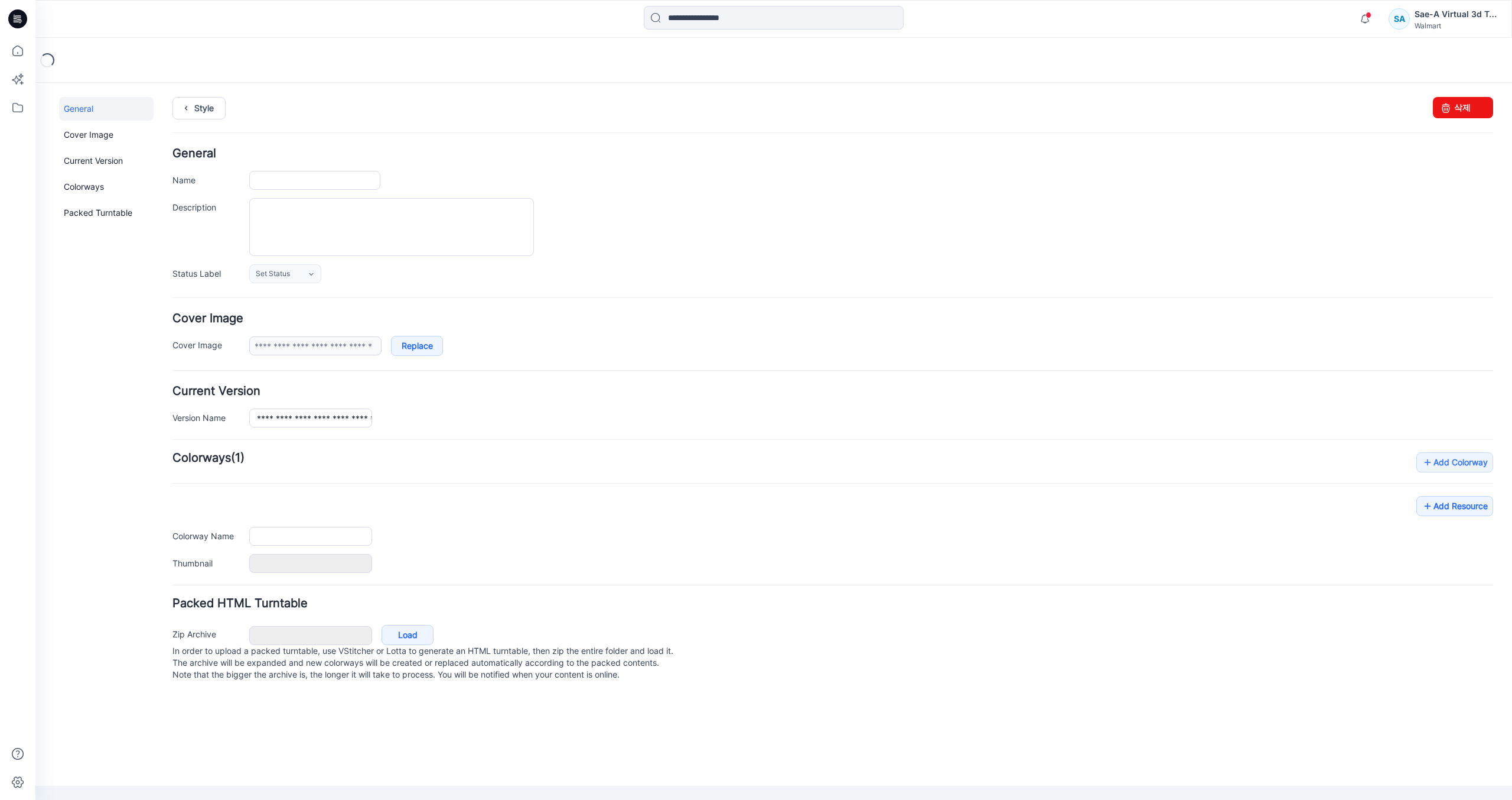
type input "**********"
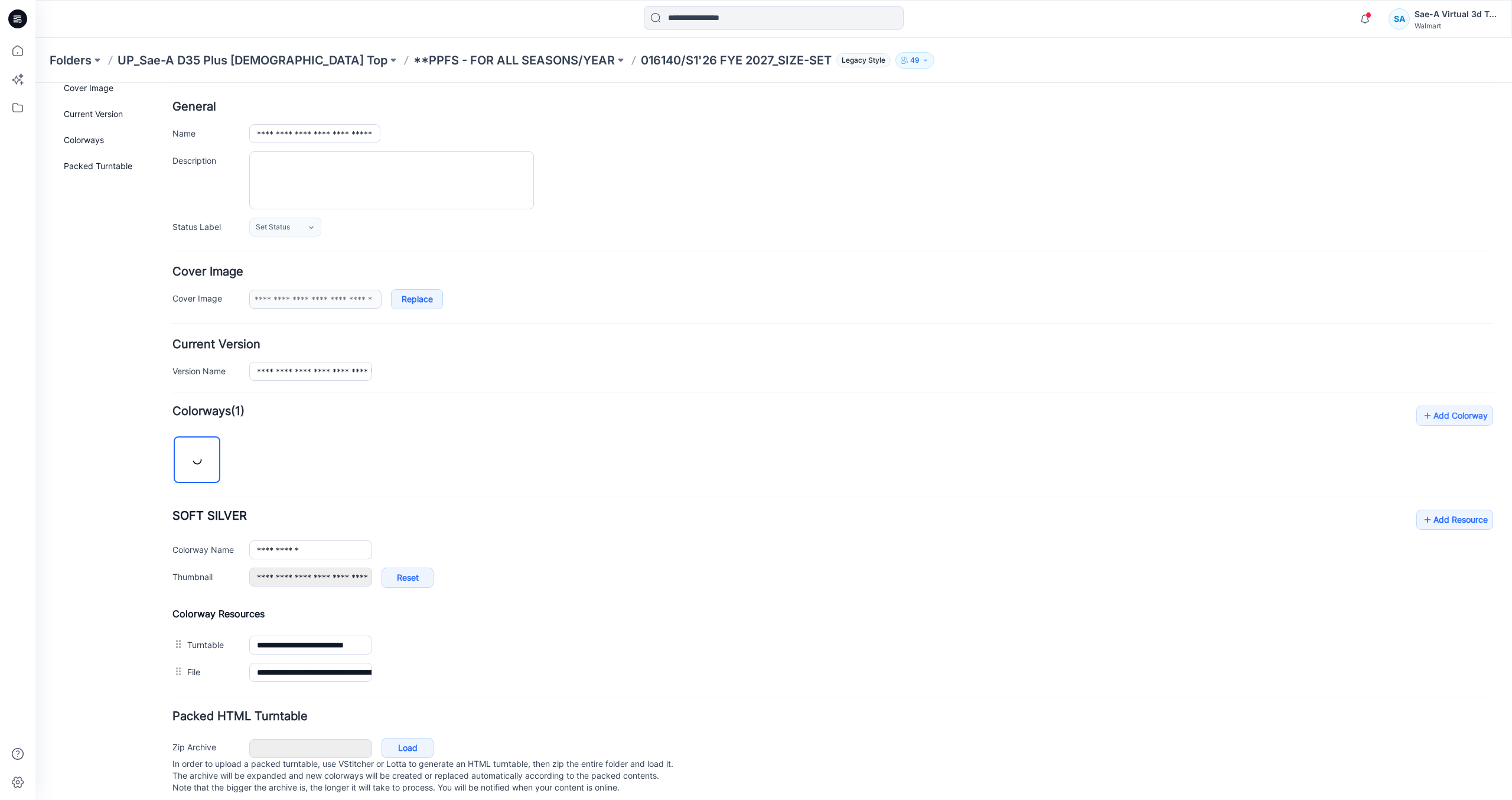
scroll to position [68, 0]
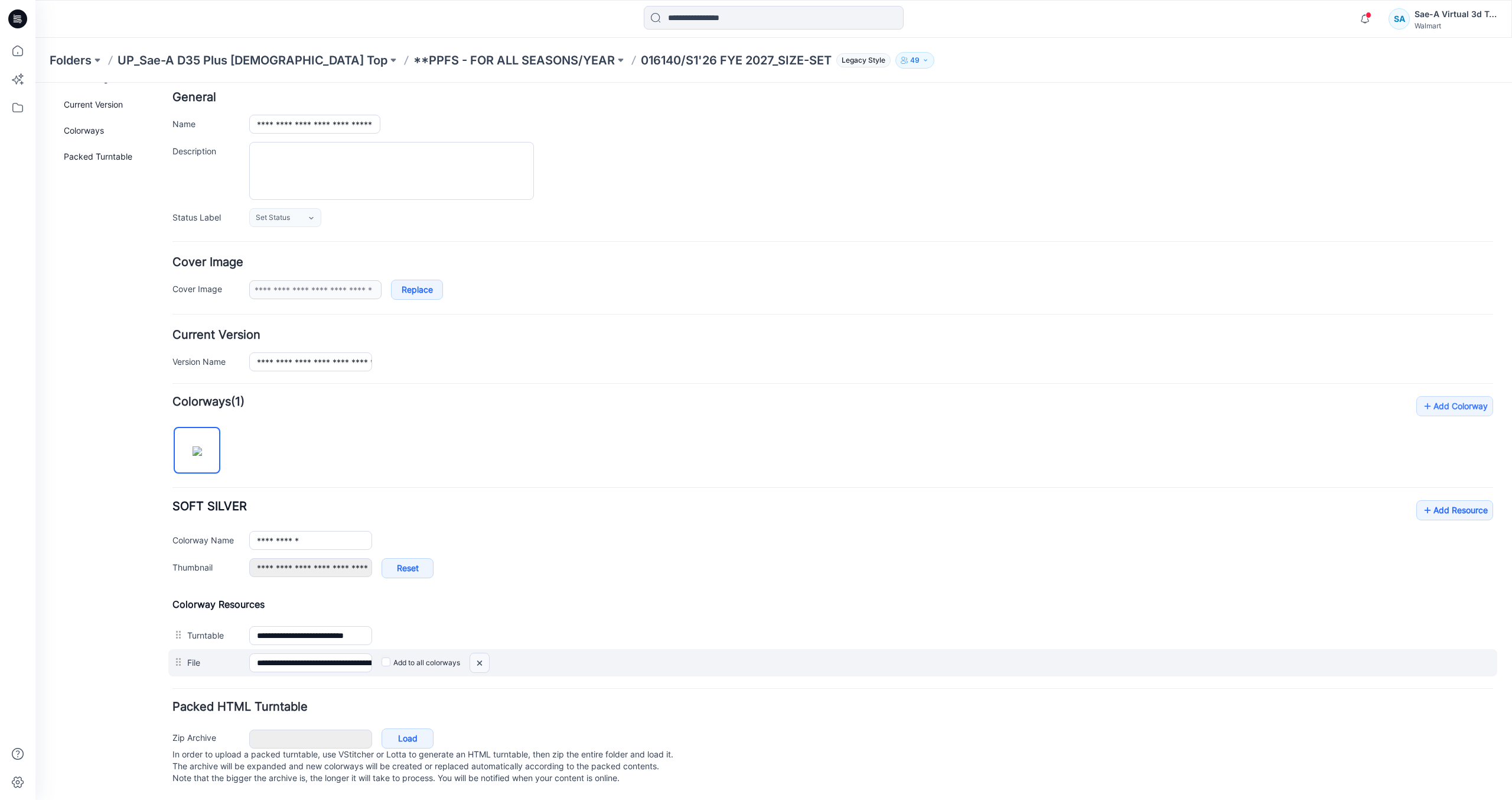
drag, startPoint x: 848, startPoint y: 156, endPoint x: 482, endPoint y: 653, distance: 617.2
click at [35, 83] on img at bounding box center [35, 83] width 0 height 0
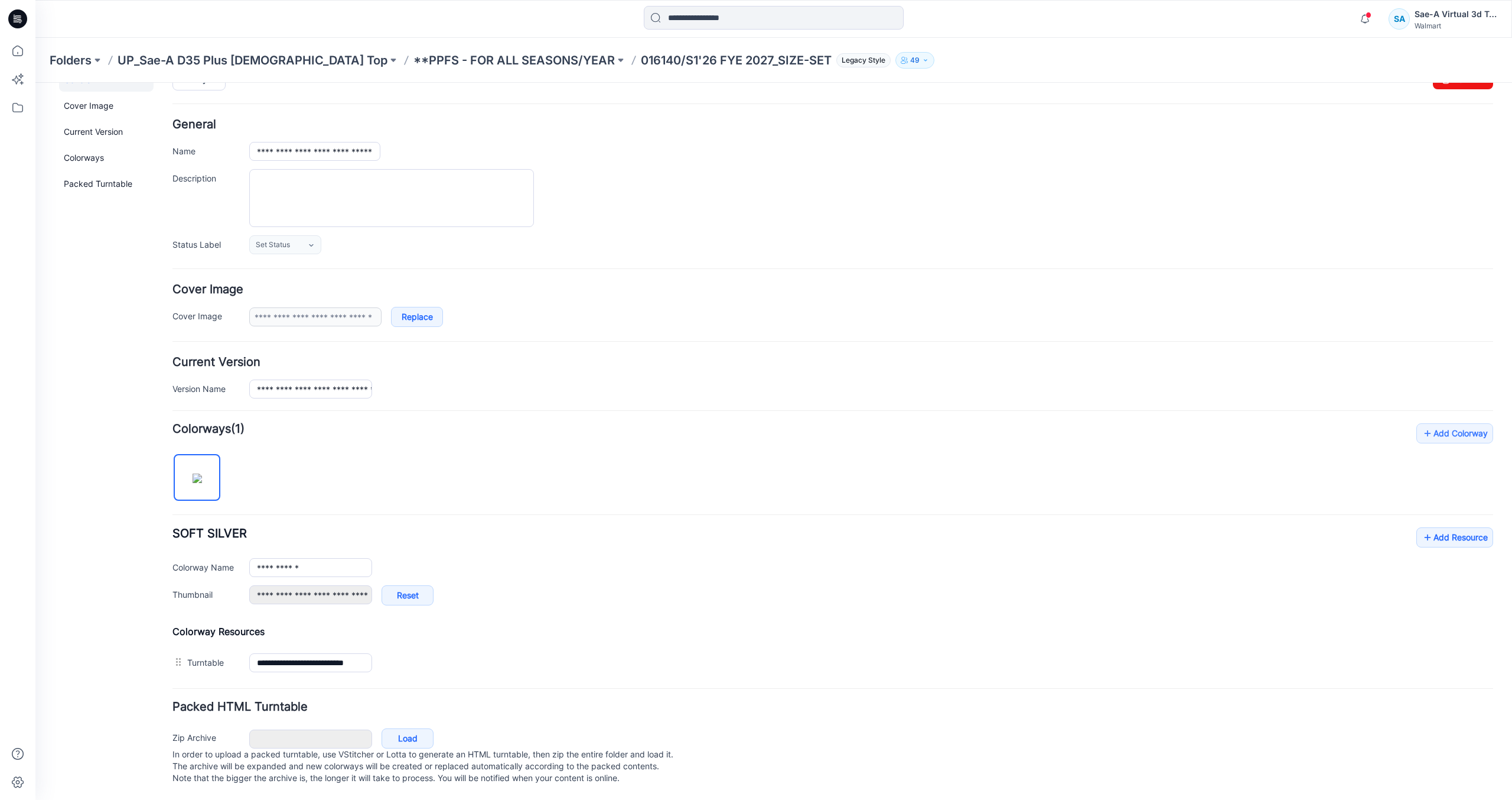
scroll to position [41, 0]
click at [1465, 527] on link "Add Resource" at bounding box center [1455, 537] width 77 height 20
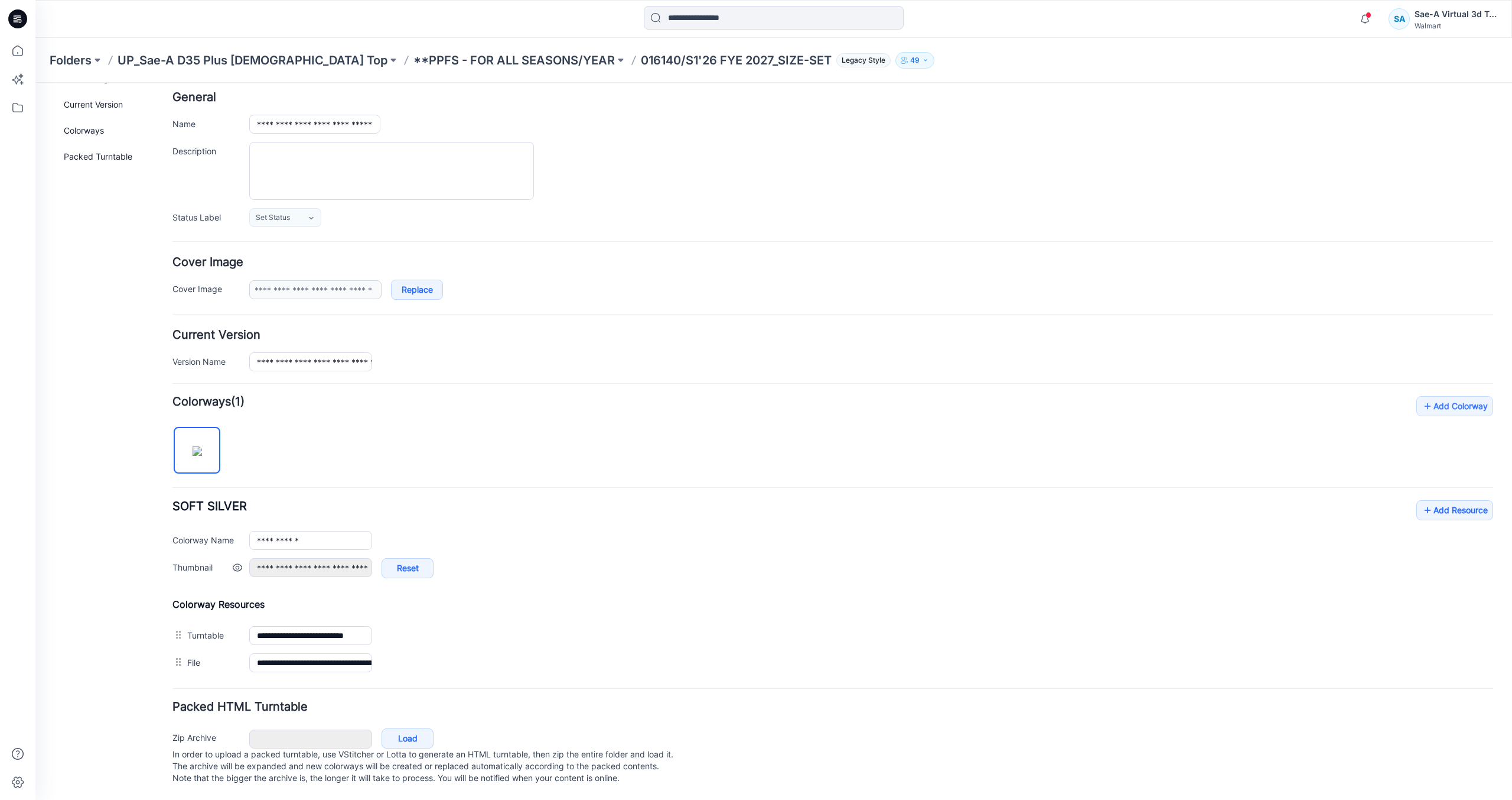
scroll to position [68, 0]
drag, startPoint x: 726, startPoint y: 441, endPoint x: 580, endPoint y: 451, distance: 146.3
click at [726, 441] on div "**********" at bounding box center [833, 535] width 1321 height 280
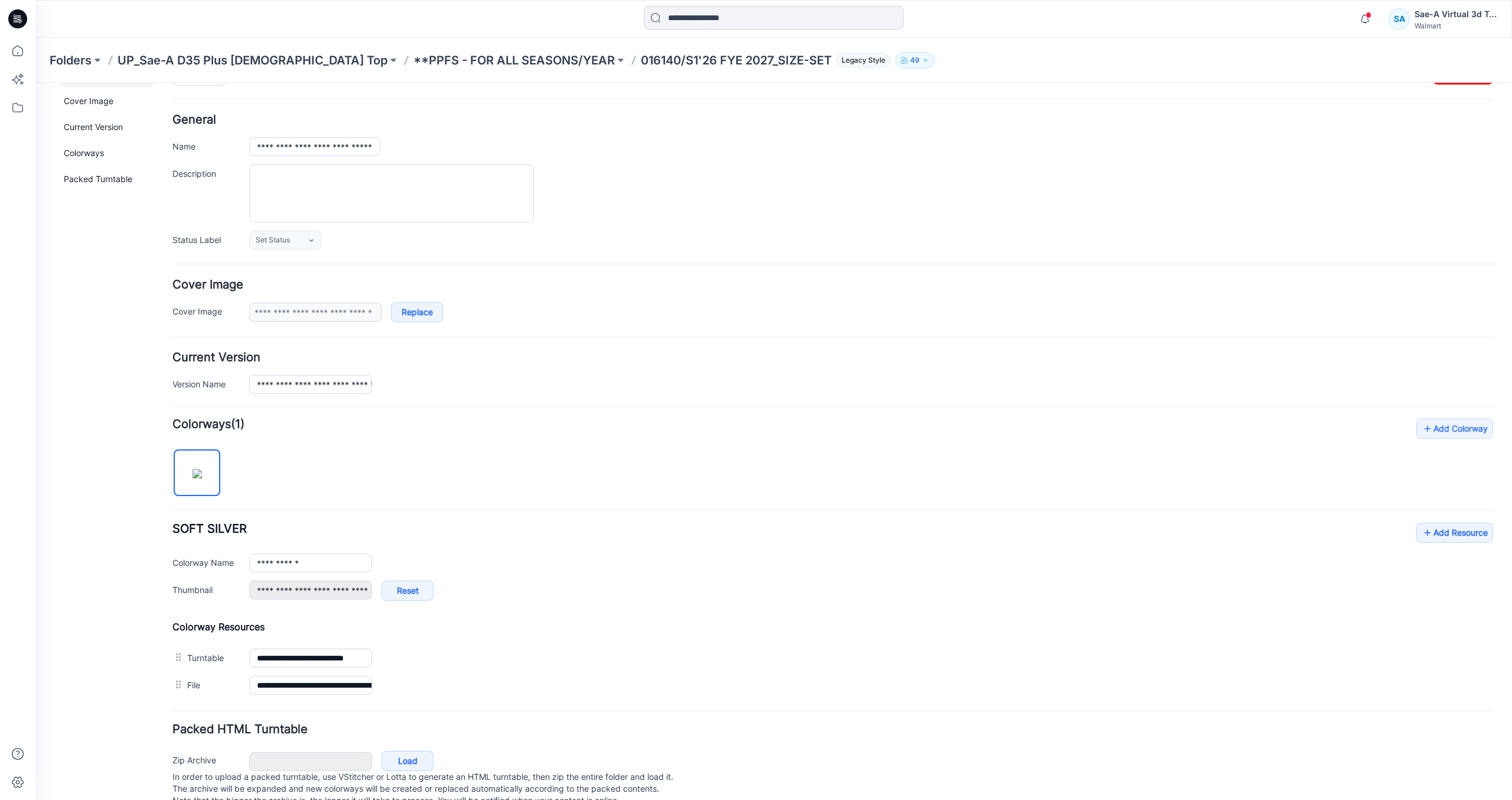
scroll to position [0, 0]
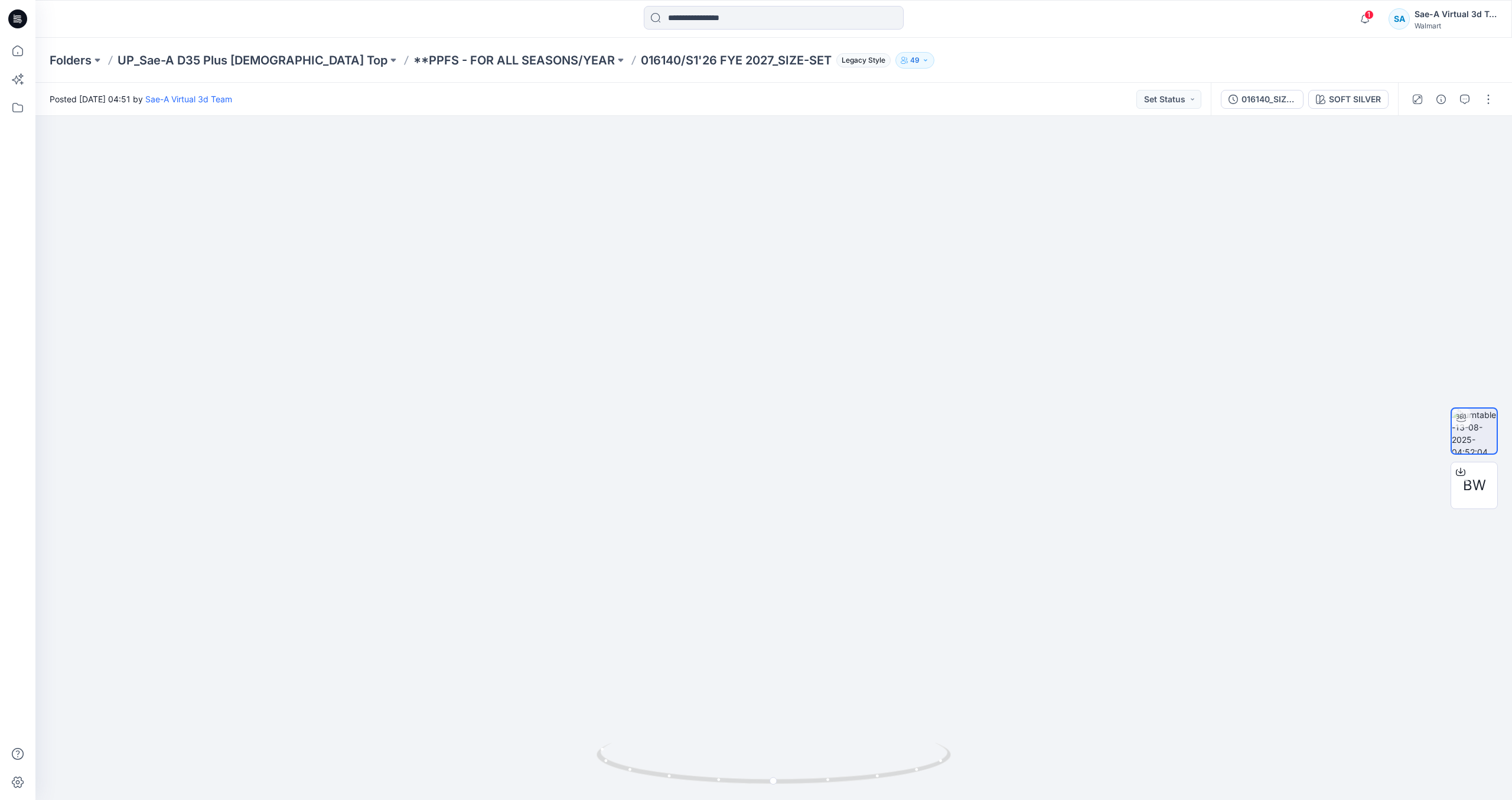
click at [1485, 109] on div at bounding box center [1453, 99] width 110 height 33
click at [1489, 94] on button "button" at bounding box center [1488, 98] width 19 height 19
click at [1445, 129] on button "Edit" at bounding box center [1439, 127] width 109 height 22
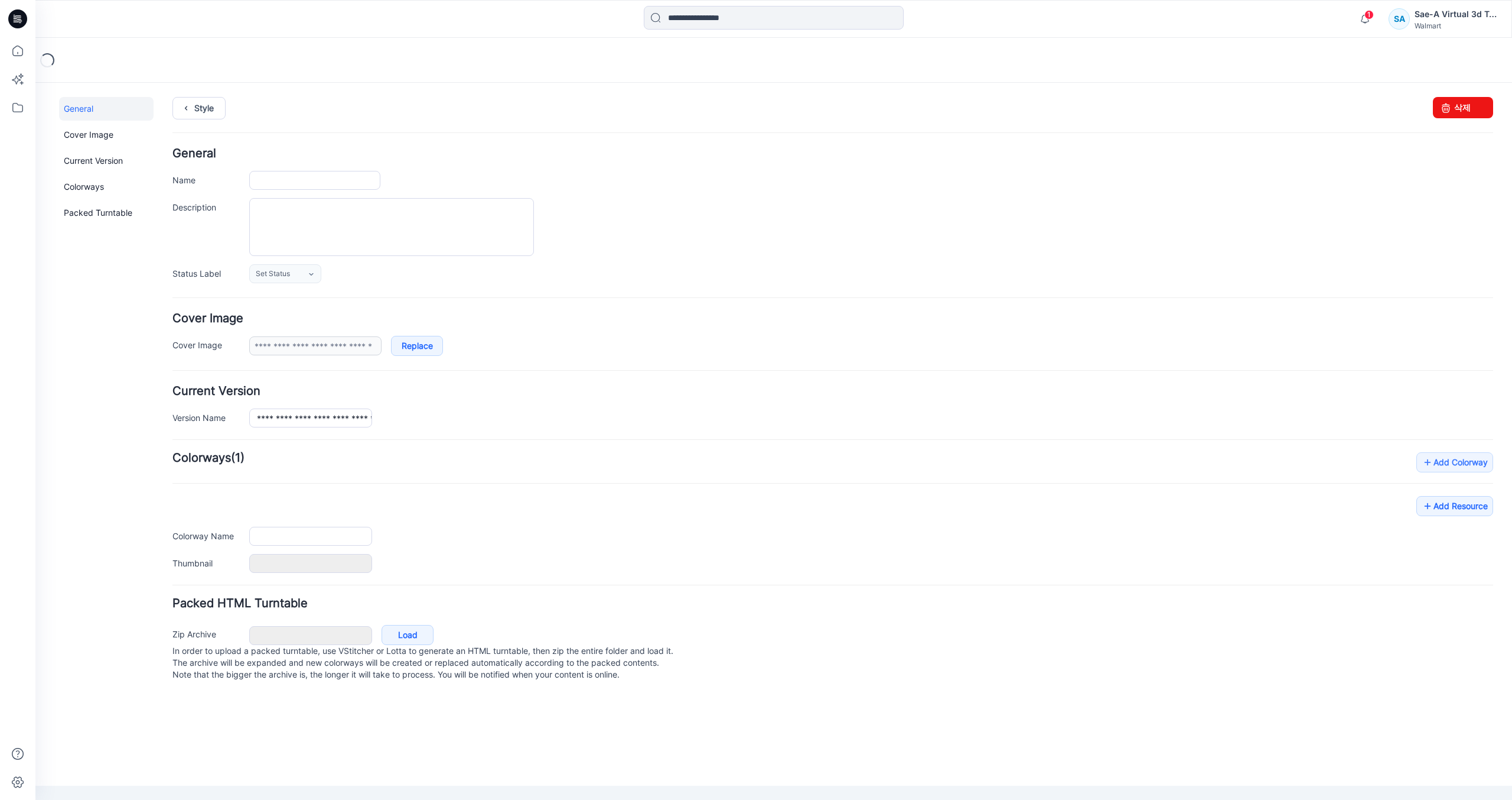
type input "**********"
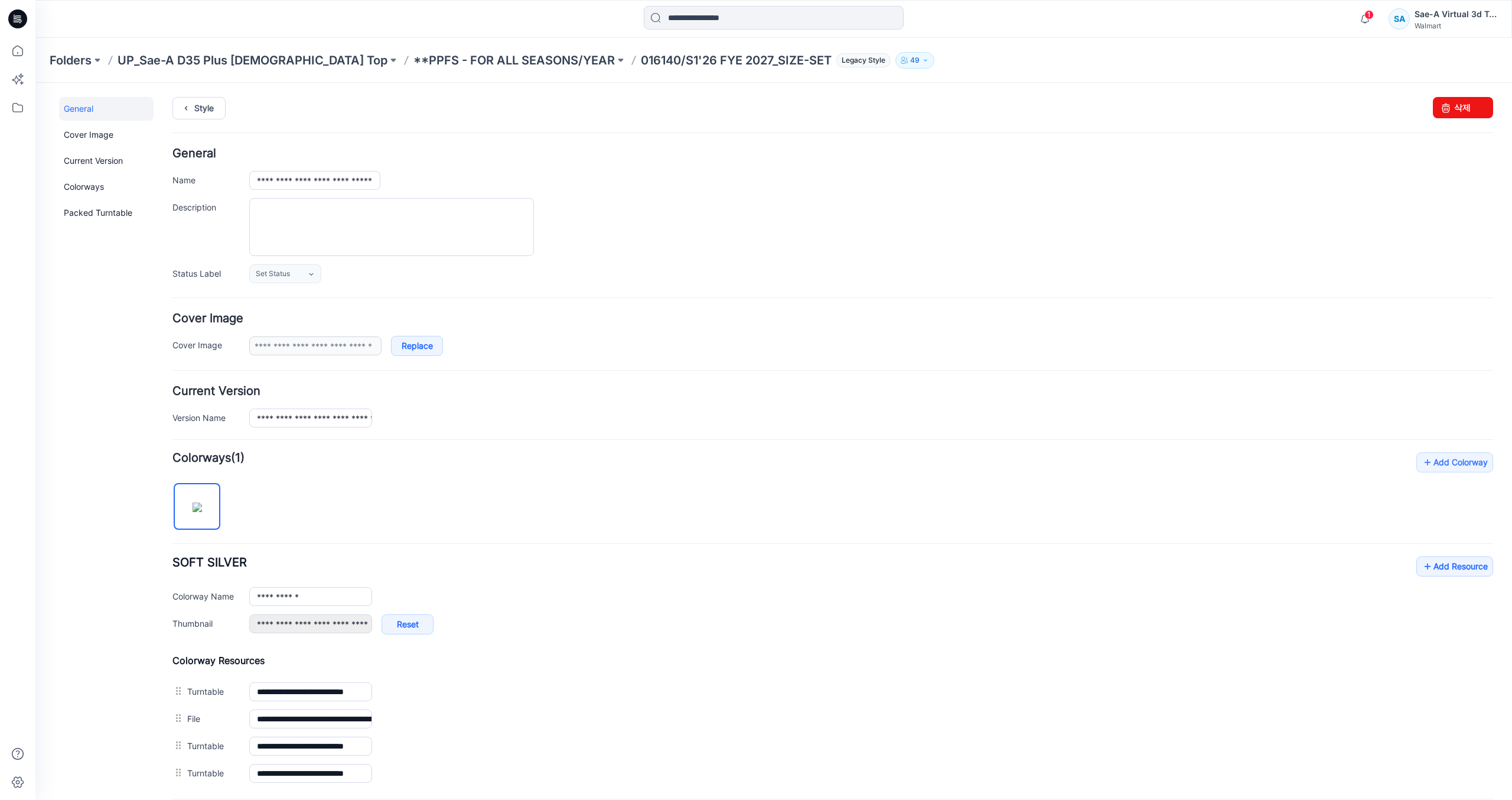
scroll to position [123, 0]
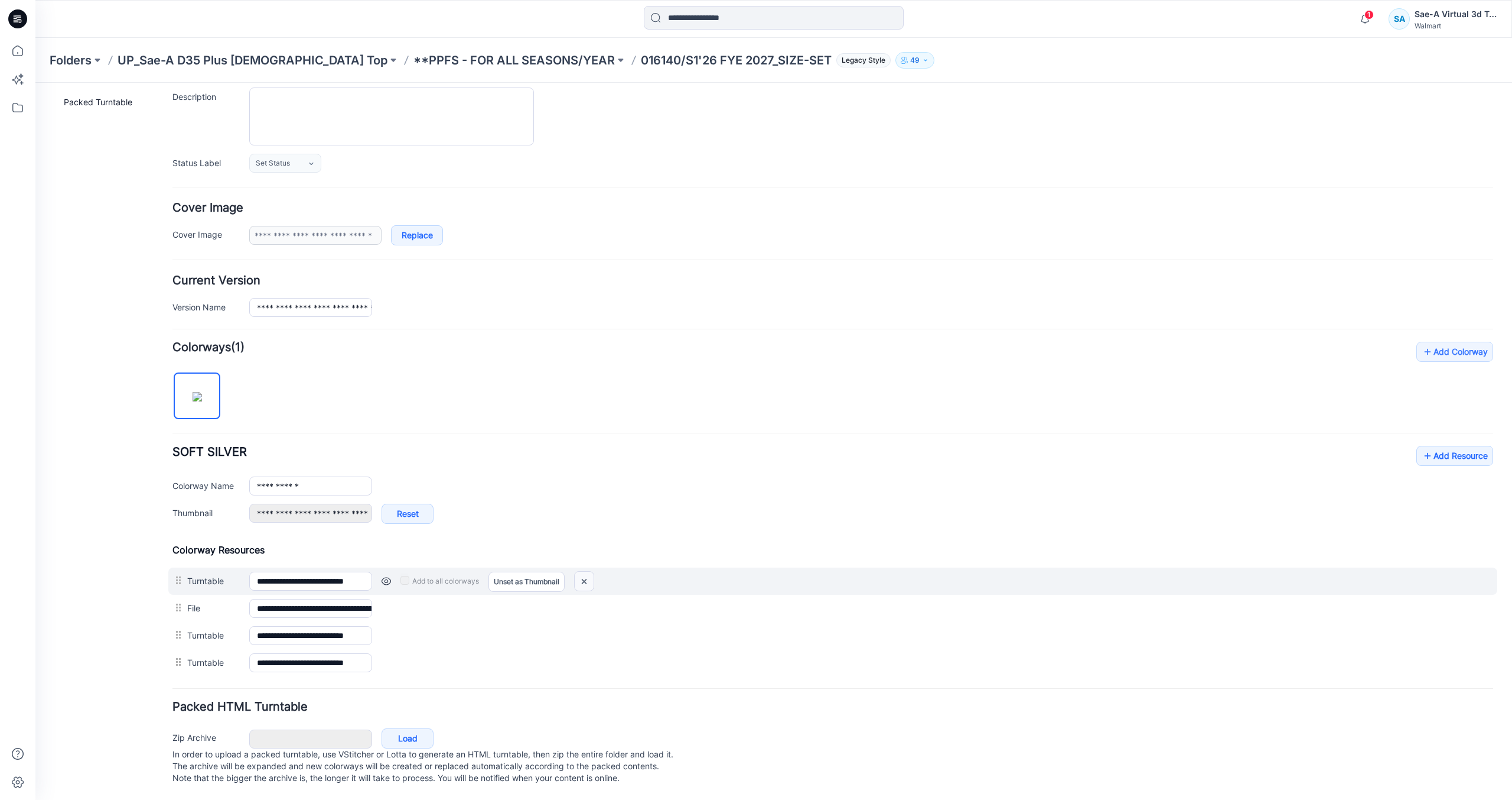
click at [585, 572] on img at bounding box center [584, 581] width 19 height 19
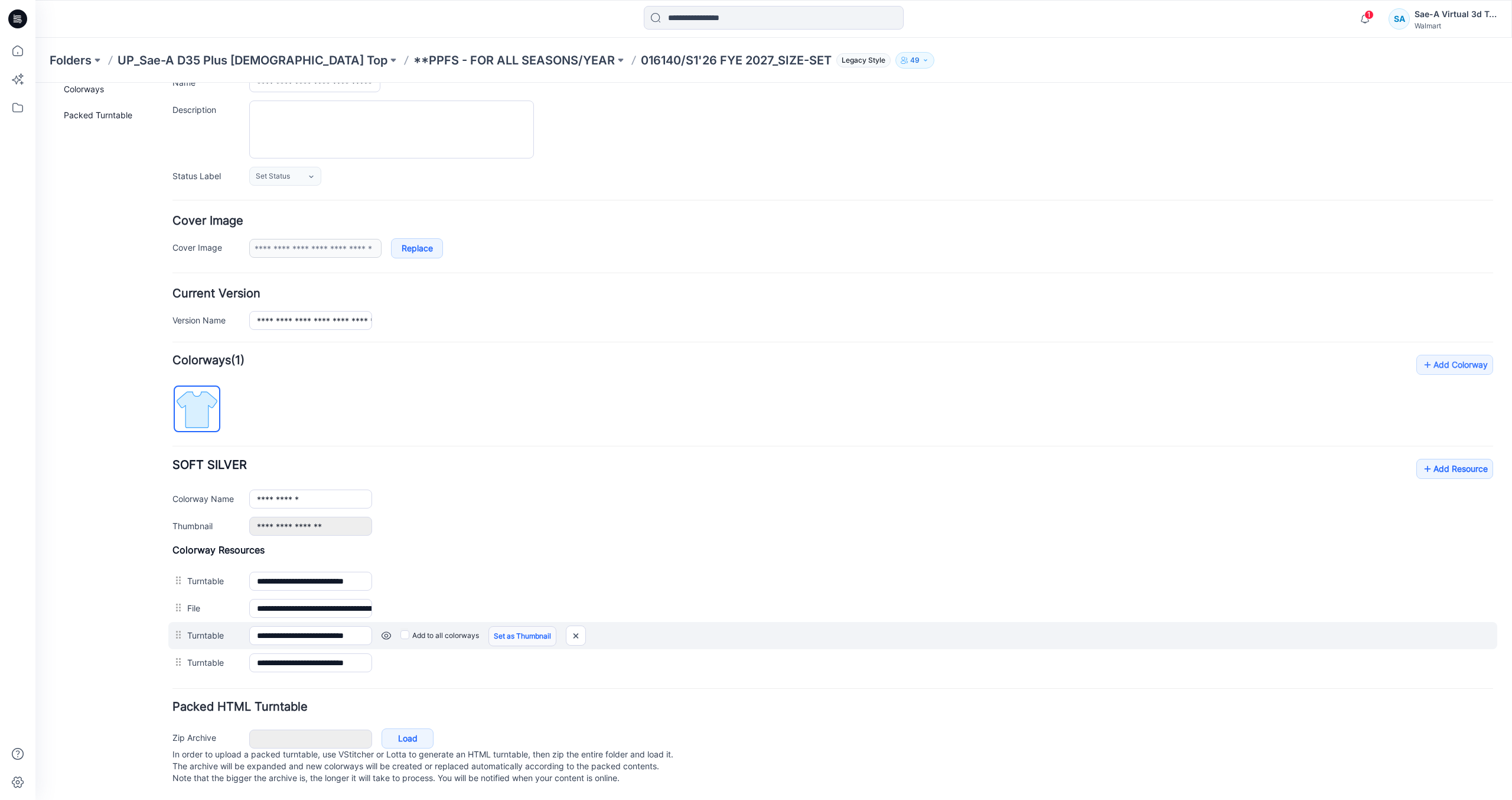
scroll to position [82, 0]
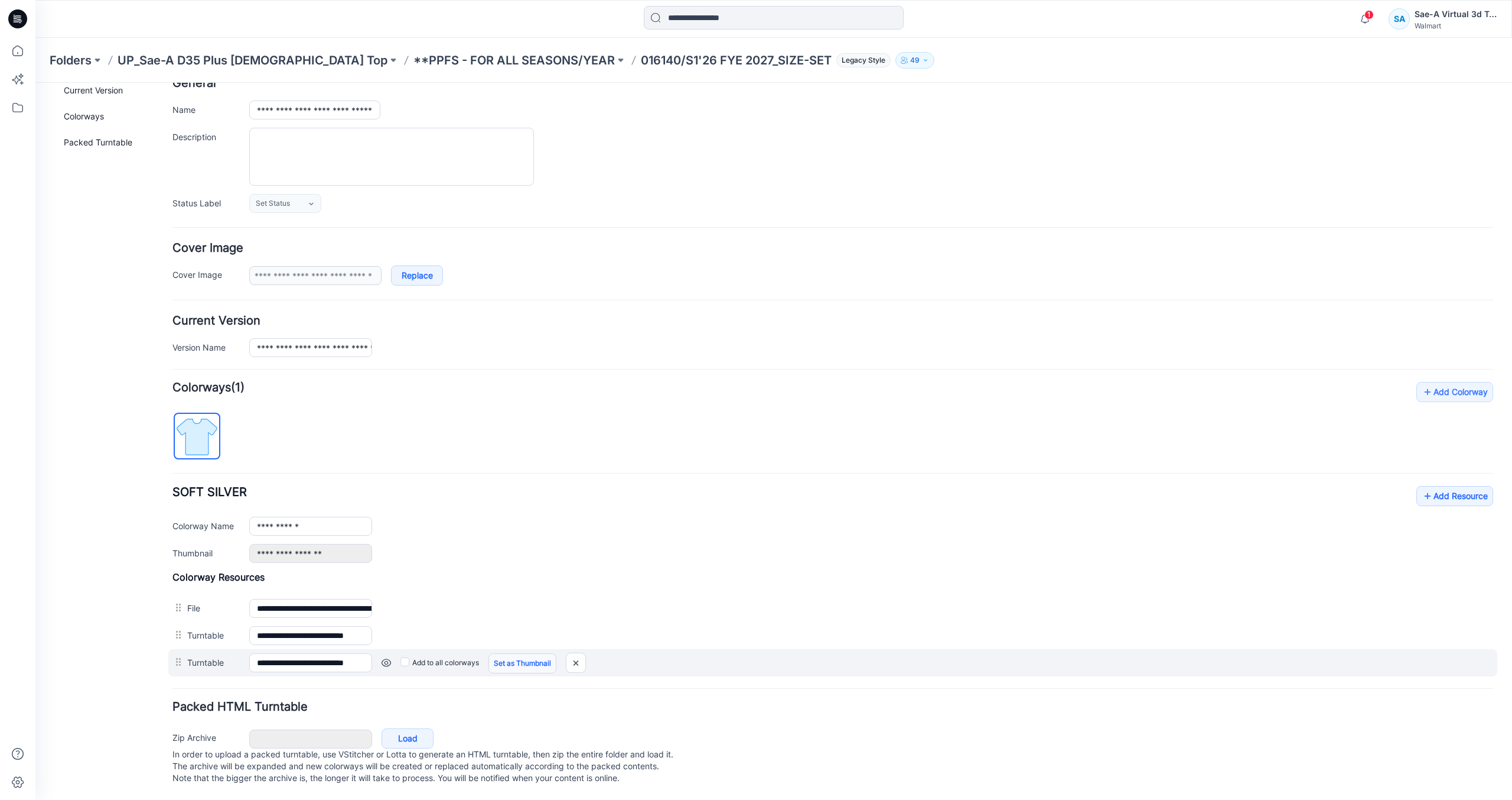
click at [35, 83] on link "Set as Thumbnail" at bounding box center [35, 83] width 0 height 0
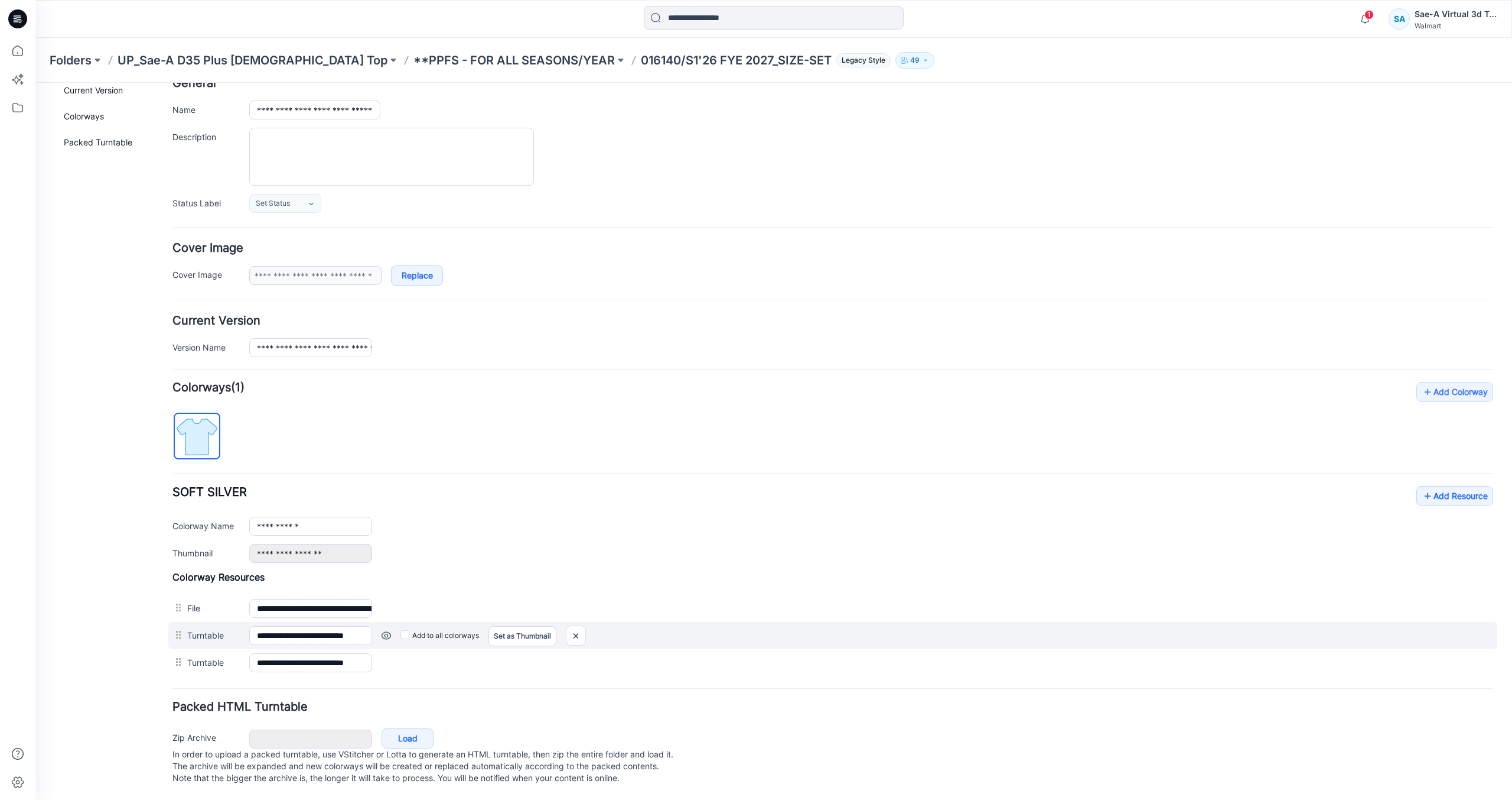
type input "**********"
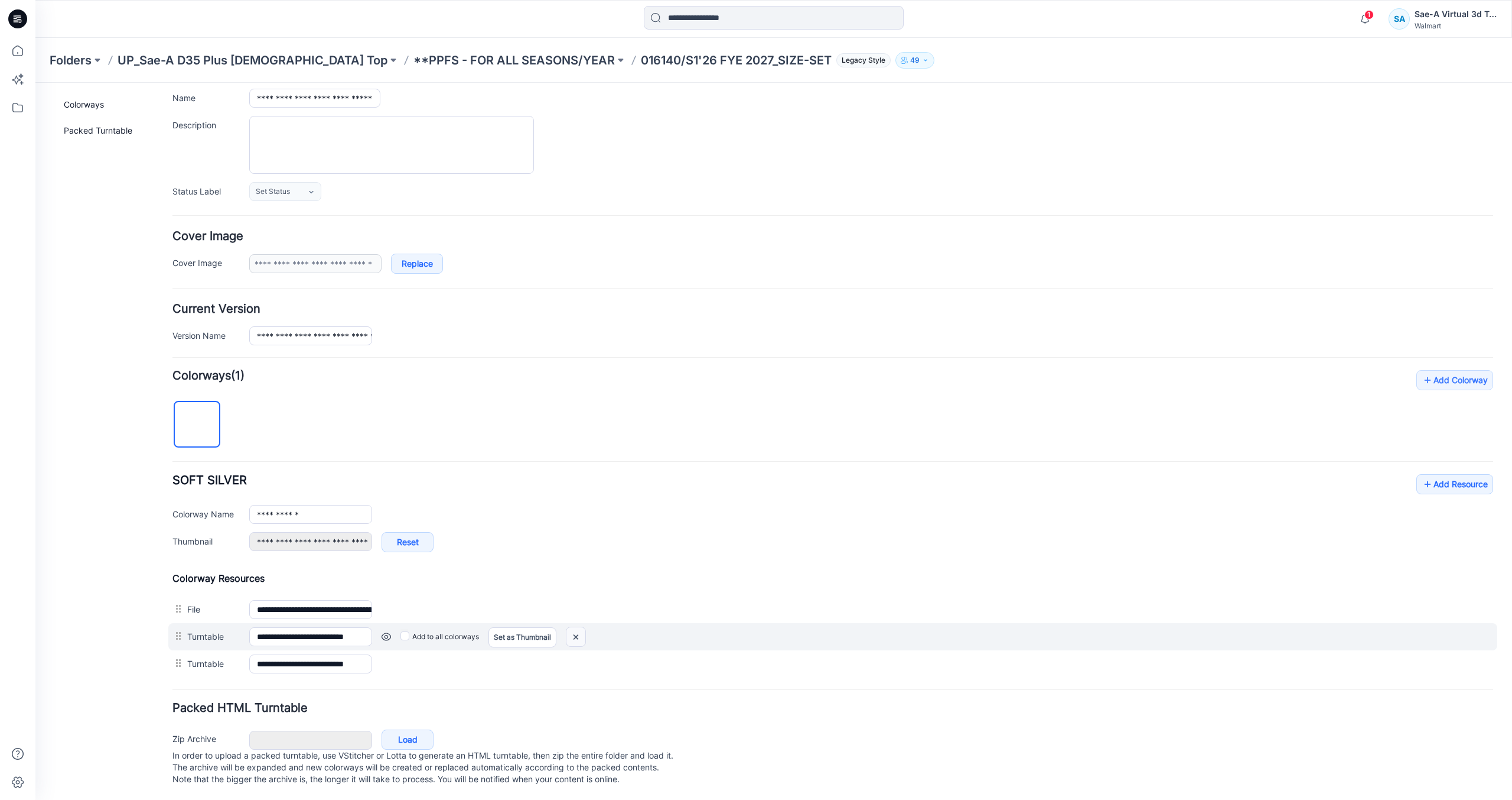
click at [35, 83] on img at bounding box center [35, 83] width 0 height 0
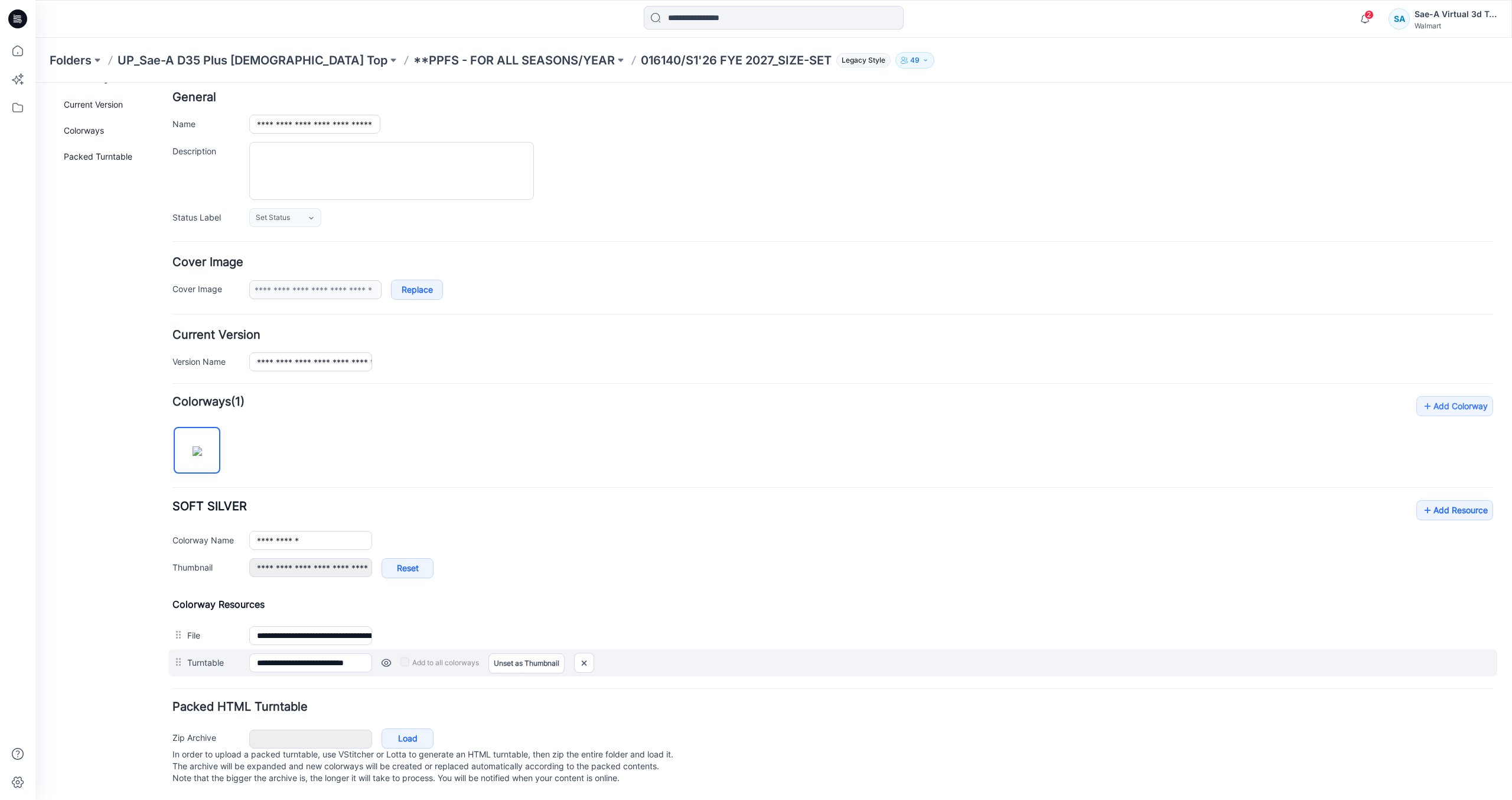
click at [383, 658] on link at bounding box center [386, 663] width 10 height 10
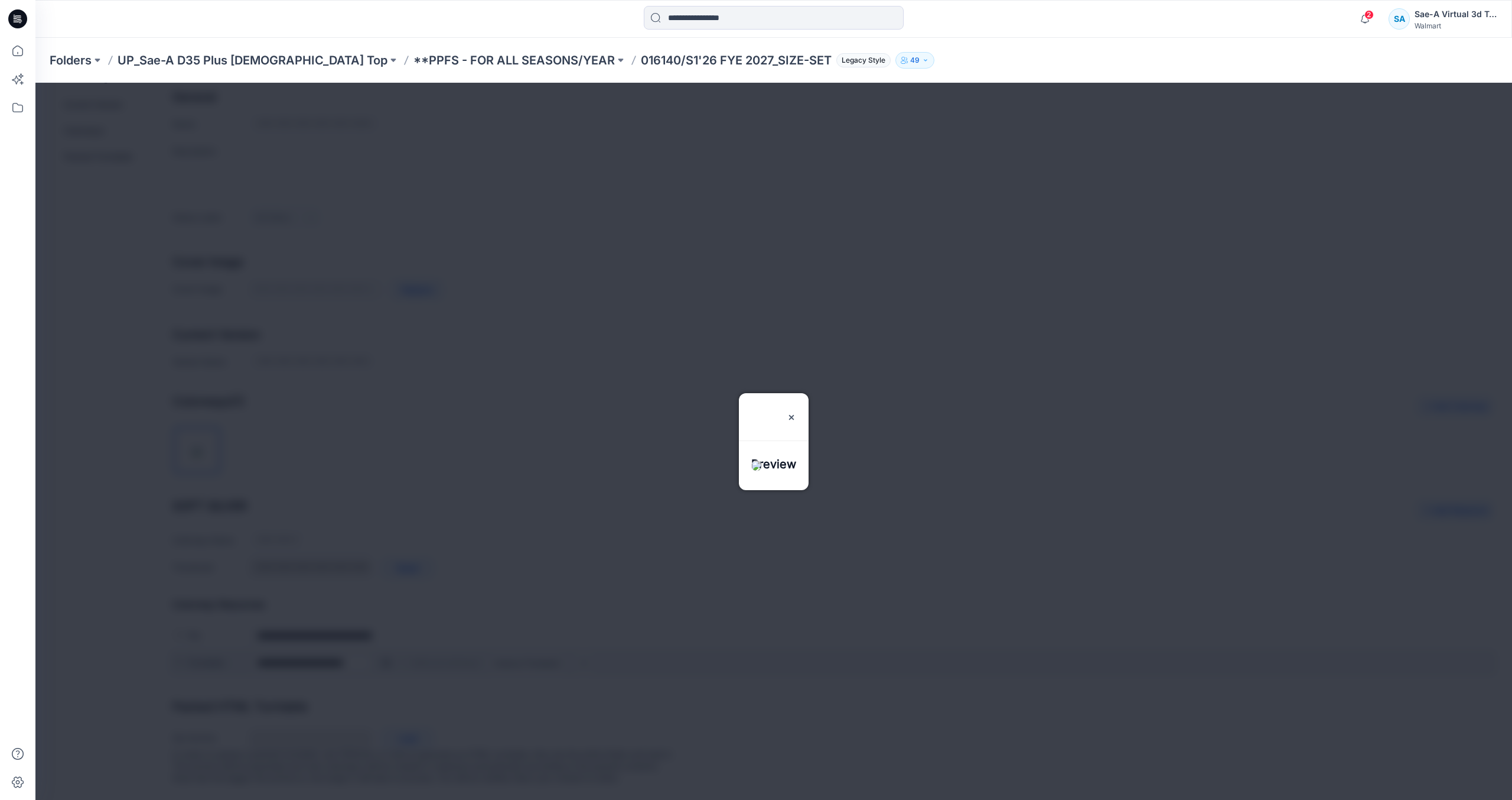
click at [383, 648] on div at bounding box center [774, 441] width 1477 height 717
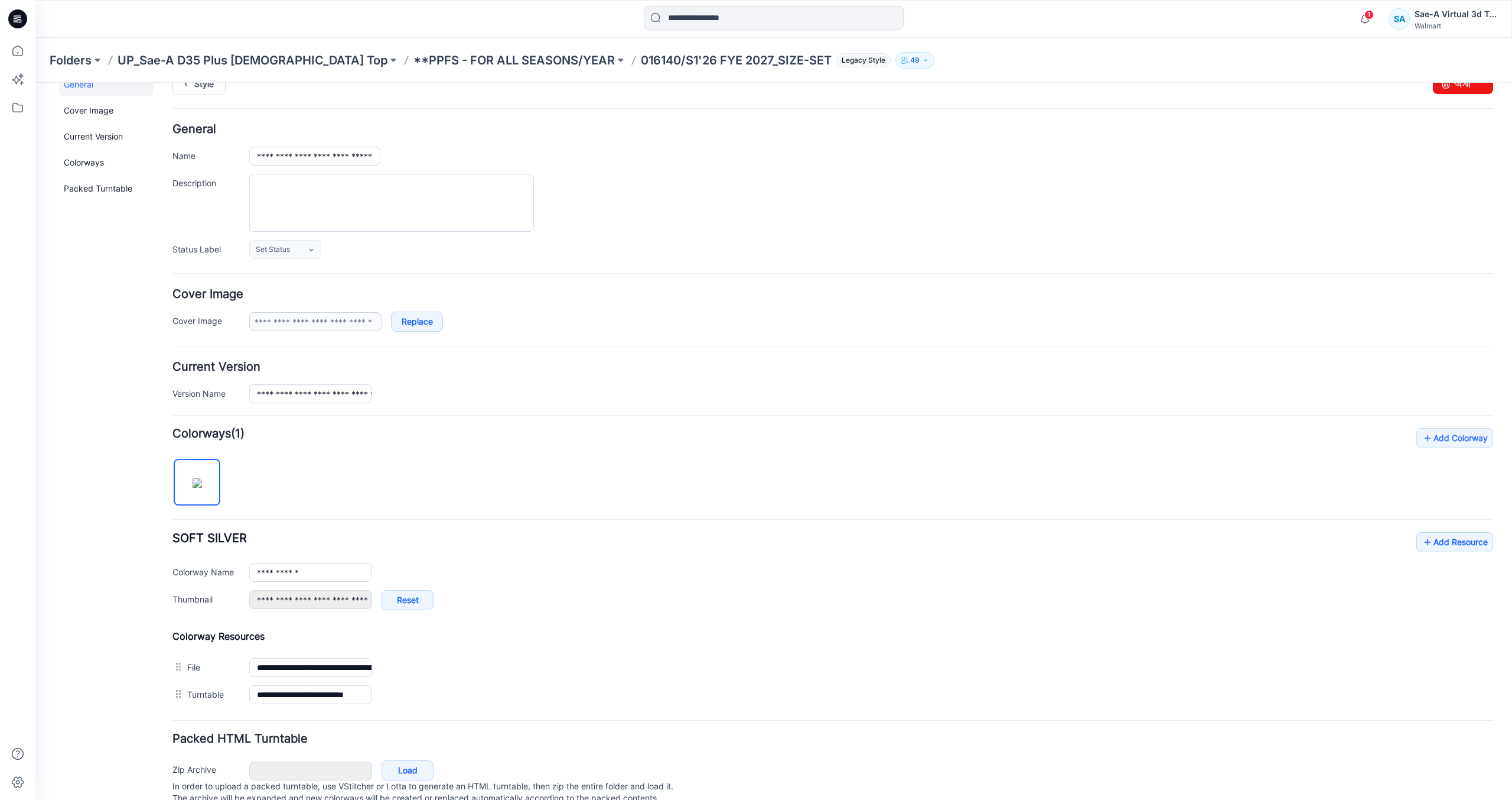
scroll to position [0, 0]
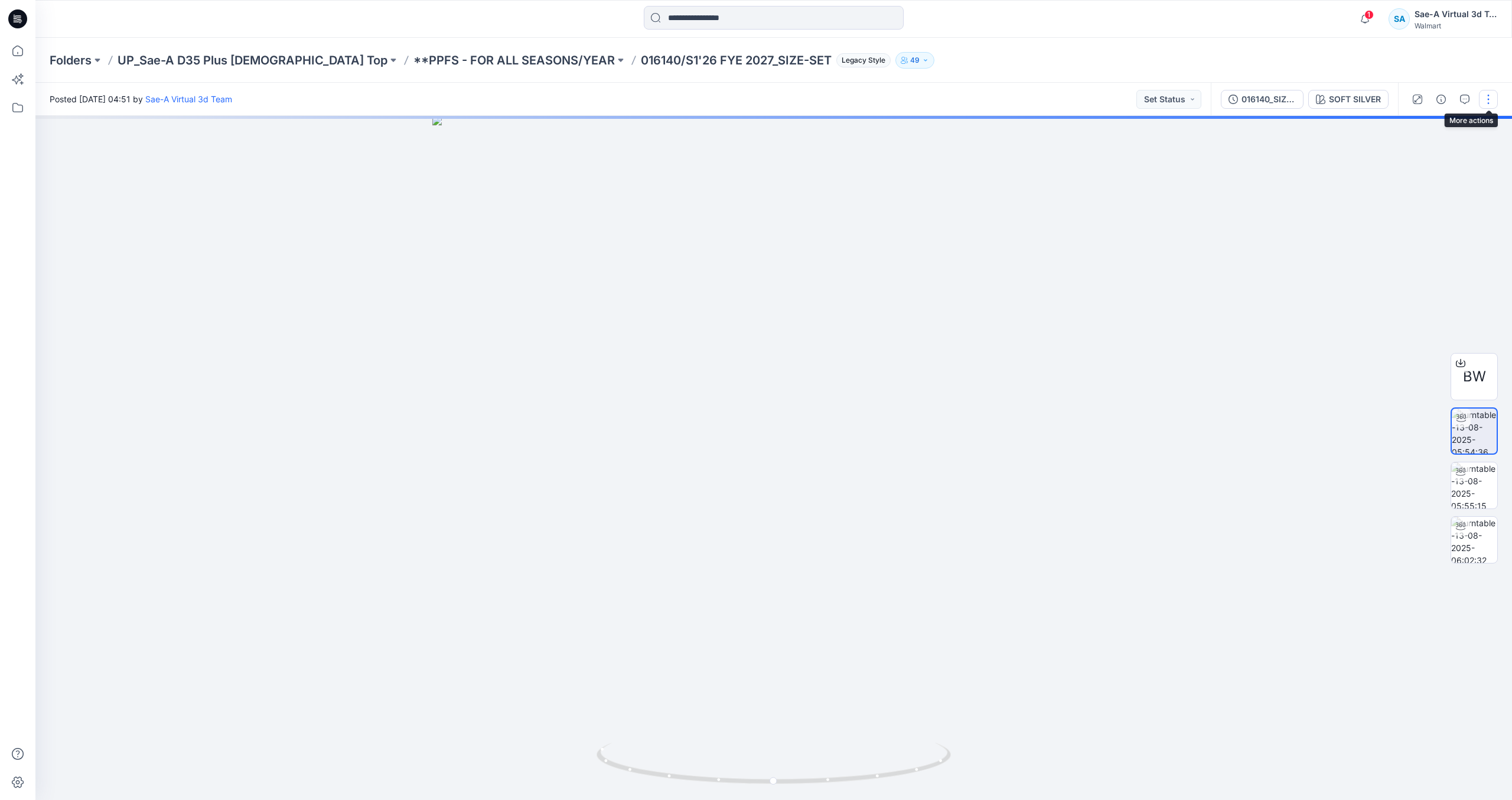
click at [1487, 102] on button "button" at bounding box center [1488, 98] width 19 height 19
click at [1426, 127] on button "Edit" at bounding box center [1439, 127] width 109 height 22
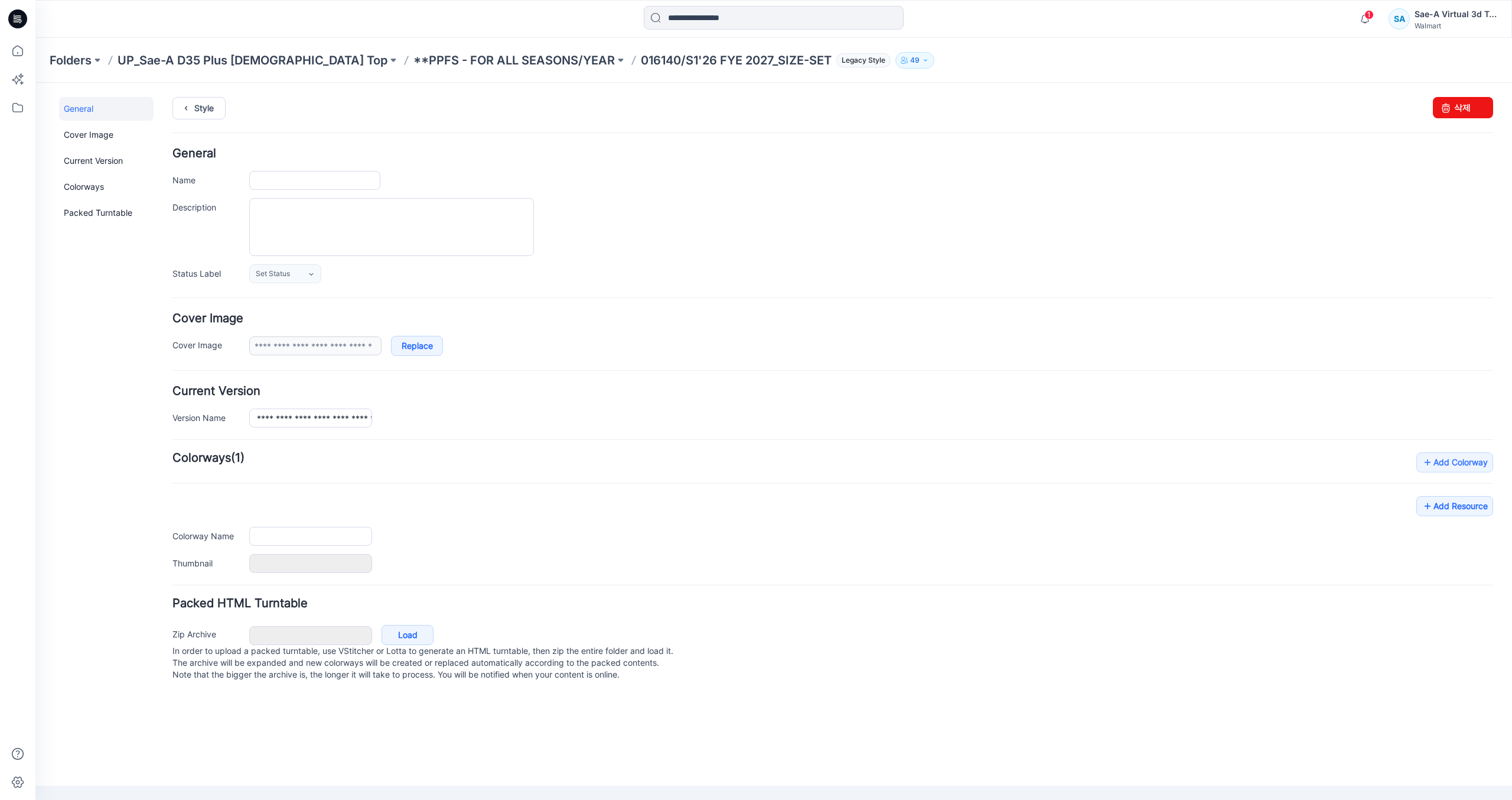
type input "**********"
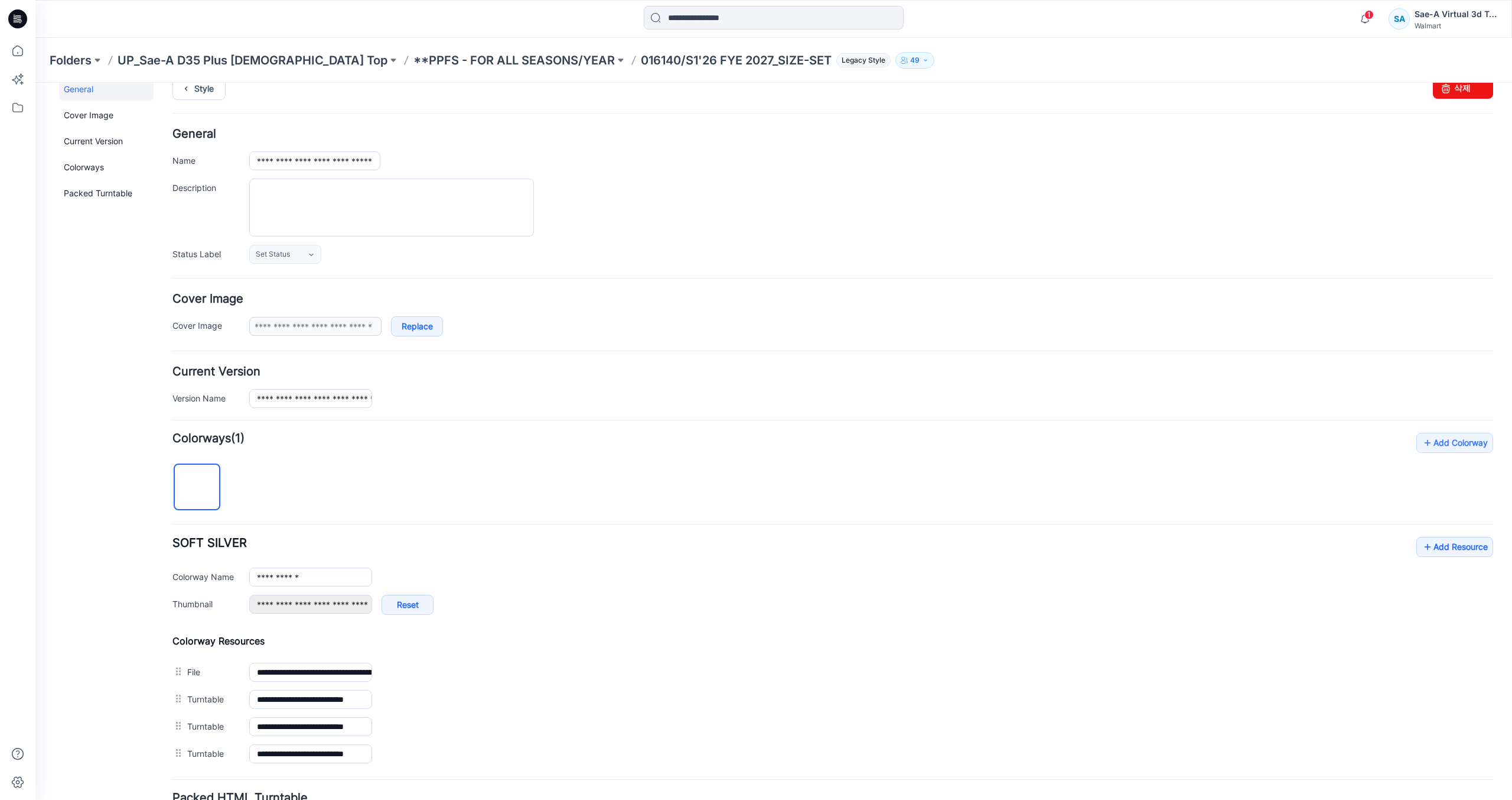
scroll to position [123, 0]
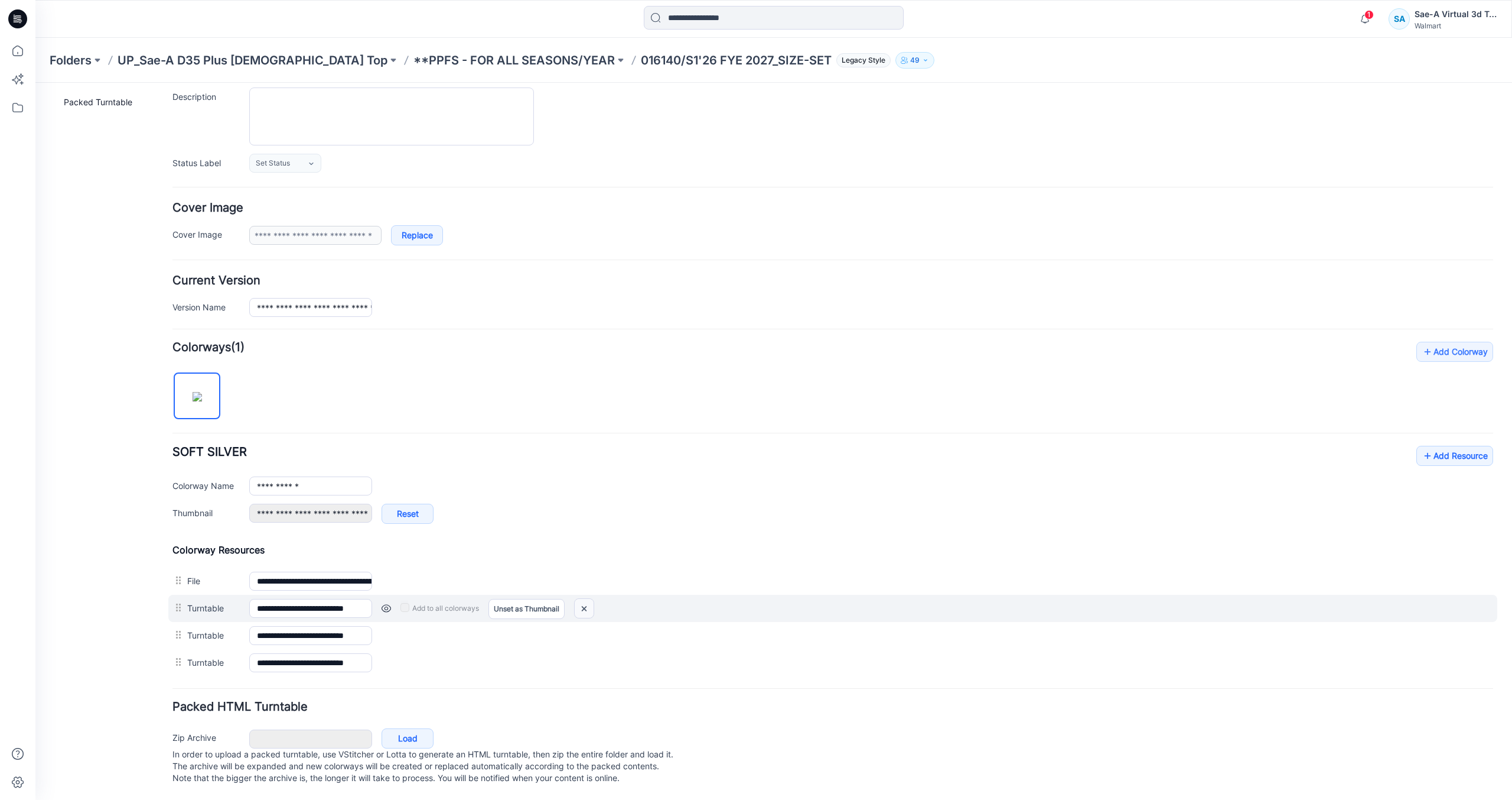
drag, startPoint x: 583, startPoint y: 592, endPoint x: 850, endPoint y: 156, distance: 511.3
click at [583, 598] on img at bounding box center [584, 608] width 19 height 19
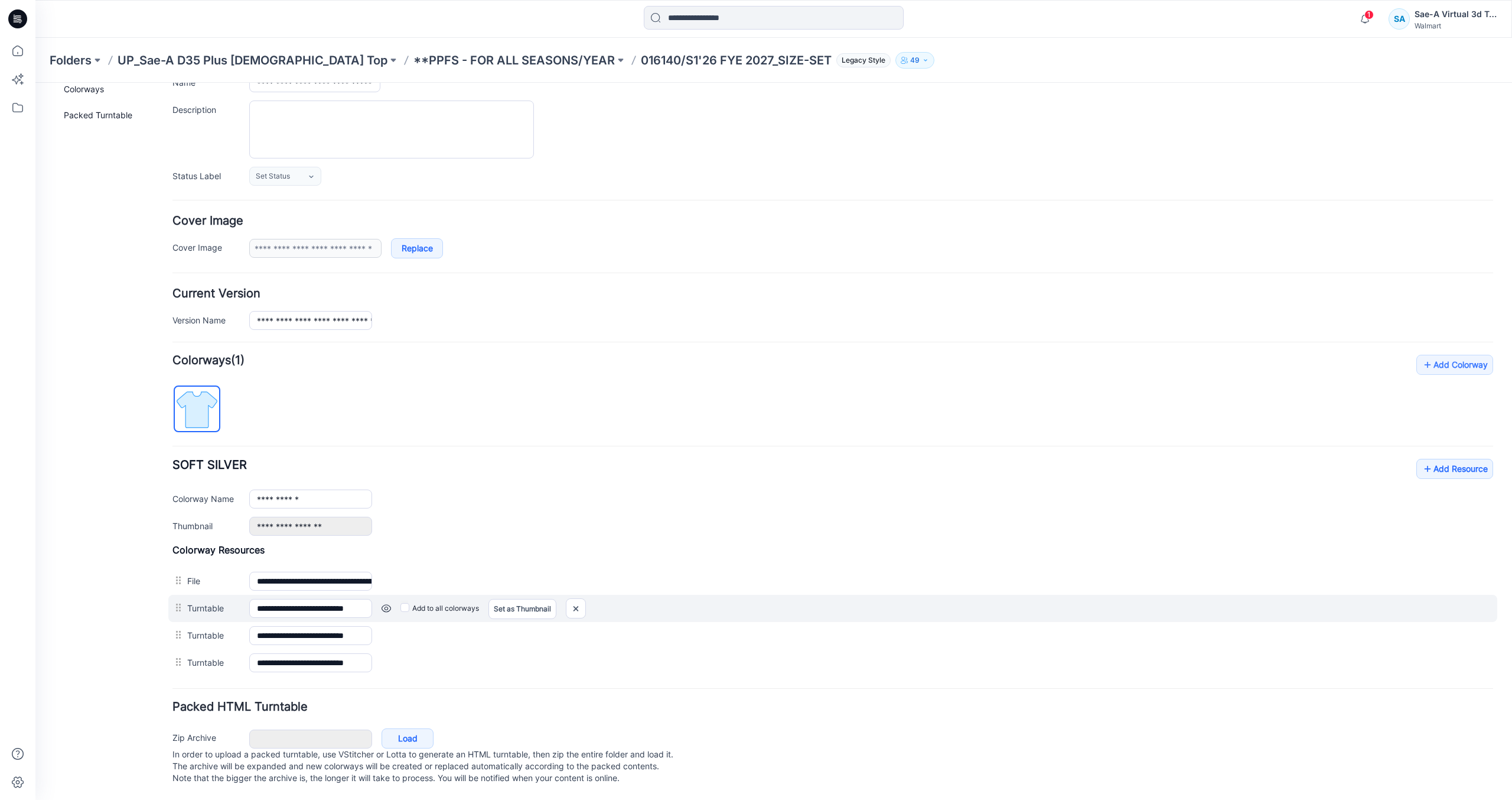
scroll to position [82, 0]
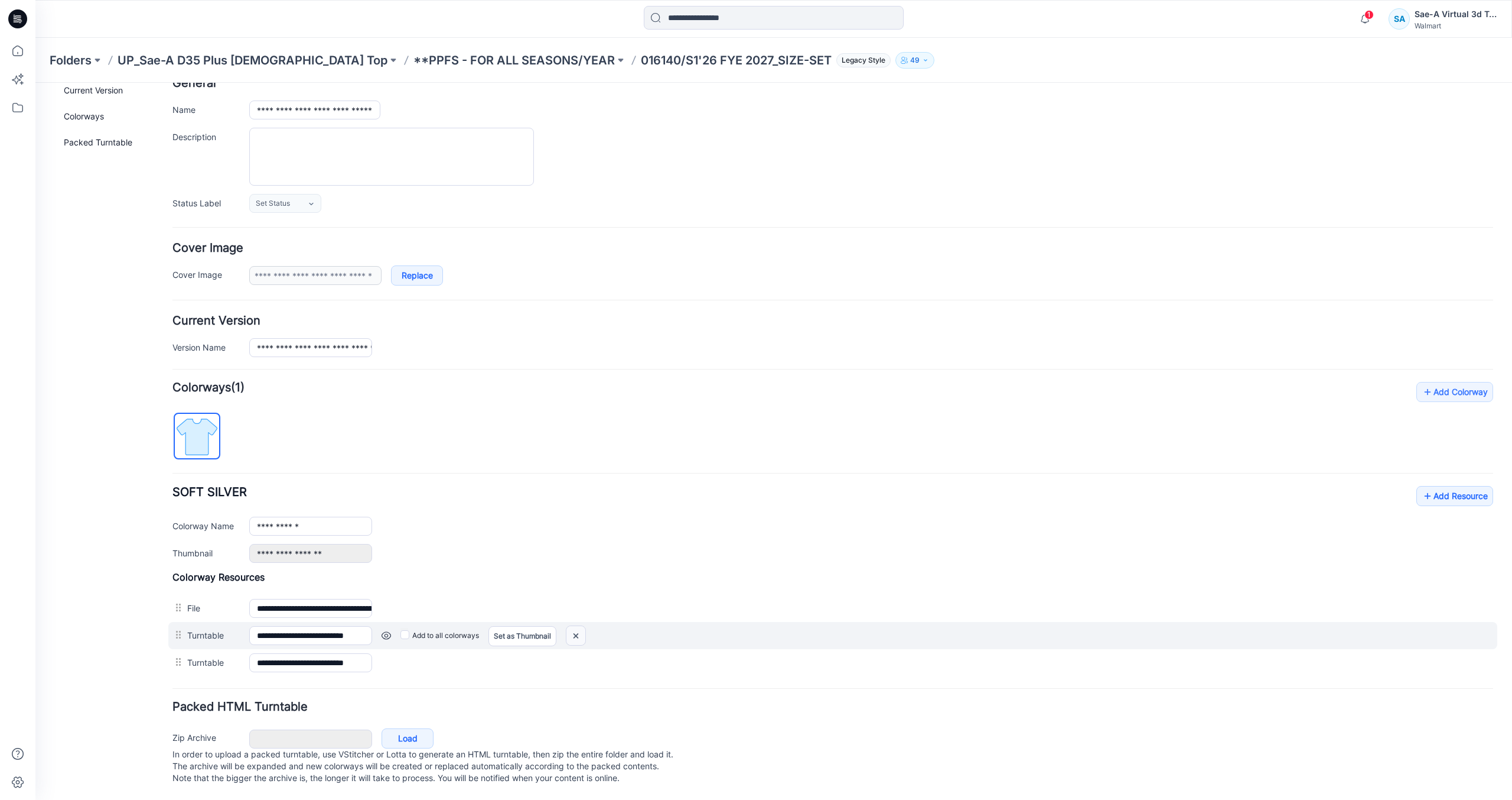
click at [35, 83] on img at bounding box center [35, 83] width 0 height 0
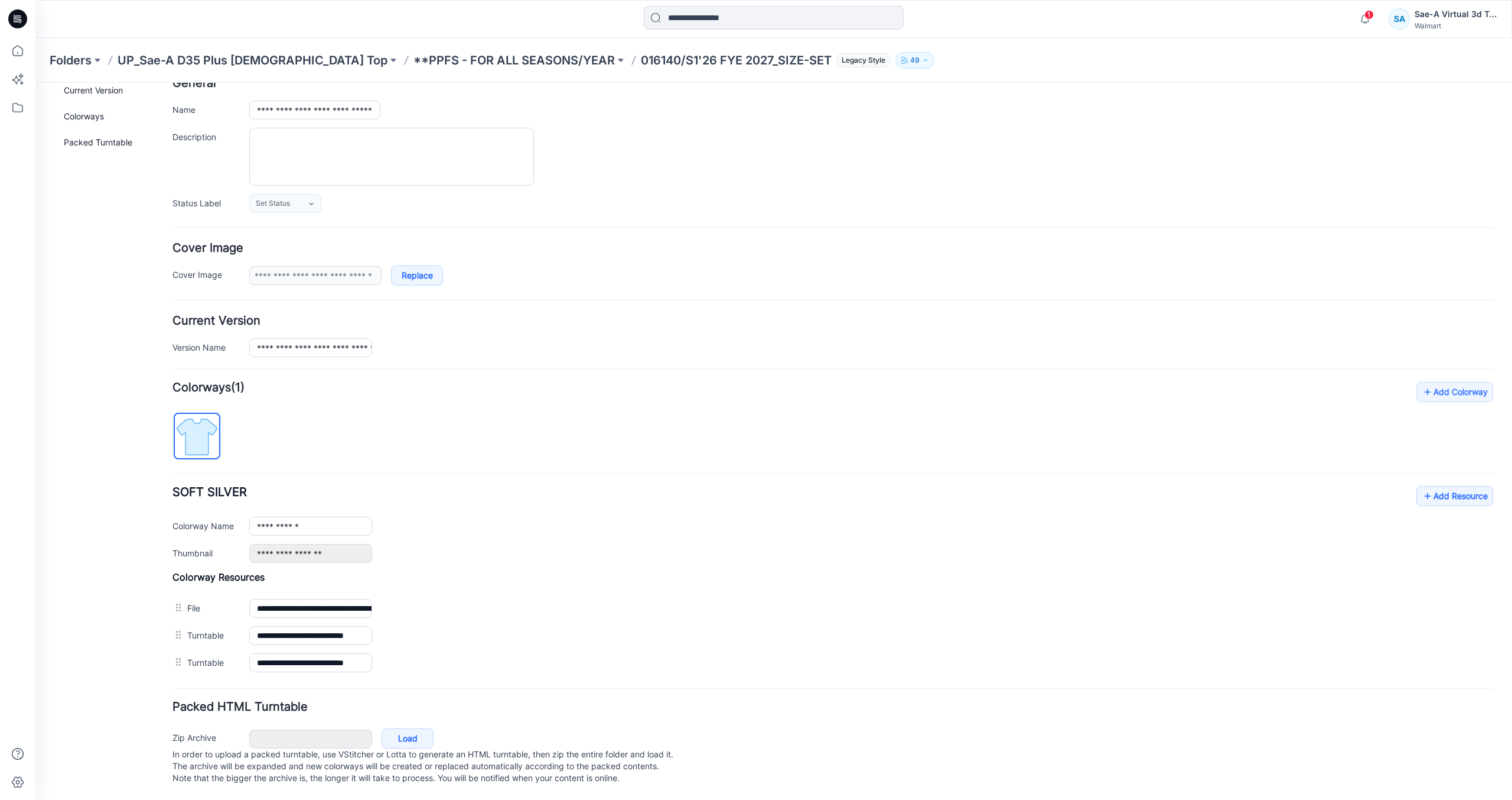
scroll to position [55, 0]
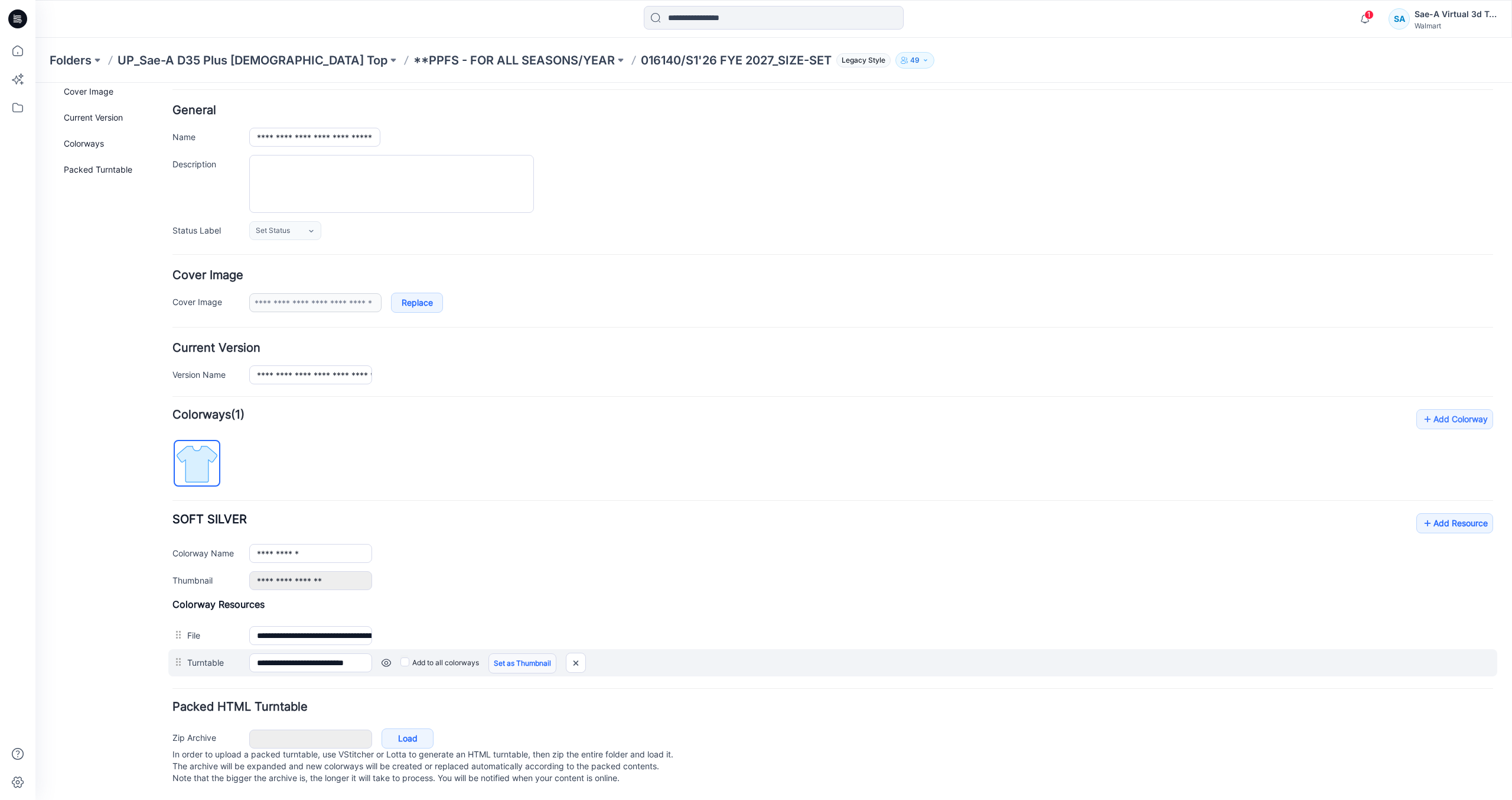
click at [513, 653] on link "Set as Thumbnail" at bounding box center [522, 663] width 68 height 20
type input "**********"
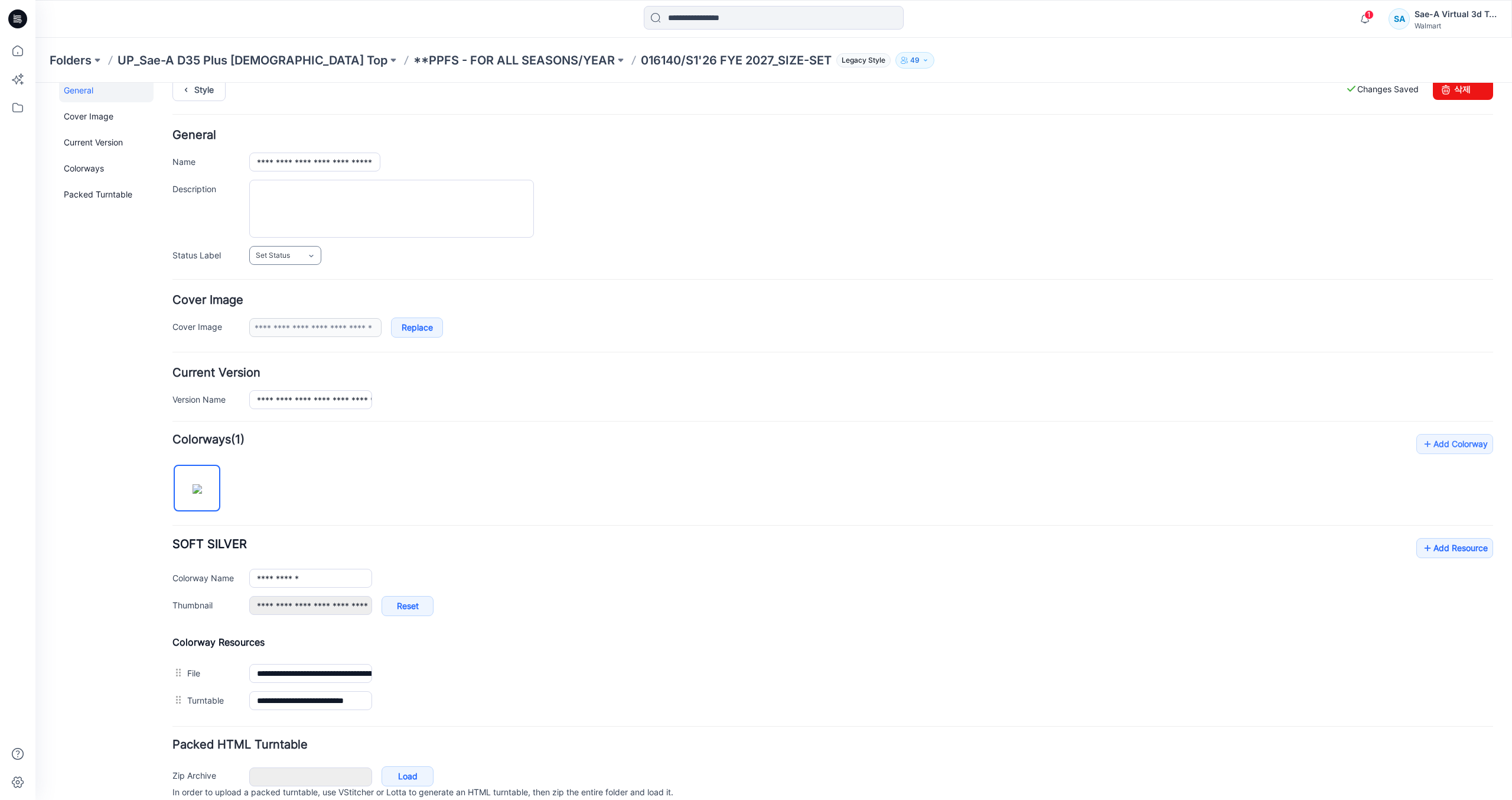
scroll to position [0, 0]
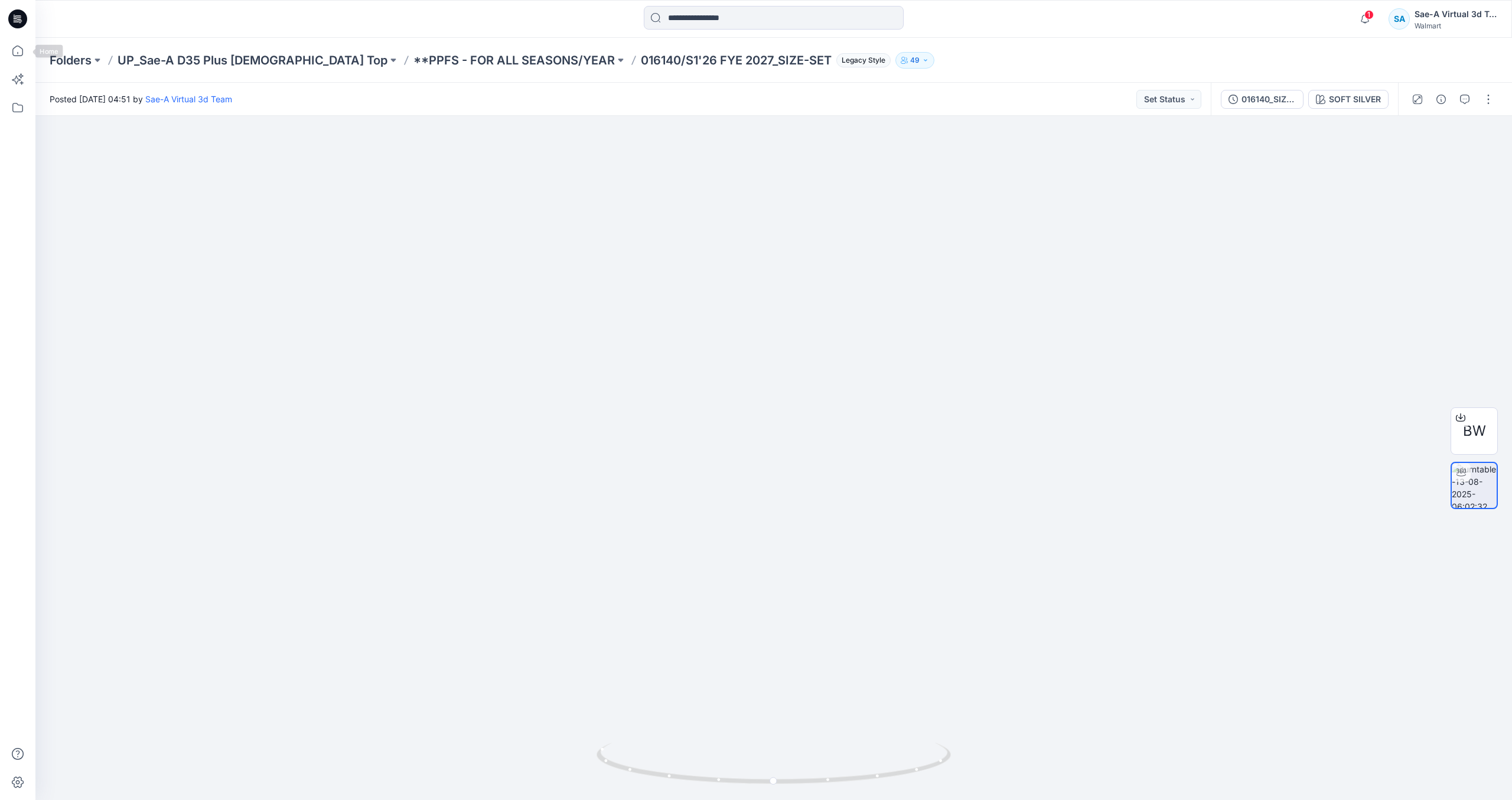
click at [20, 25] on icon at bounding box center [17, 19] width 19 height 19
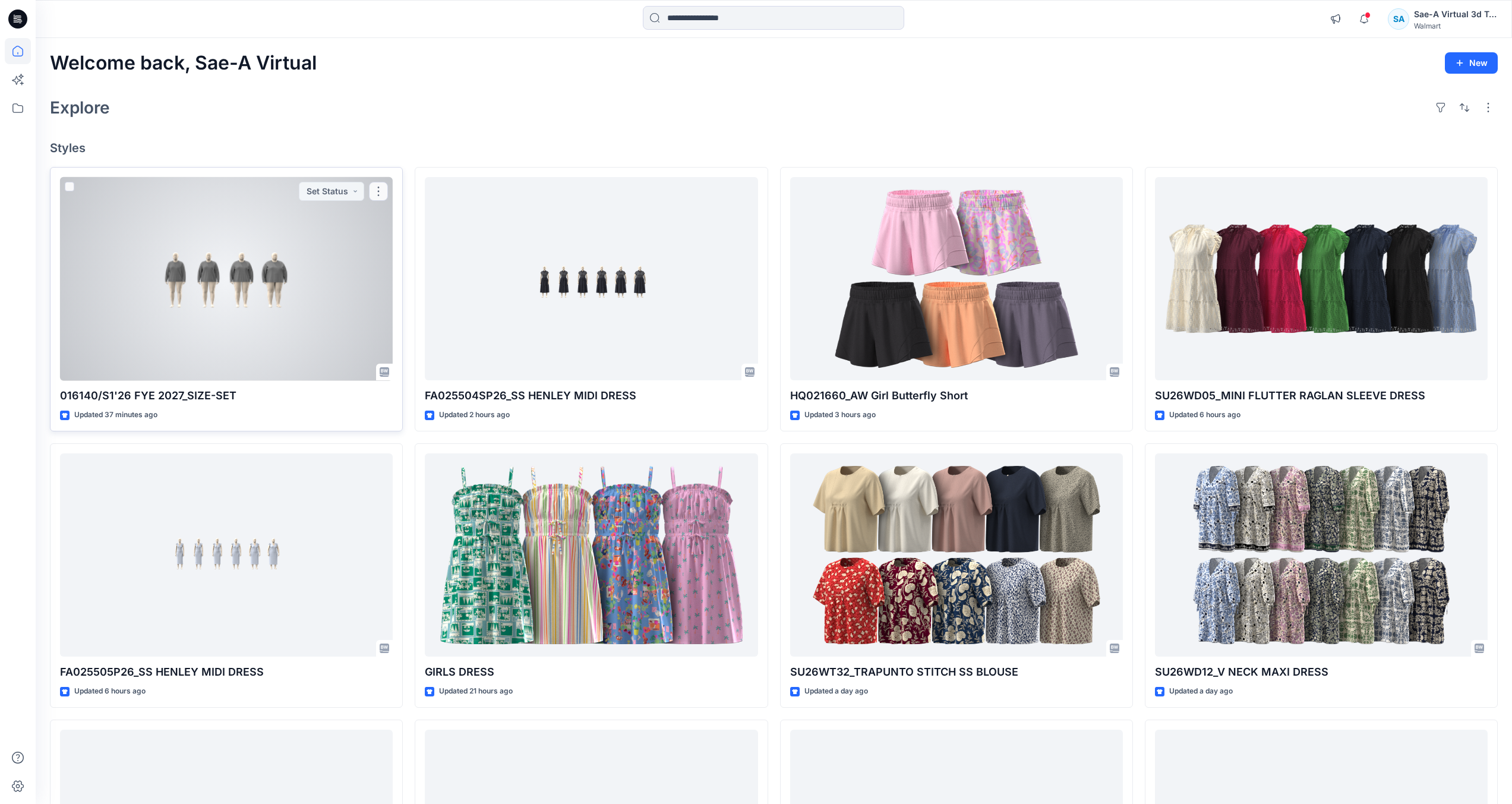
click at [268, 348] on div at bounding box center [226, 278] width 332 height 203
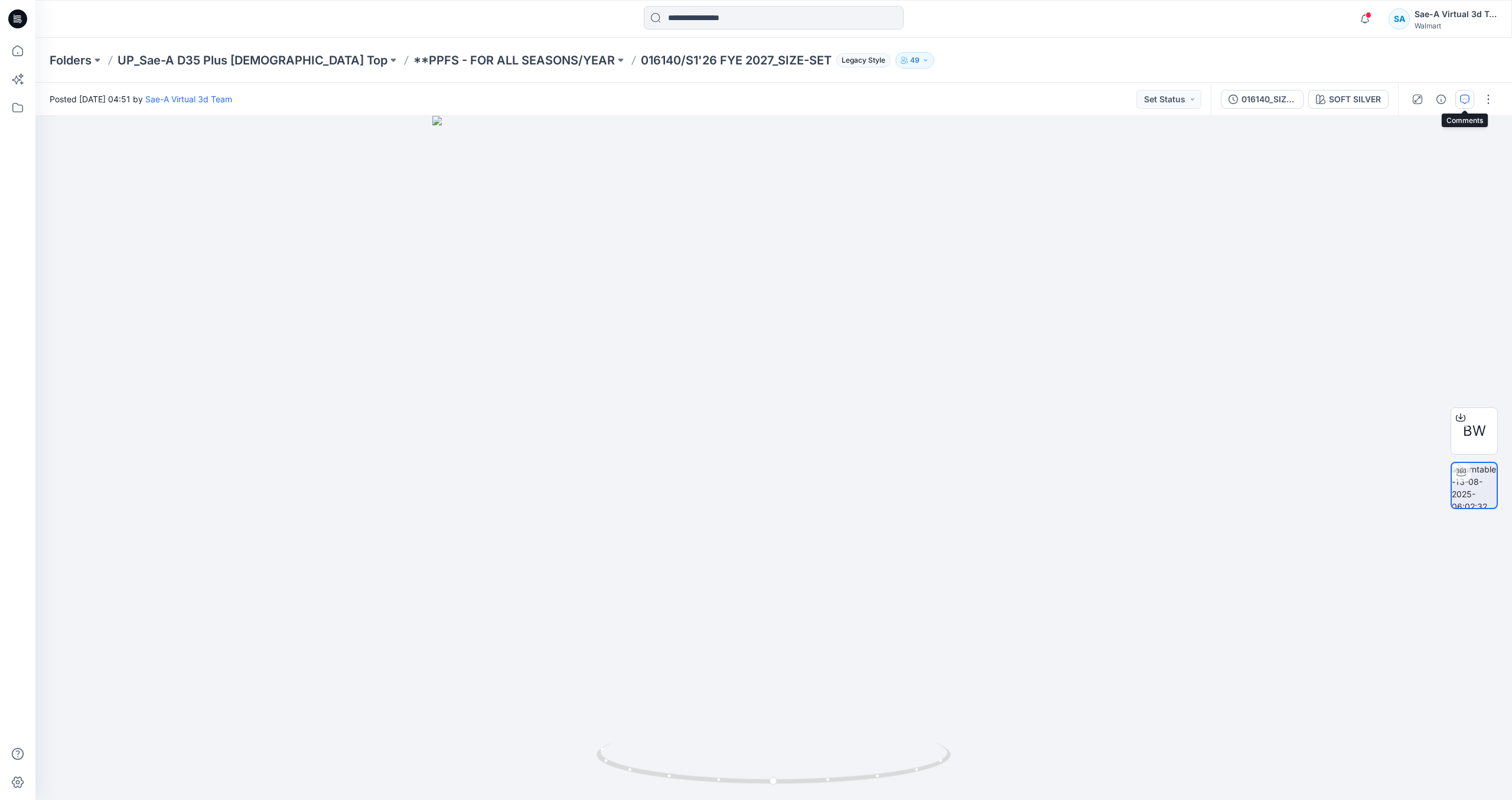
click at [1464, 98] on icon "button" at bounding box center [1465, 99] width 10 height 10
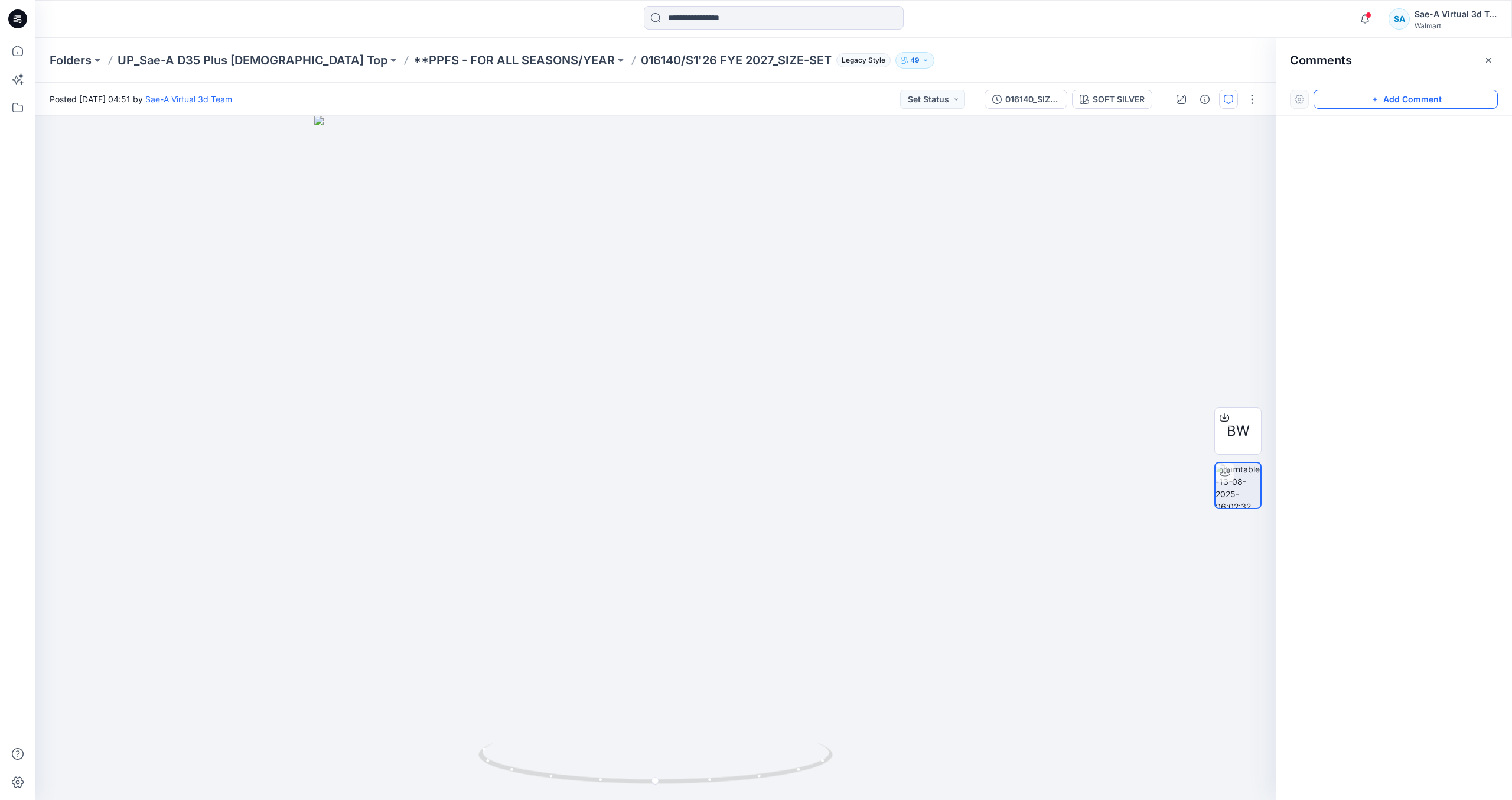
click at [1427, 92] on button "Add Comment" at bounding box center [1406, 98] width 185 height 19
click at [749, 207] on div "1" at bounding box center [655, 458] width 1240 height 684
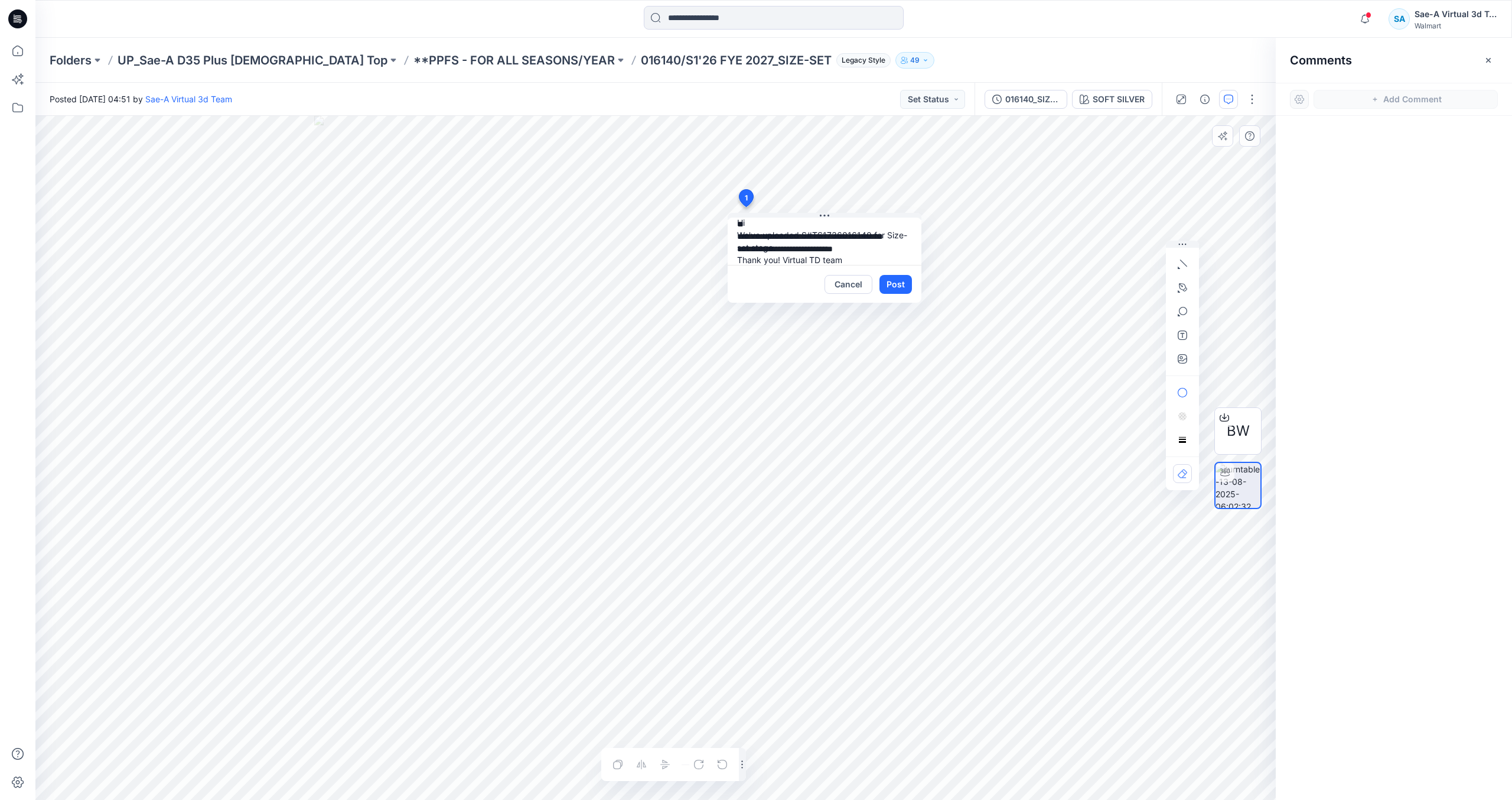
type textarea "**********"
click at [898, 269] on div "Cancel Post" at bounding box center [825, 283] width 193 height 38
click at [900, 289] on button "Post" at bounding box center [895, 284] width 32 height 19
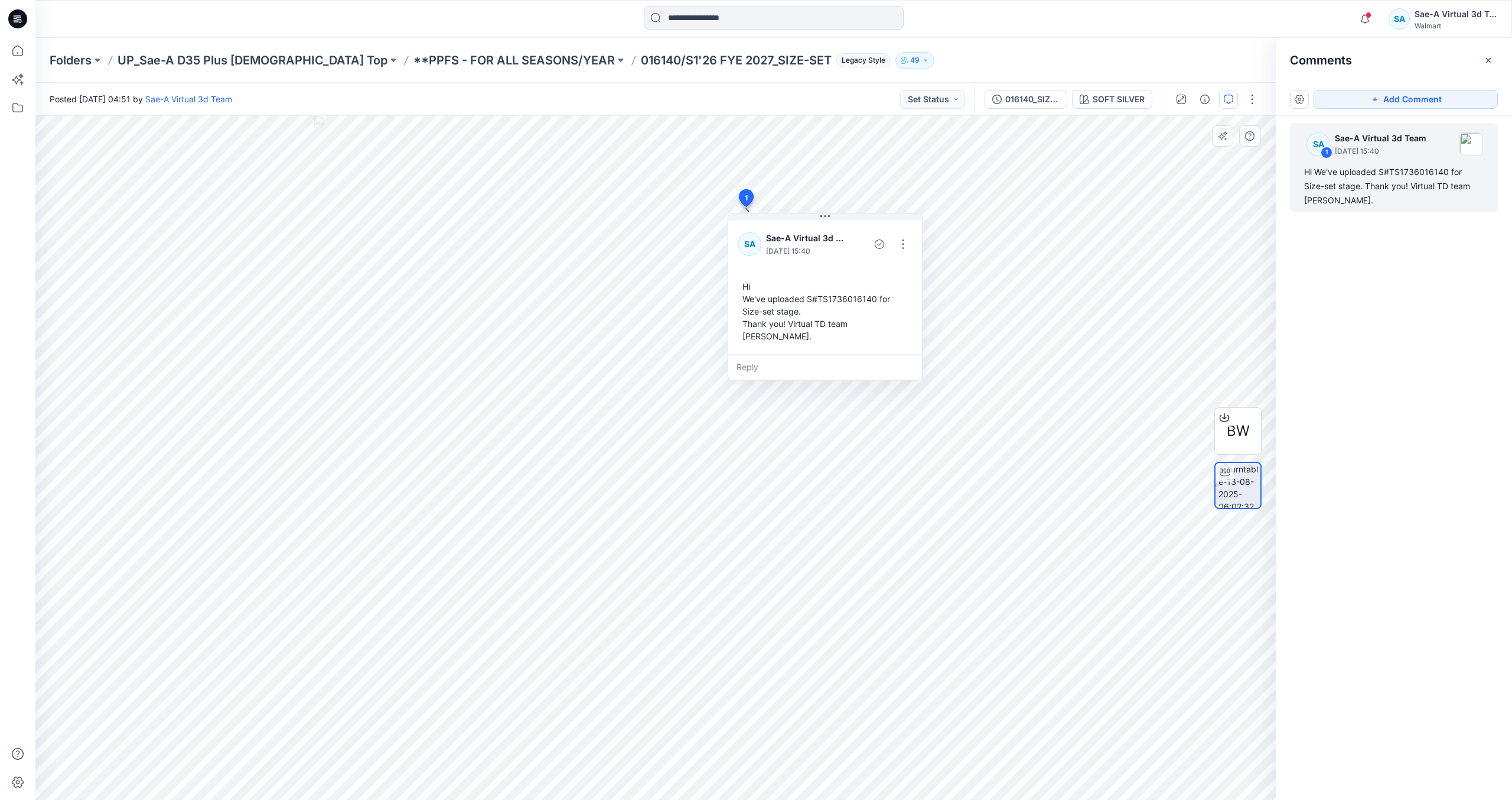
click at [1116, 23] on div at bounding box center [774, 19] width 738 height 26
click at [12, 19] on icon at bounding box center [17, 19] width 19 height 19
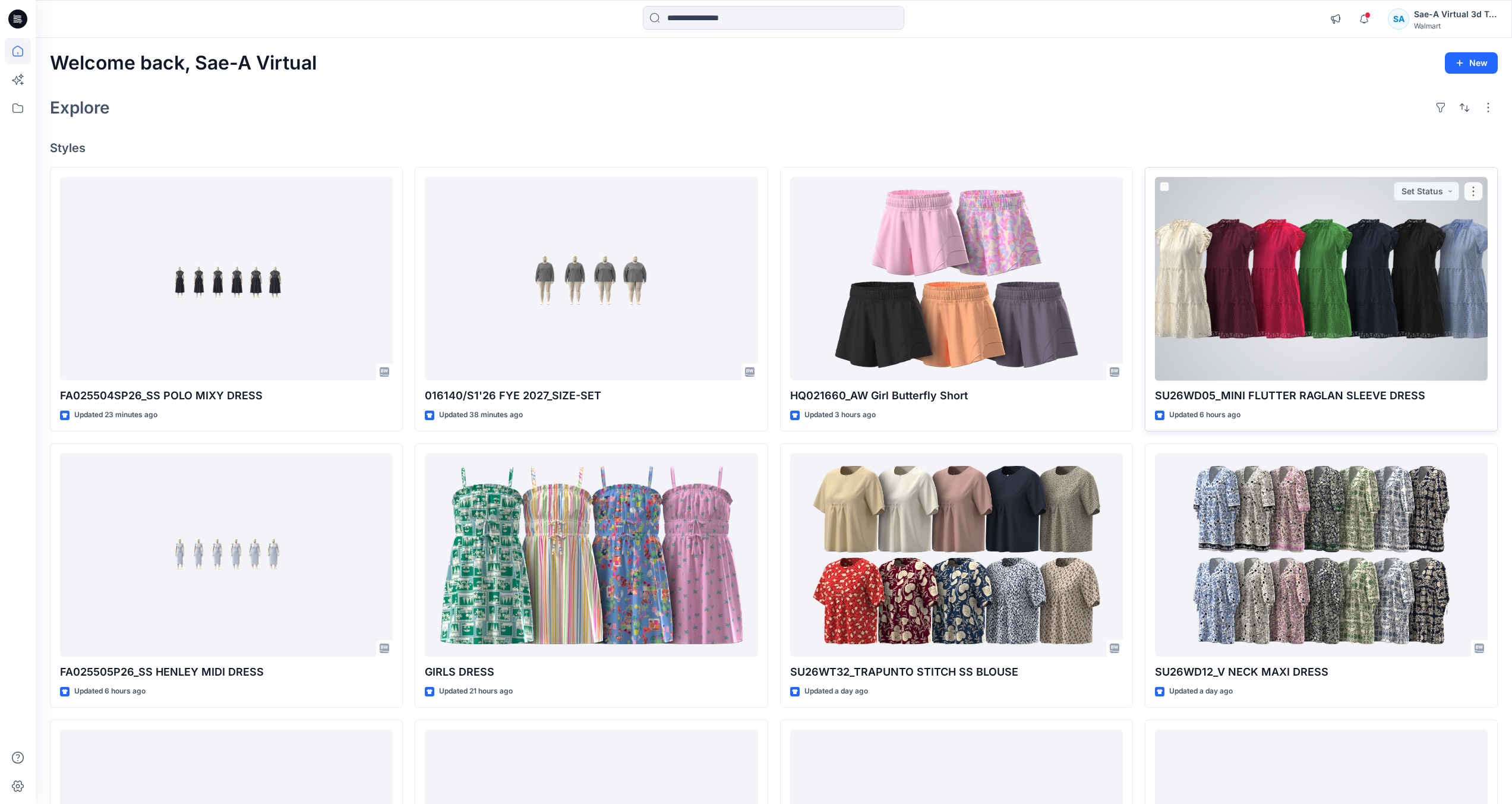
click at [1290, 380] on div at bounding box center [1321, 278] width 332 height 203
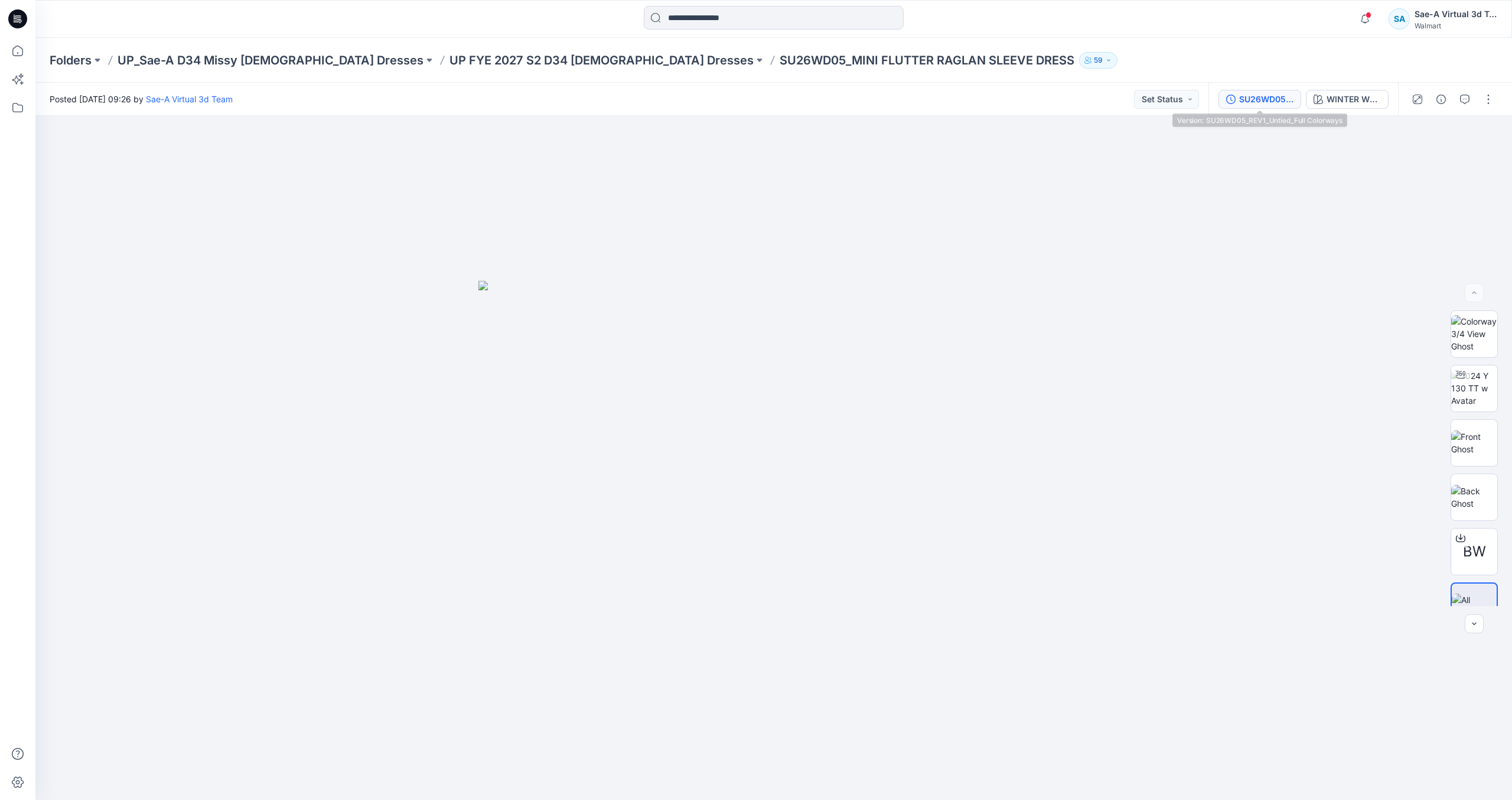
click at [1242, 93] on div "SU26WD05_REV1_Untied_Full Colorways" at bounding box center [1266, 99] width 54 height 13
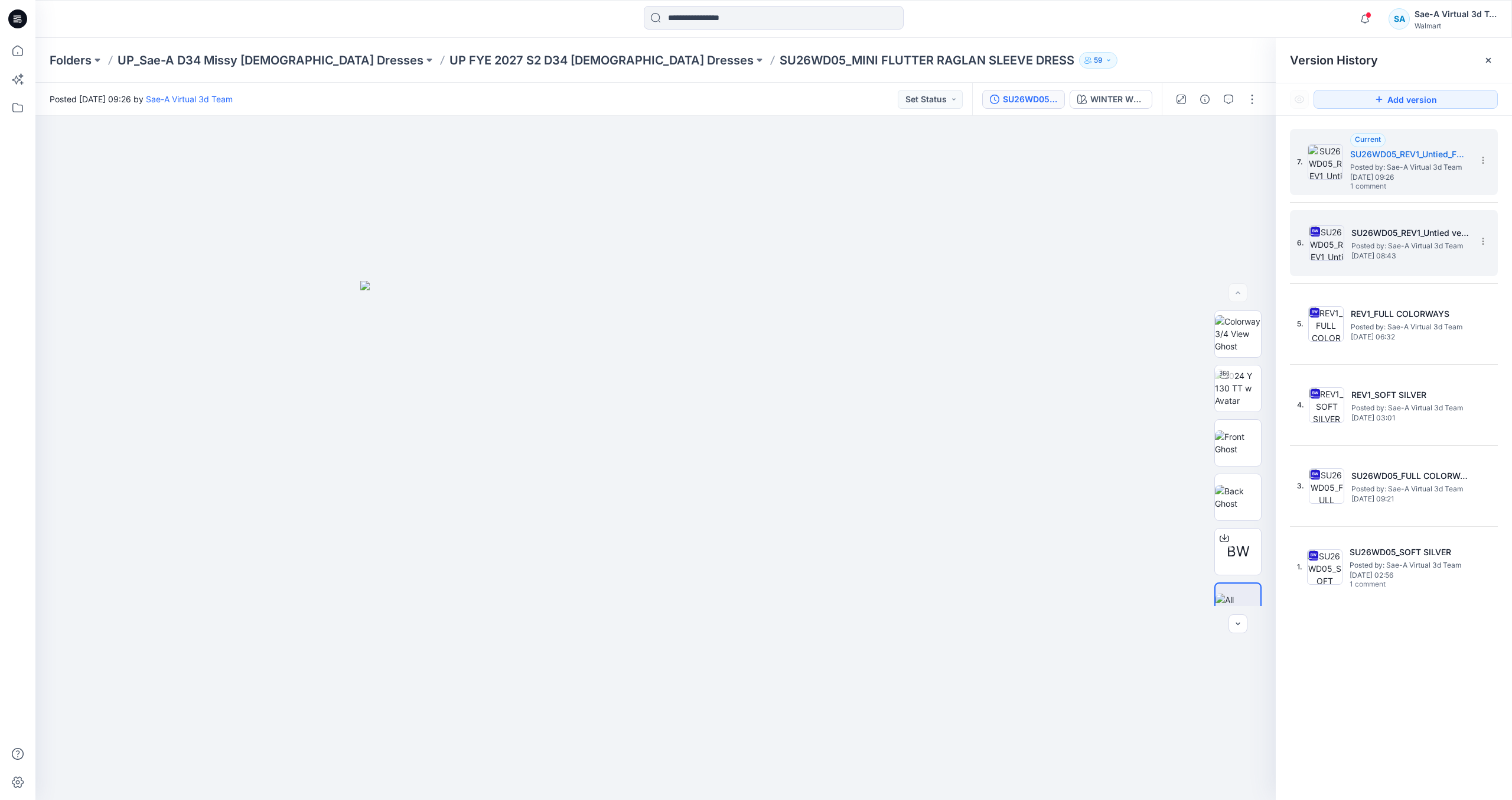
click at [1439, 235] on h5 "SU26WD05_REV1_Untied version" at bounding box center [1410, 233] width 118 height 15
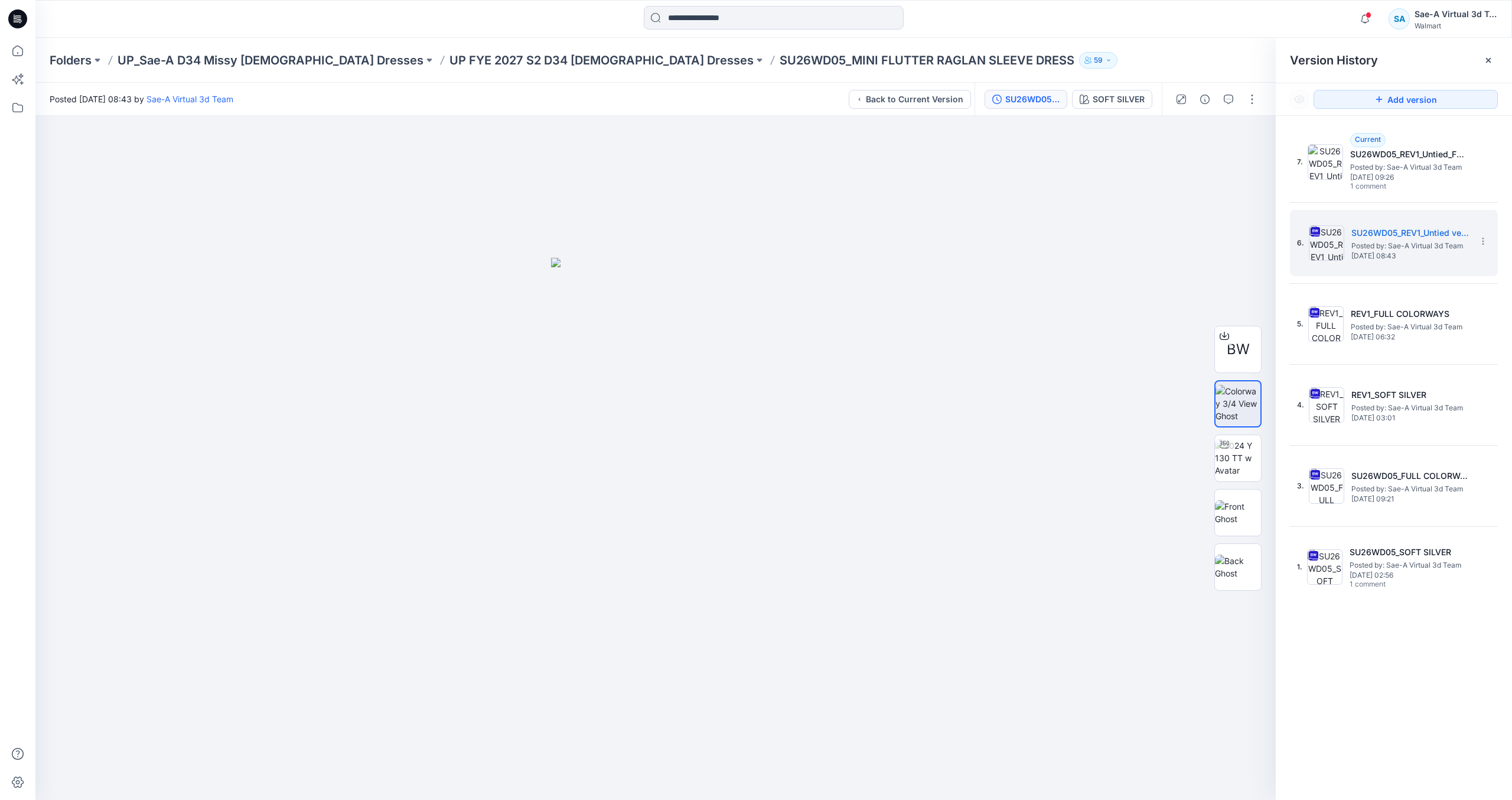
click at [23, 23] on icon at bounding box center [17, 19] width 19 height 19
